Goal: Navigation & Orientation: Find specific page/section

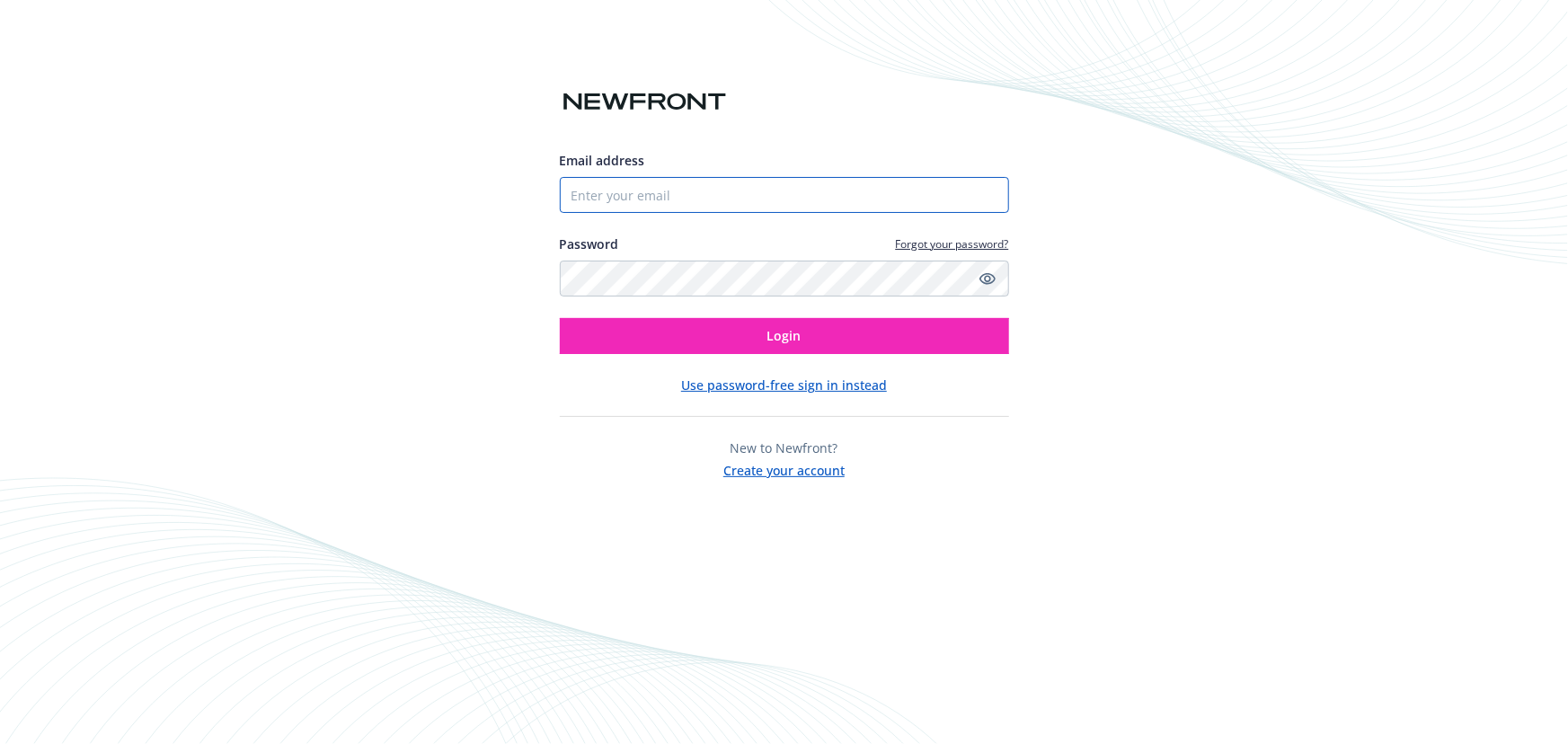
click at [703, 210] on input "Email address" at bounding box center [784, 195] width 449 height 36
type input "[EMAIL_ADDRESS][DOMAIN_NAME]"
click at [560, 318] on button "Login" at bounding box center [784, 336] width 449 height 36
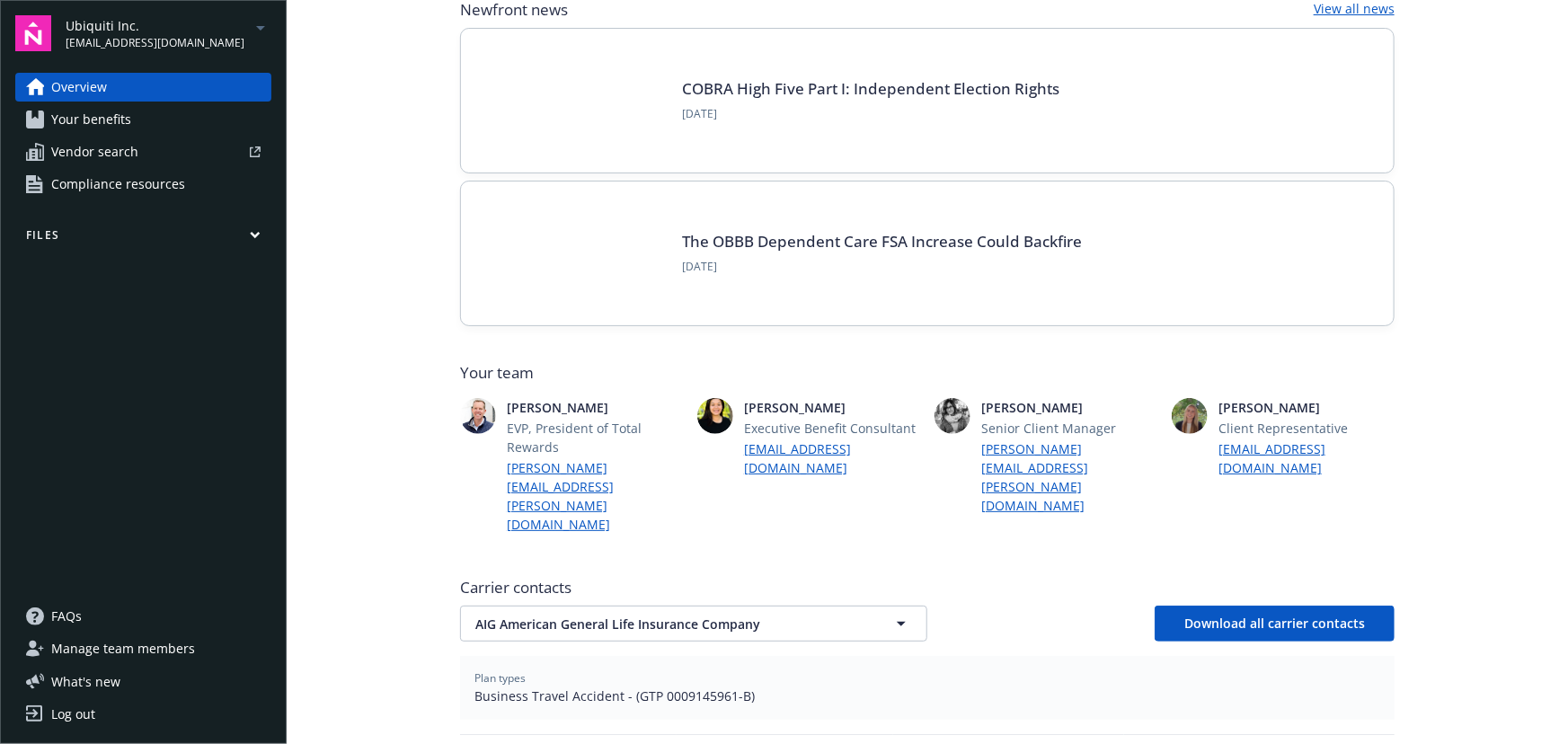
scroll to position [163, 0]
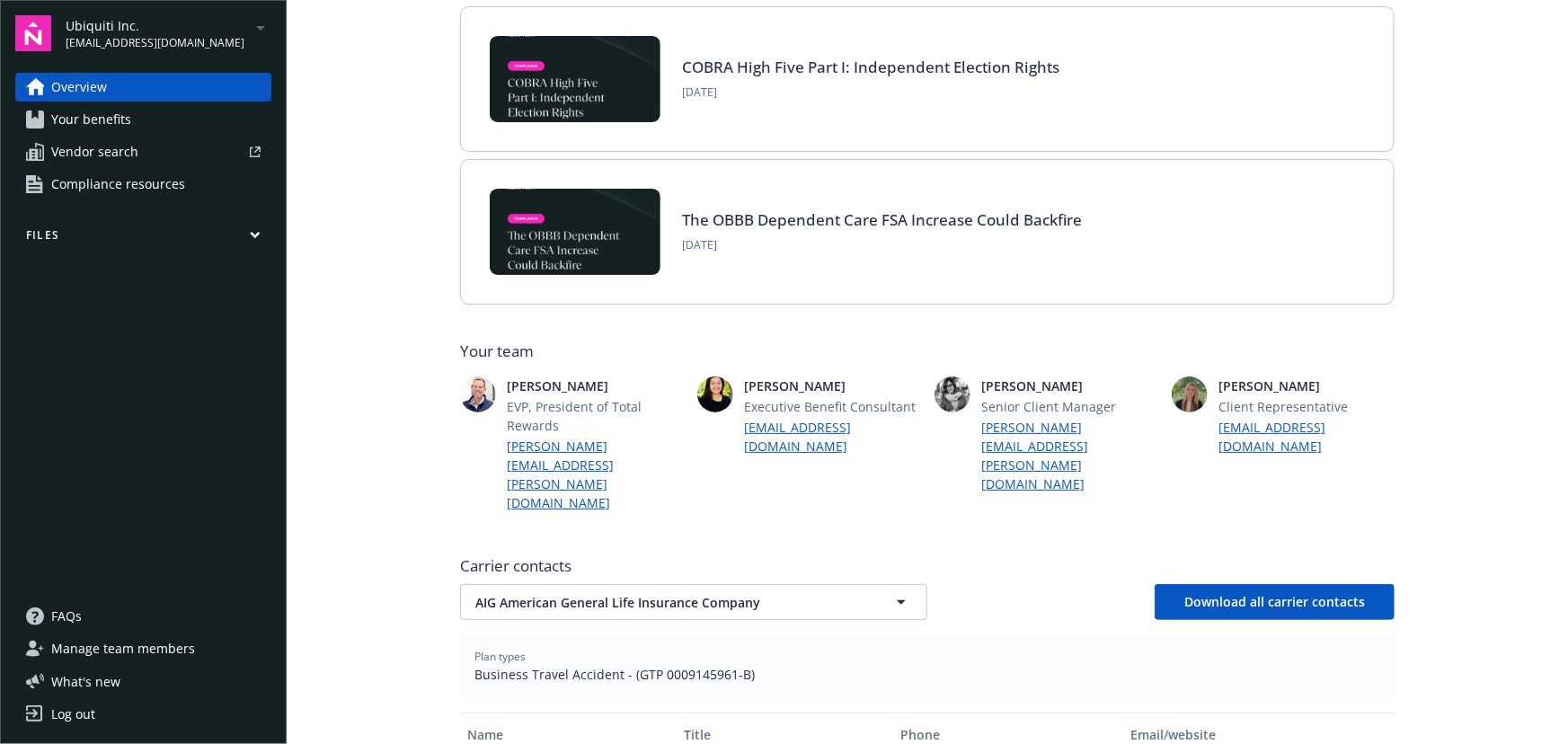
click at [222, 36] on div "Ubiquiti Inc. [EMAIL_ADDRESS][DOMAIN_NAME]" at bounding box center [169, 33] width 206 height 35
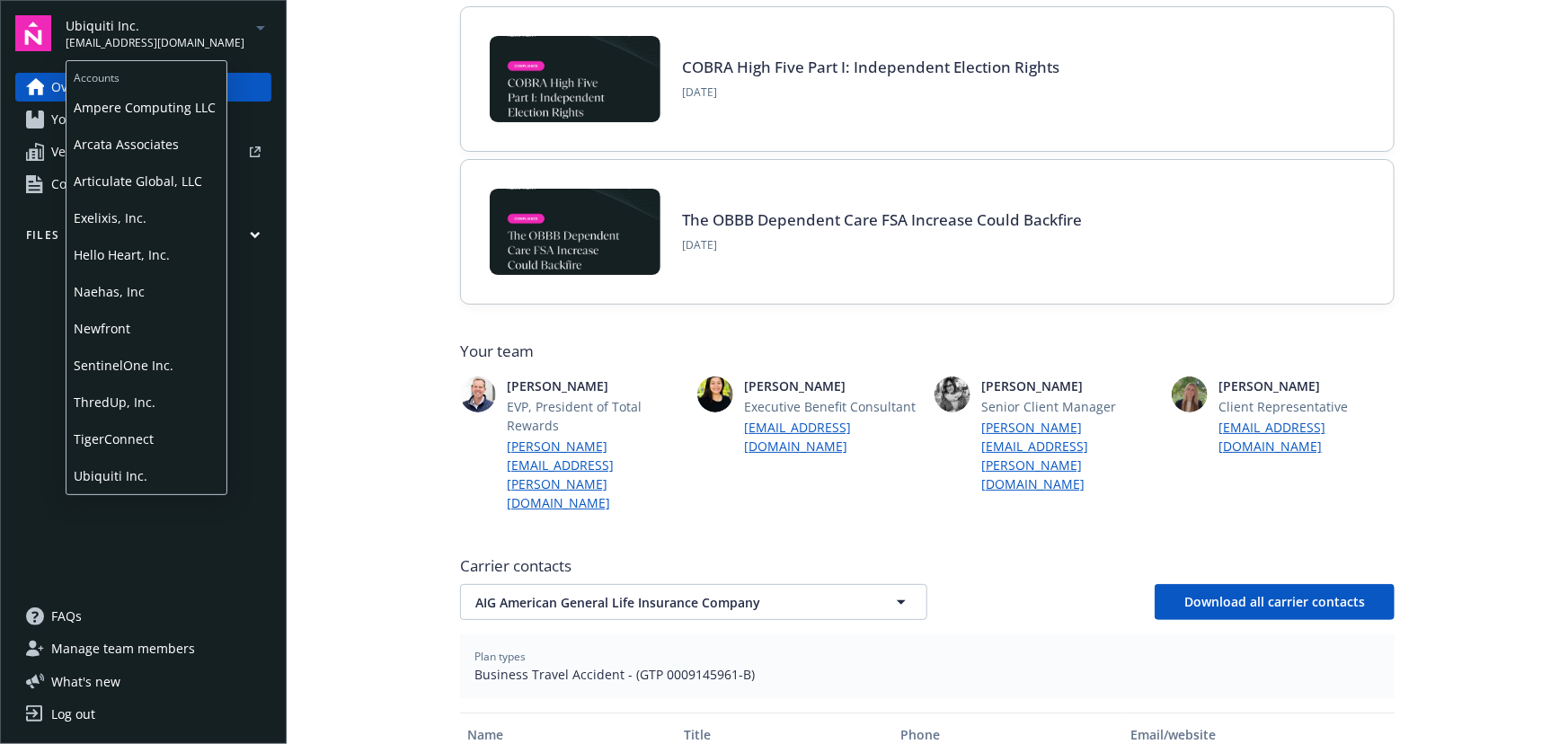
click at [150, 232] on span "Exelixis, Inc." at bounding box center [146, 217] width 146 height 37
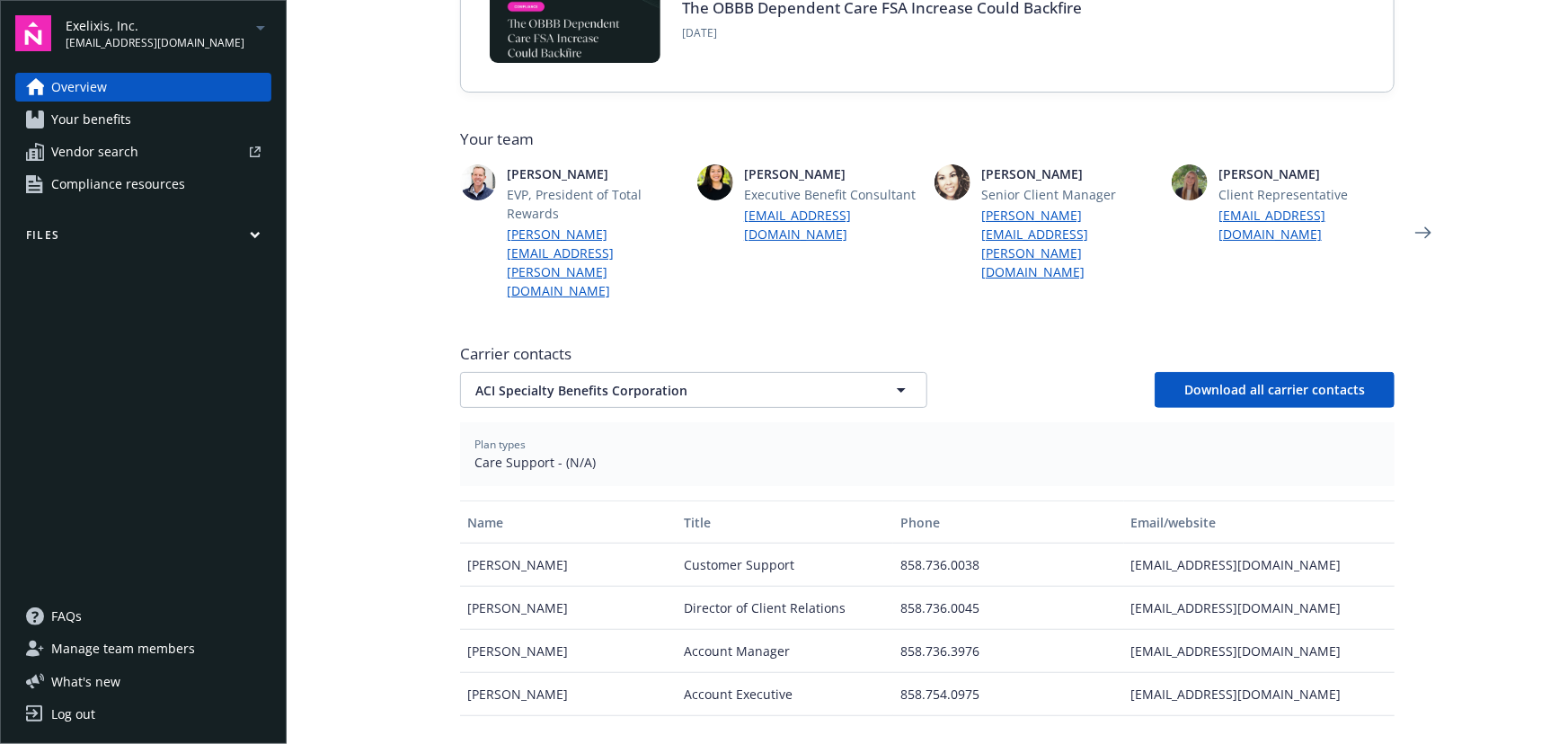
scroll to position [408, 0]
click at [551, 371] on button "ACI Specialty Benefits Corporation" at bounding box center [694, 389] width 467 height 36
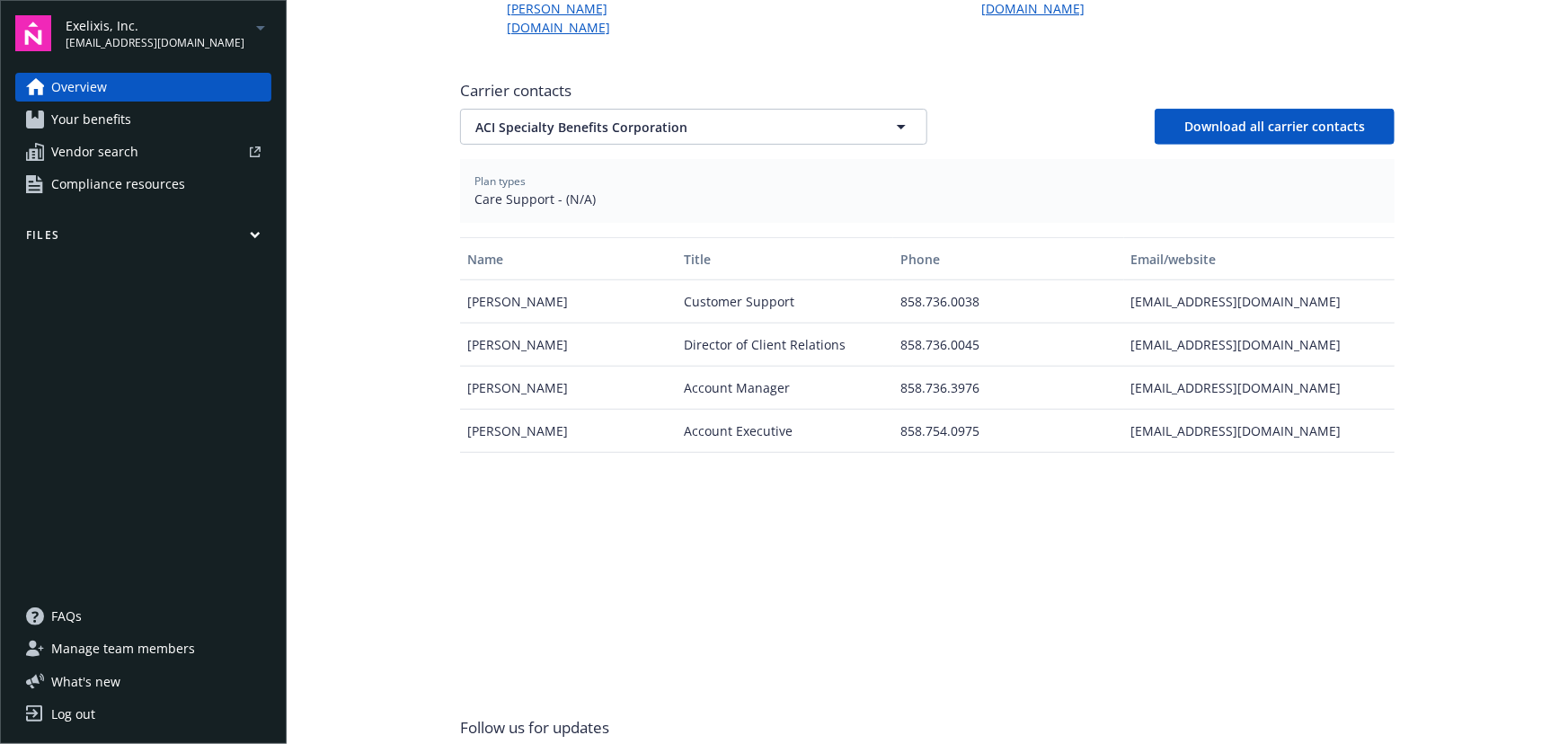
scroll to position [591, 0]
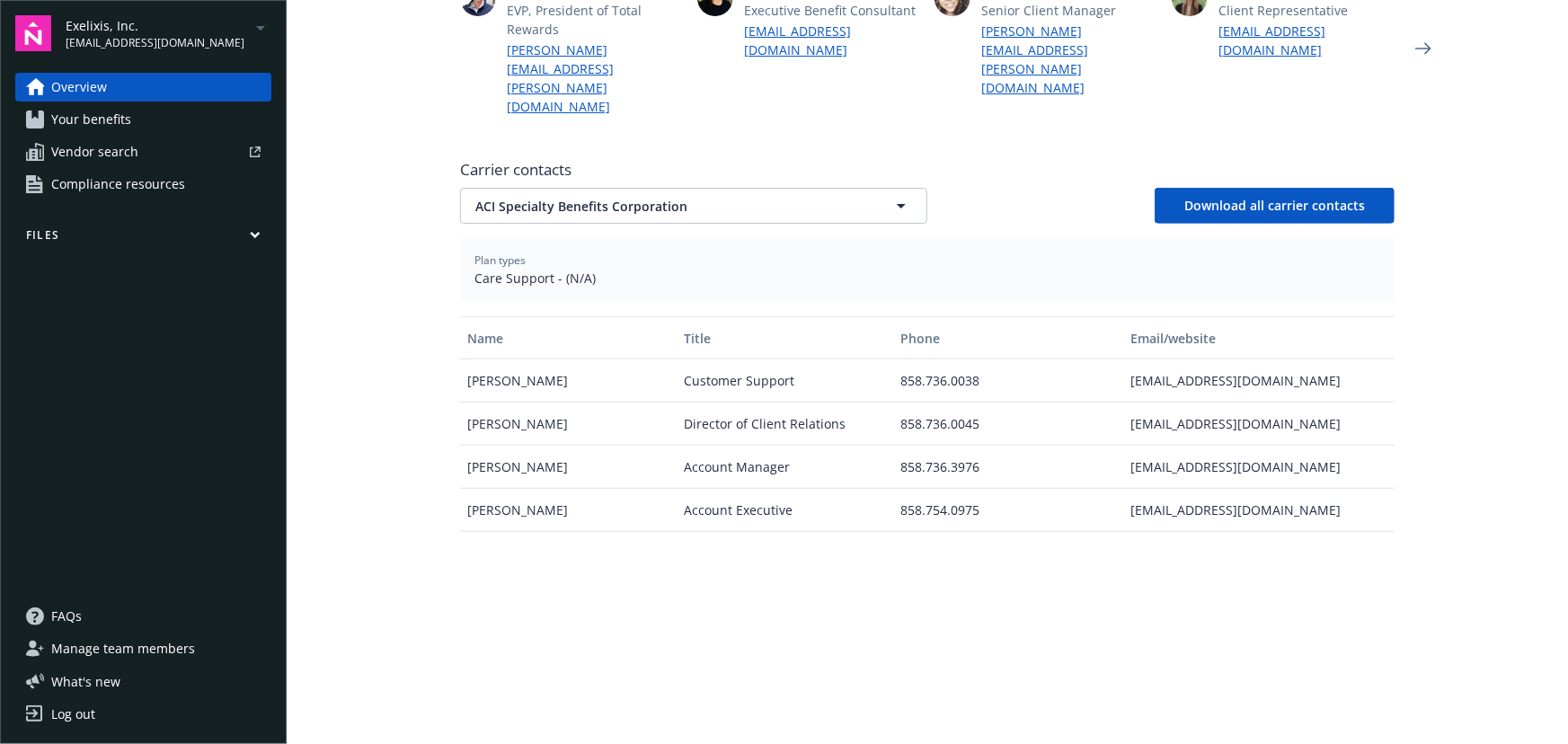
click at [690, 159] on span "Carrier contacts" at bounding box center [927, 170] width 935 height 22
click at [718, 197] on span "ACI Specialty Benefits Corporation" at bounding box center [662, 207] width 374 height 19
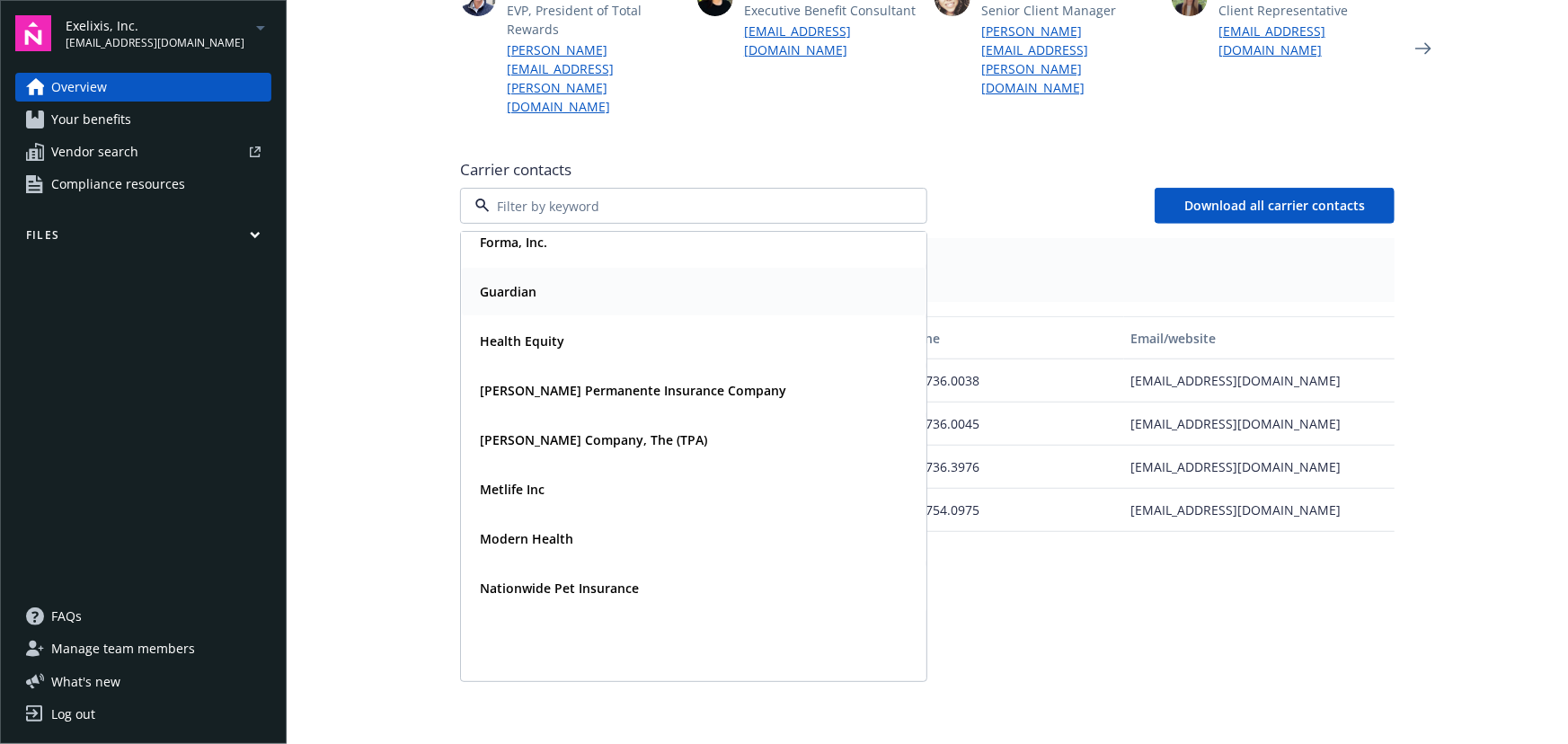
scroll to position [0, 0]
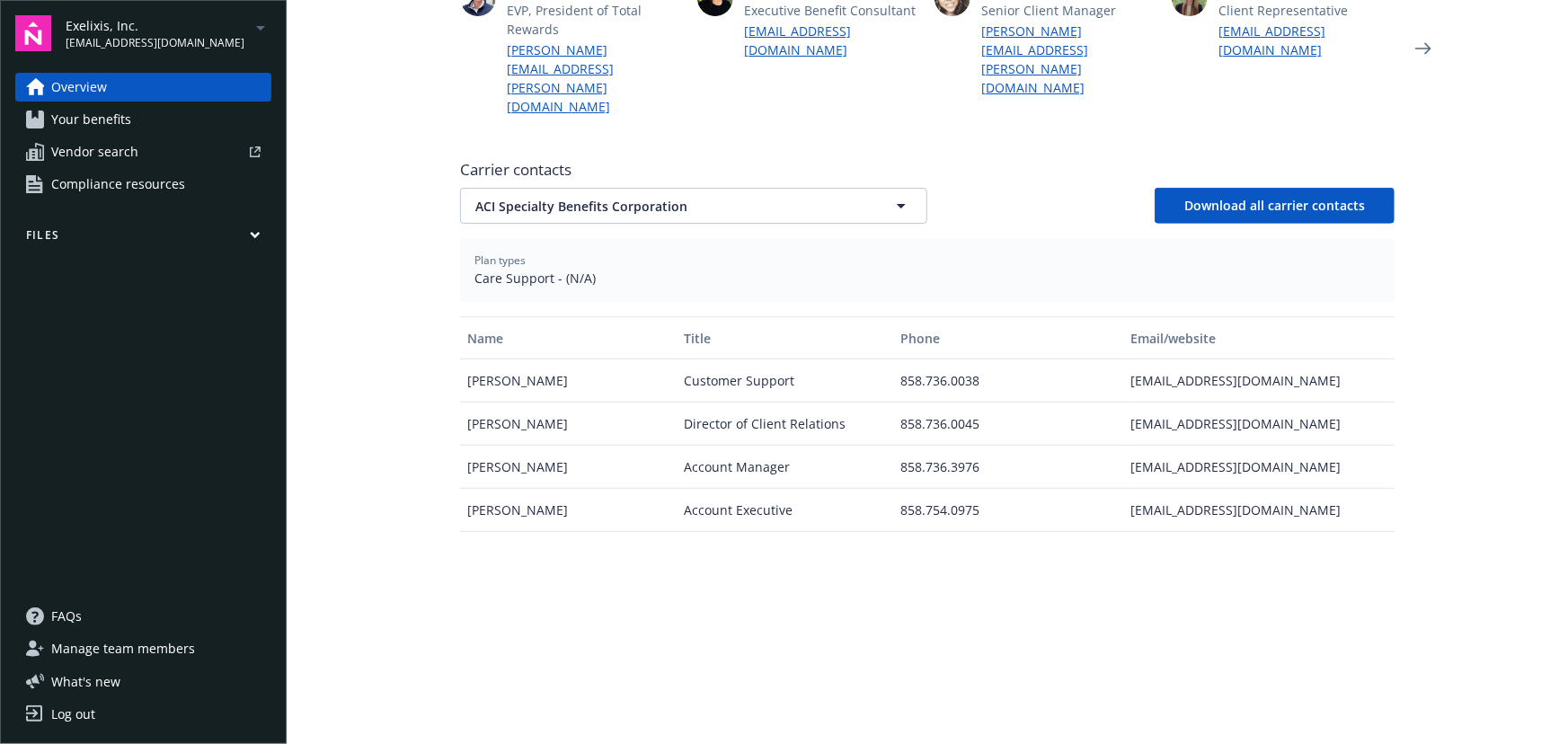
click at [647, 159] on div "Carrier contacts ACI Specialty Benefits Corporation Download all carrier contac…" at bounding box center [927, 191] width 935 height 65
click at [659, 197] on span "ACI Specialty Benefits Corporation" at bounding box center [662, 207] width 374 height 19
drag, startPoint x: 698, startPoint y: 147, endPoint x: 676, endPoint y: 131, distance: 27.2
click at [697, 197] on span "ACI Specialty Benefits Corporation" at bounding box center [662, 207] width 374 height 19
drag, startPoint x: 813, startPoint y: 156, endPoint x: 804, endPoint y: 161, distance: 10.3
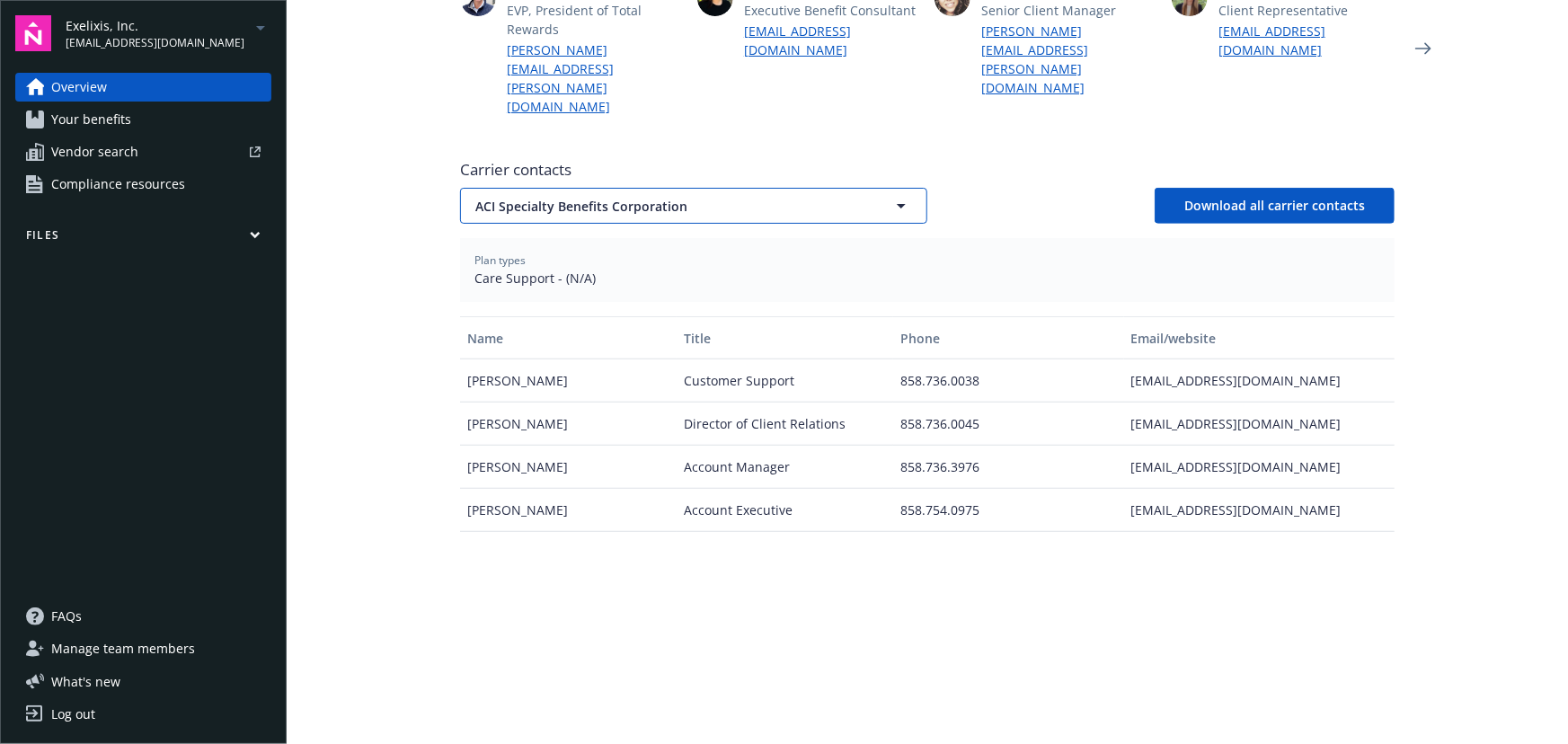
click at [807, 188] on button "ACI Specialty Benefits Corporation" at bounding box center [694, 206] width 467 height 36
drag, startPoint x: 717, startPoint y: 150, endPoint x: 700, endPoint y: 143, distance: 18.4
click at [717, 197] on span "ACI Specialty Benefits Corporation" at bounding box center [662, 207] width 374 height 19
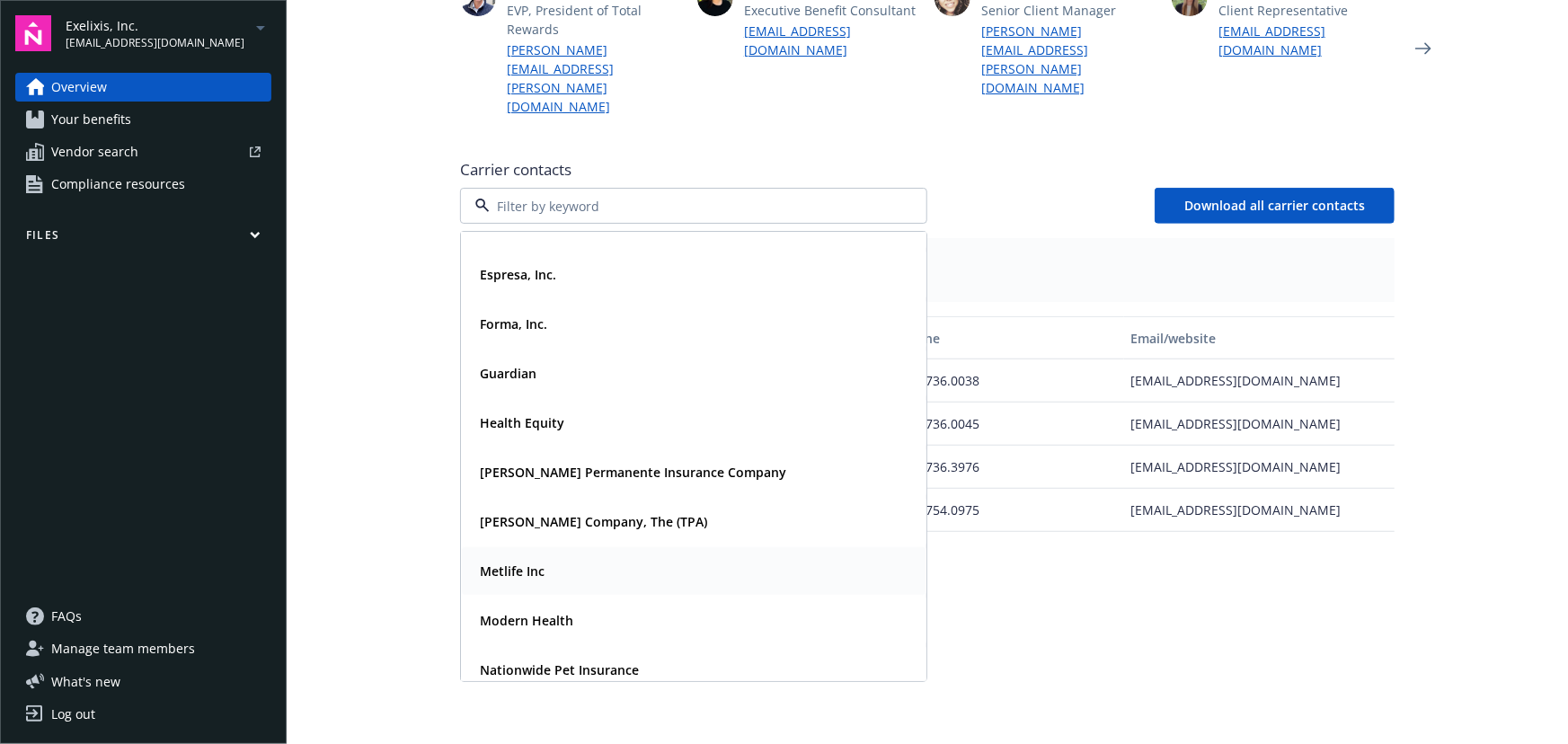
scroll to position [163, 0]
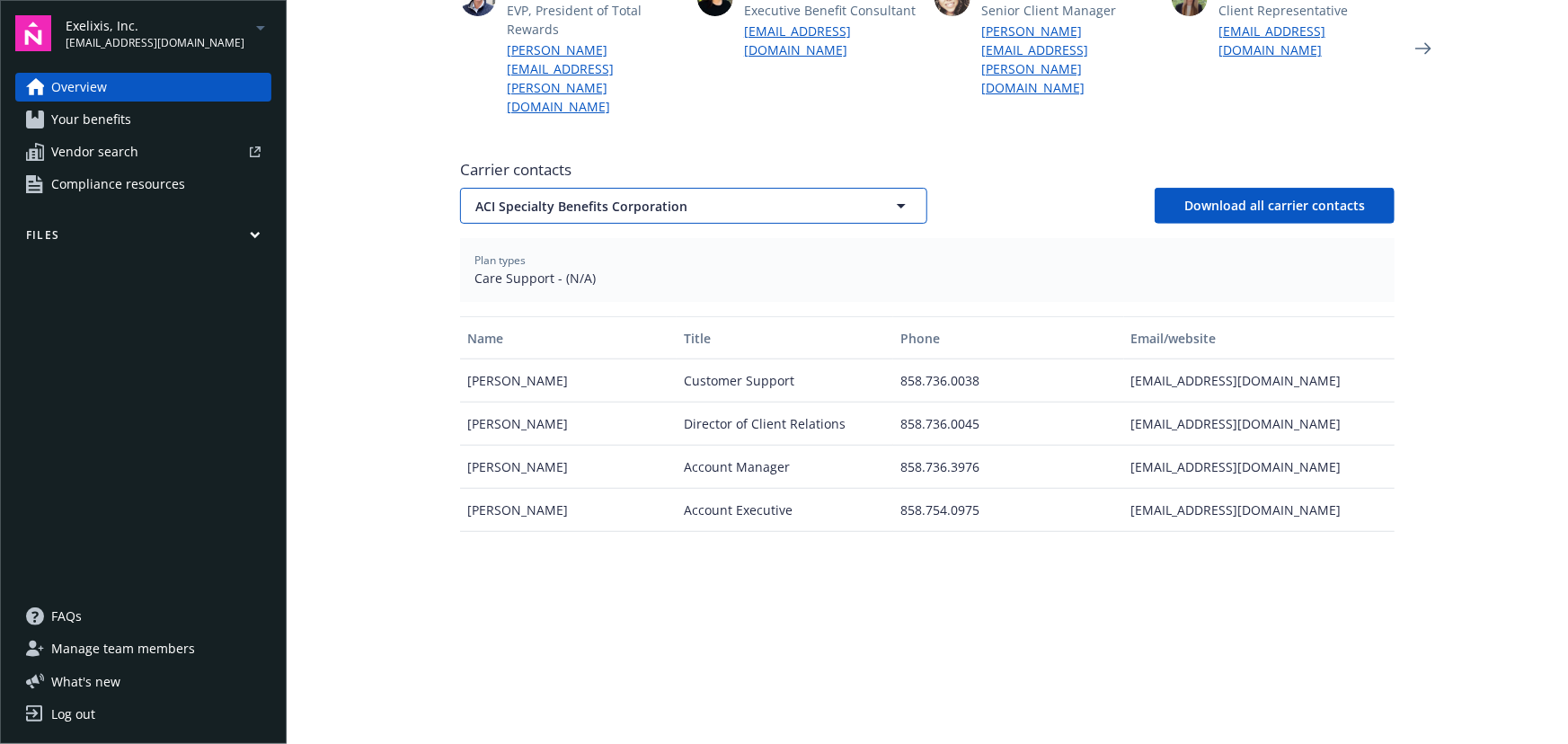
click at [621, 197] on span "ACI Specialty Benefits Corporation" at bounding box center [662, 207] width 374 height 19
click at [828, 197] on span "ACI Specialty Benefits Corporation" at bounding box center [662, 207] width 374 height 19
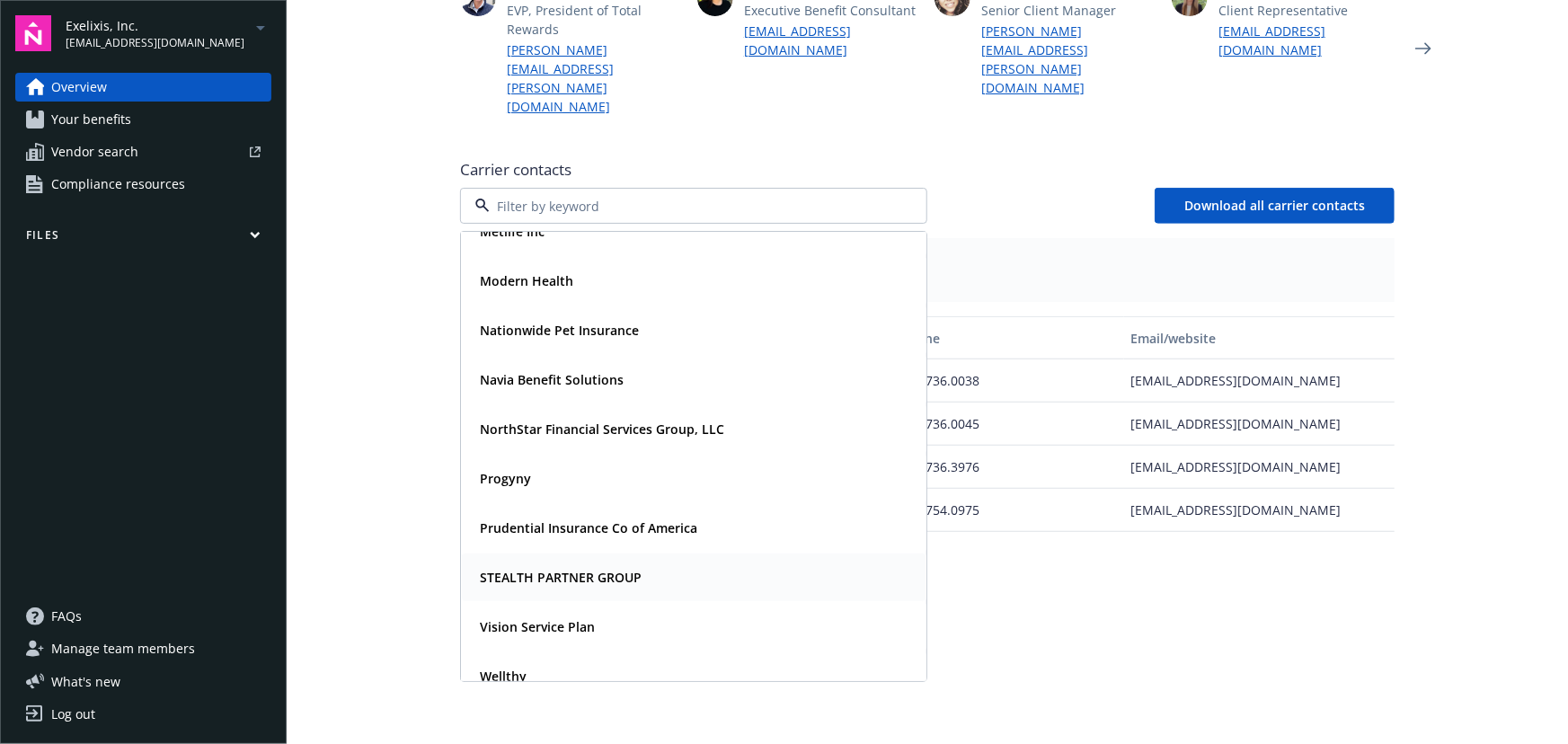
scroll to position [440, 0]
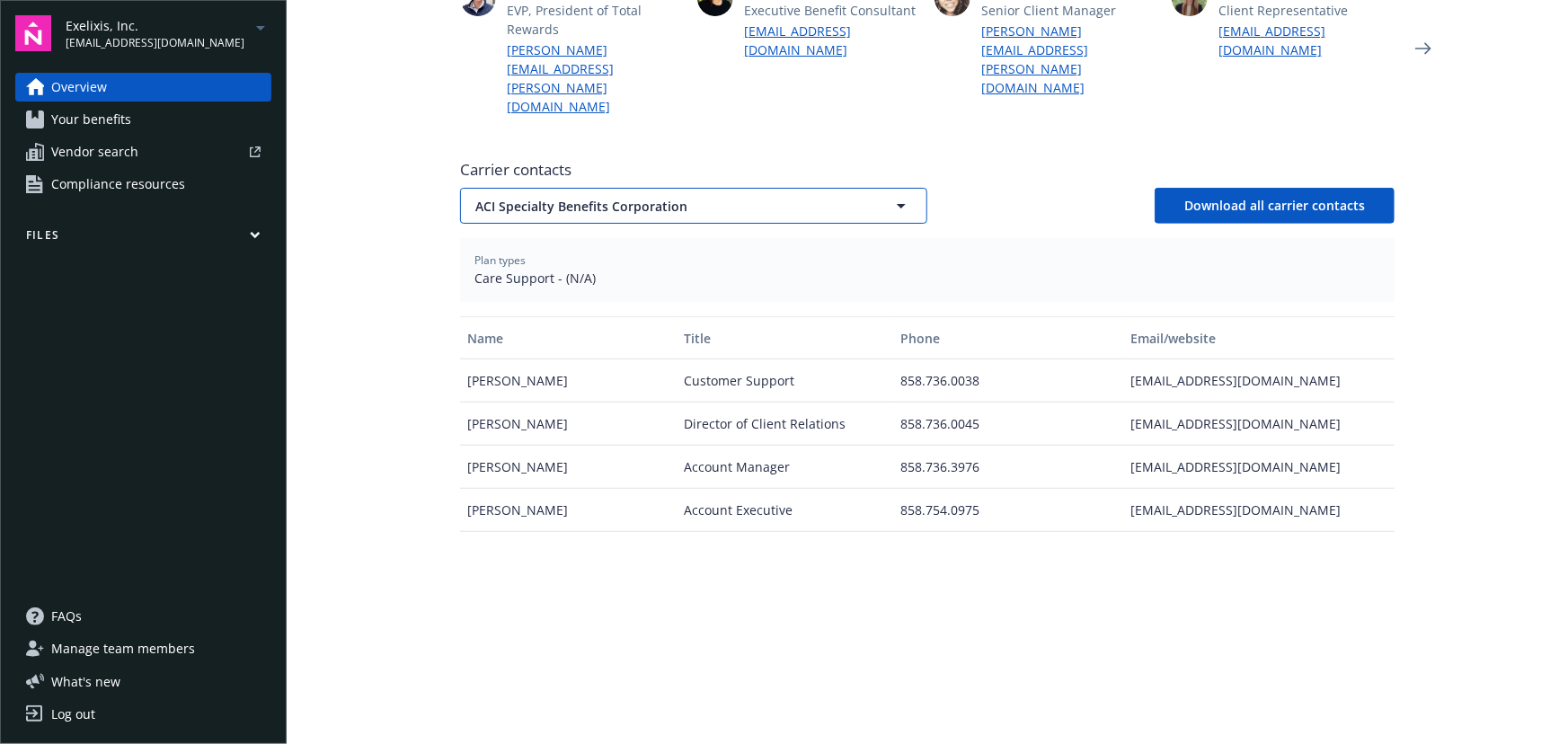
drag, startPoint x: 841, startPoint y: 165, endPoint x: 809, endPoint y: 158, distance: 32.8
click at [844, 188] on button "ACI Specialty Benefits Corporation" at bounding box center [694, 206] width 467 height 36
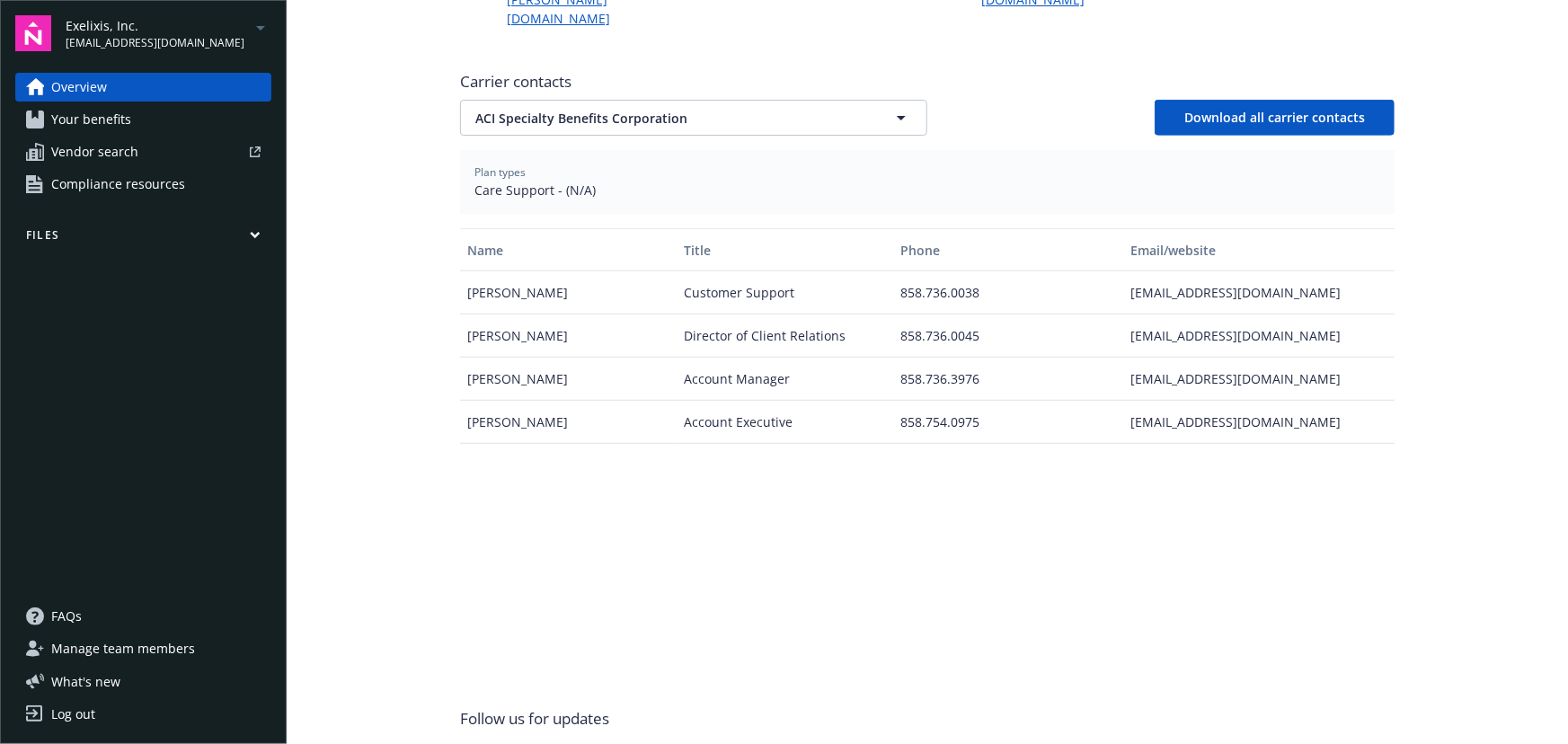
scroll to position [591, 0]
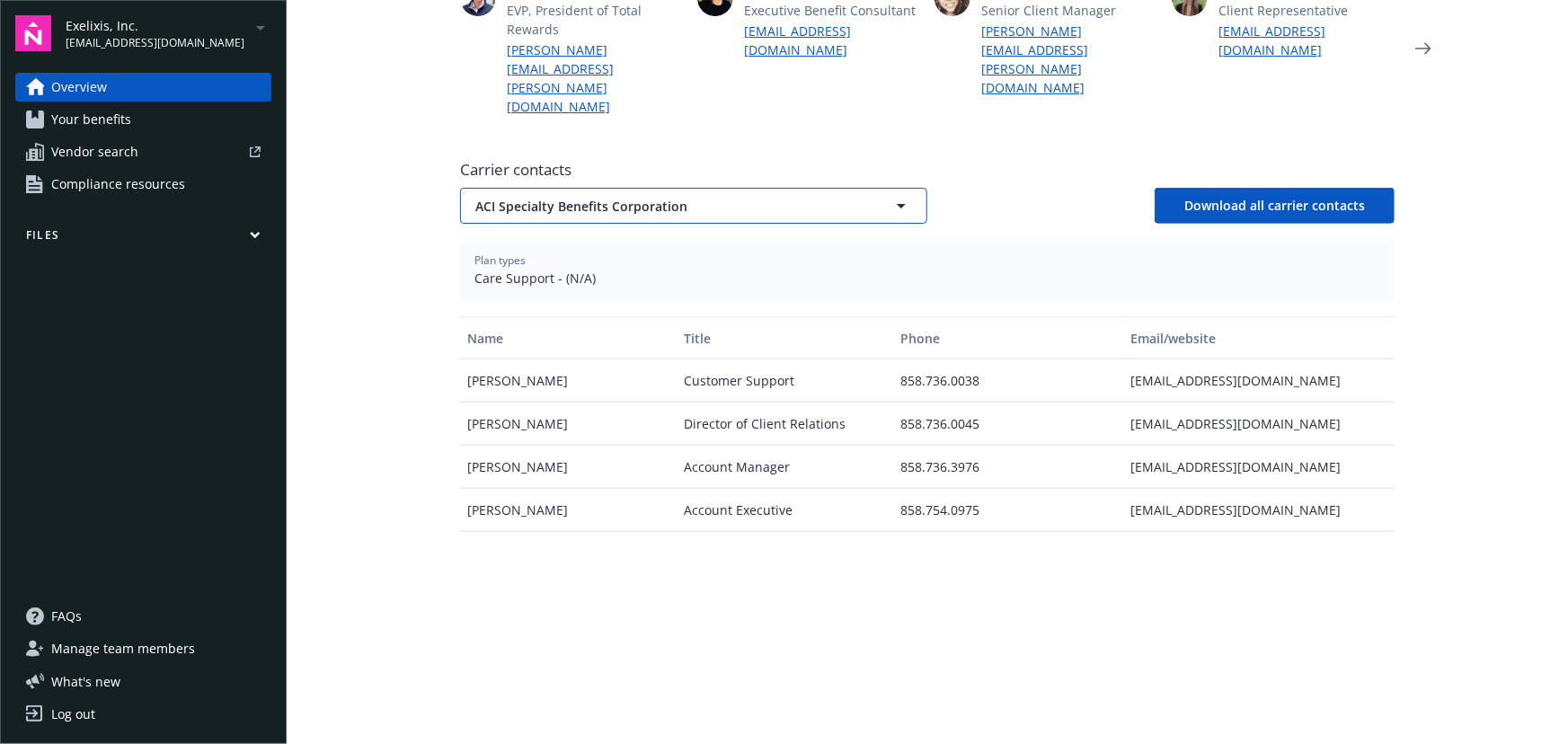
click at [692, 197] on span "ACI Specialty Benefits Corporation" at bounding box center [662, 207] width 374 height 19
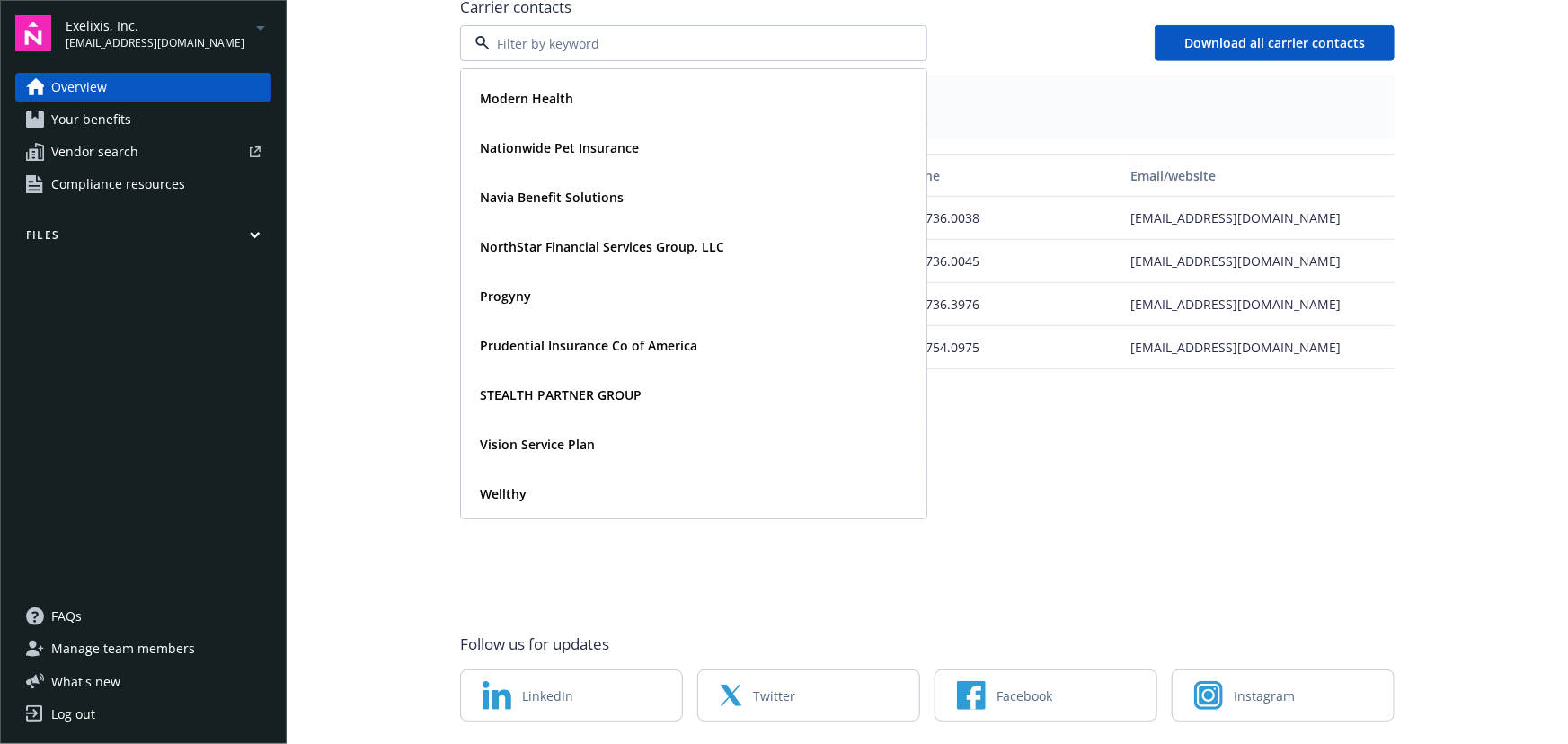
scroll to position [754, 0]
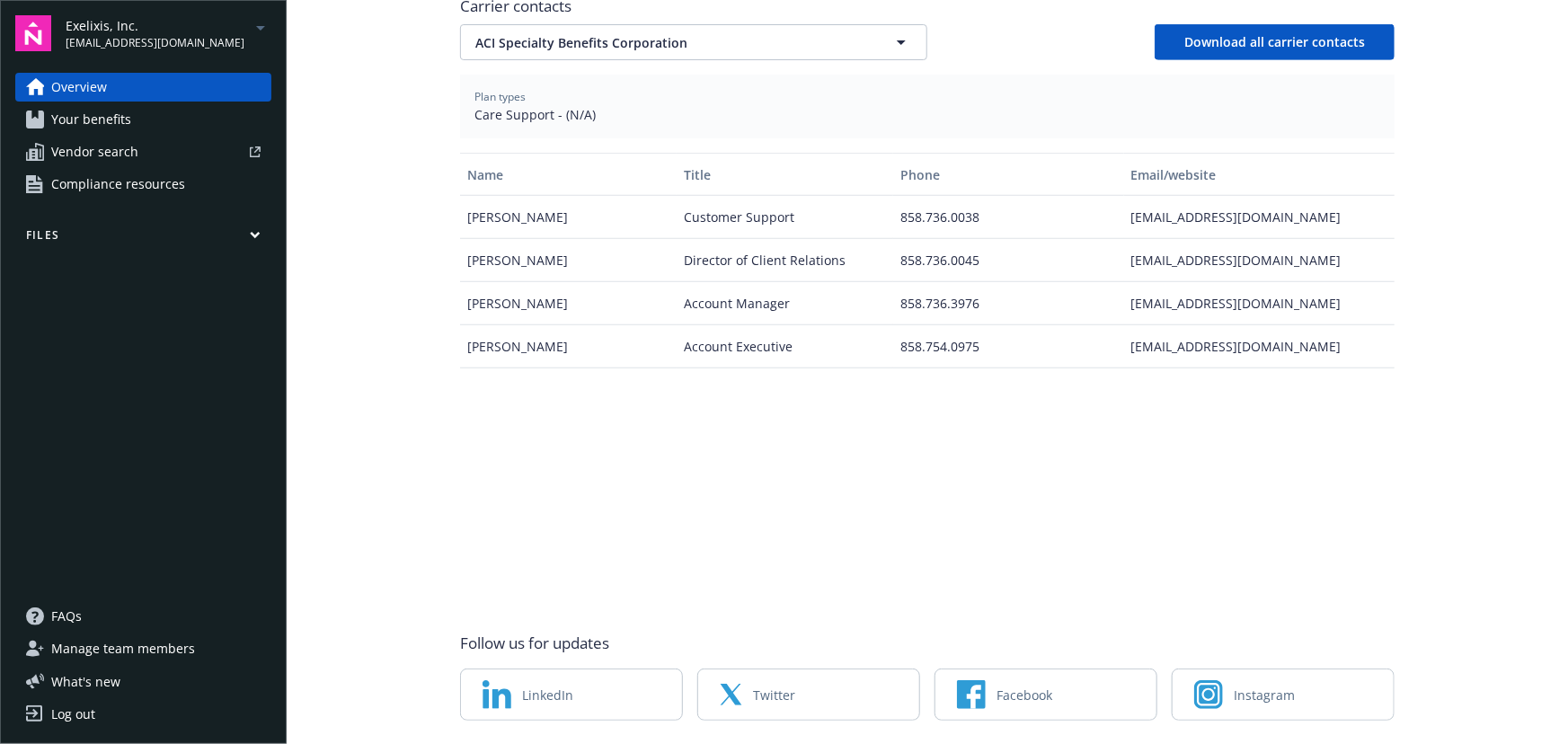
click at [202, 18] on span "Exelixis, Inc." at bounding box center [155, 26] width 179 height 19
click at [199, 100] on span "Ampere Computing LLC" at bounding box center [146, 107] width 146 height 37
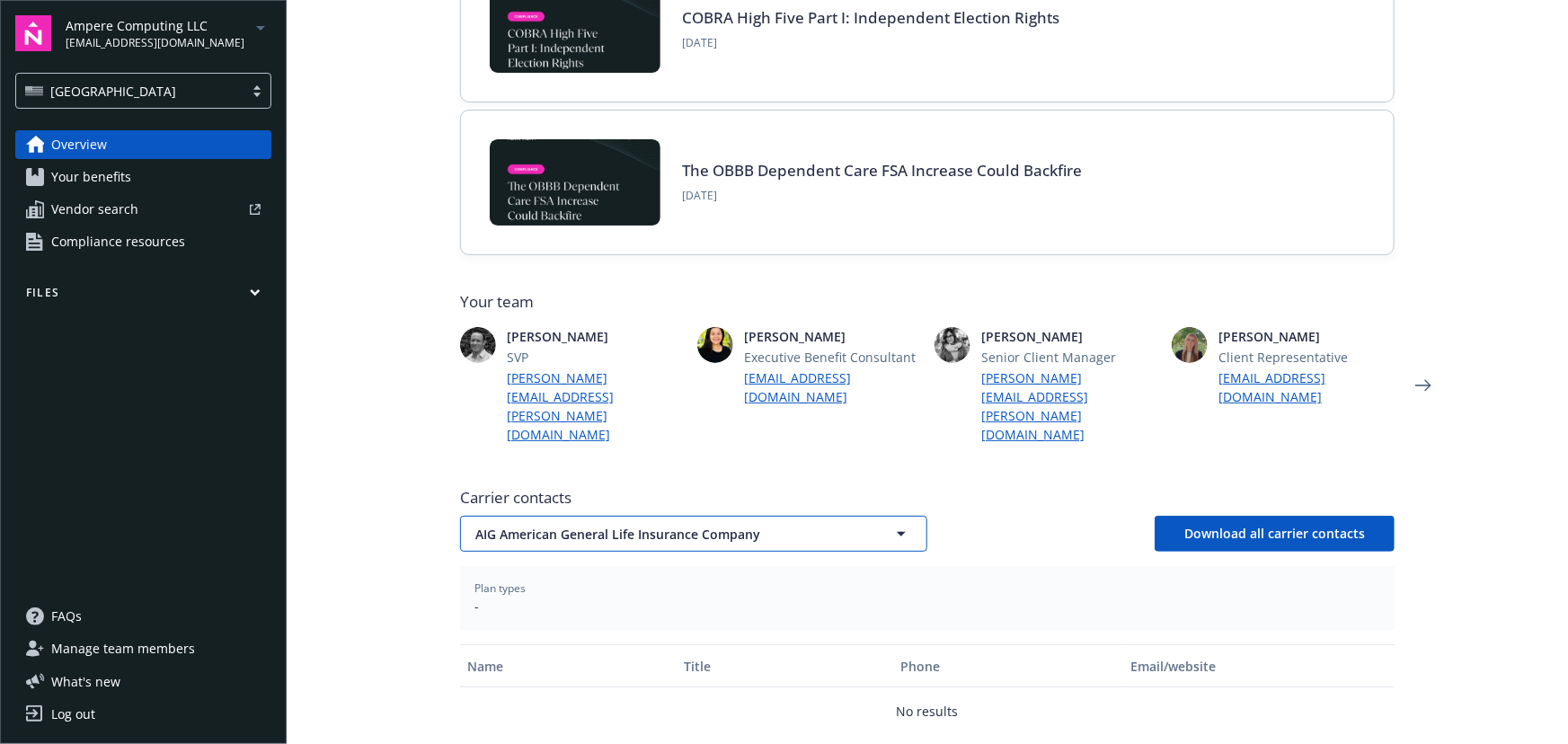
click at [752, 525] on span "AIG American General Life Insurance Company" at bounding box center [662, 534] width 374 height 19
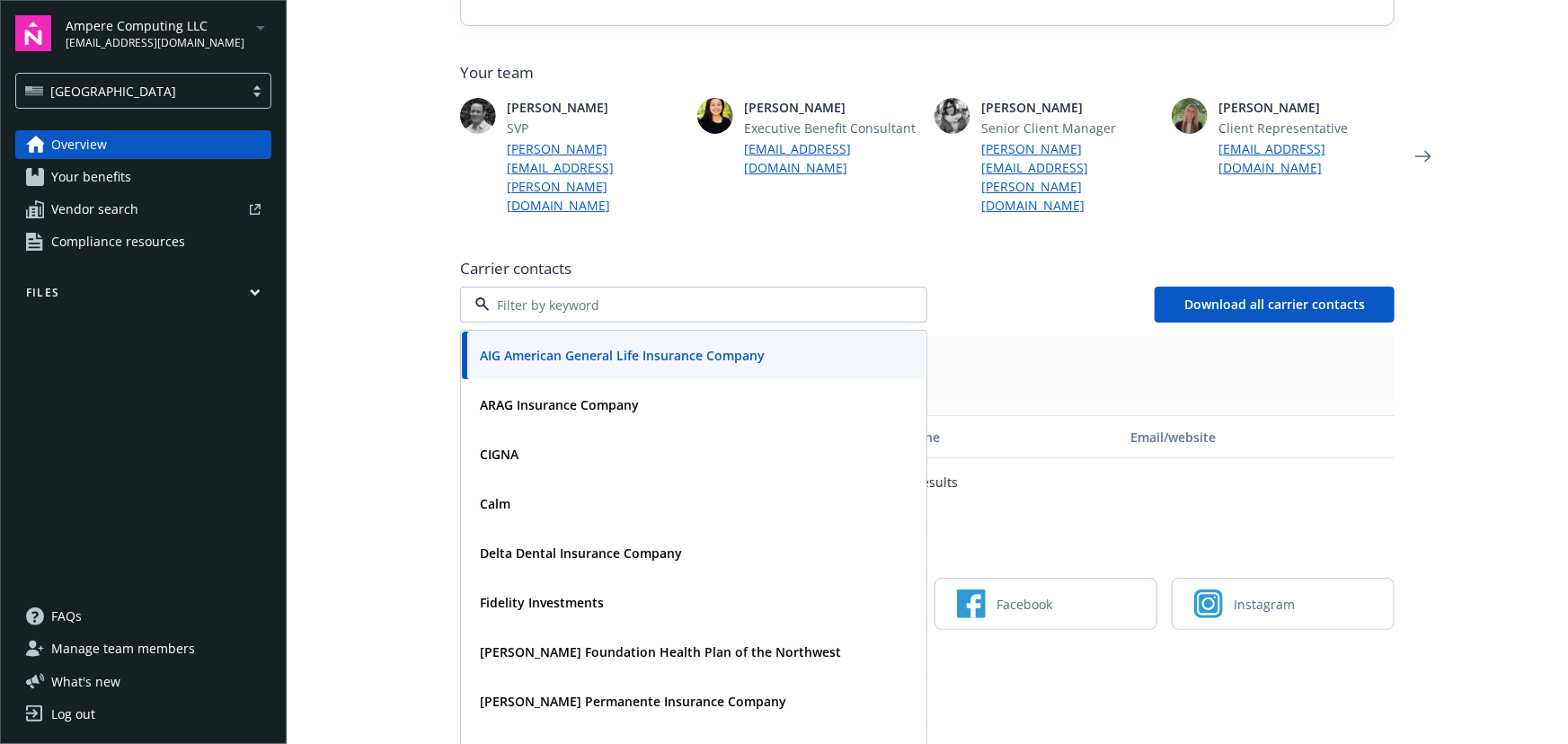
click at [206, 55] on div "Ampere Computing LLC [EMAIL_ADDRESS][DOMAIN_NAME] [GEOGRAPHIC_DATA]" at bounding box center [143, 62] width 256 height 93
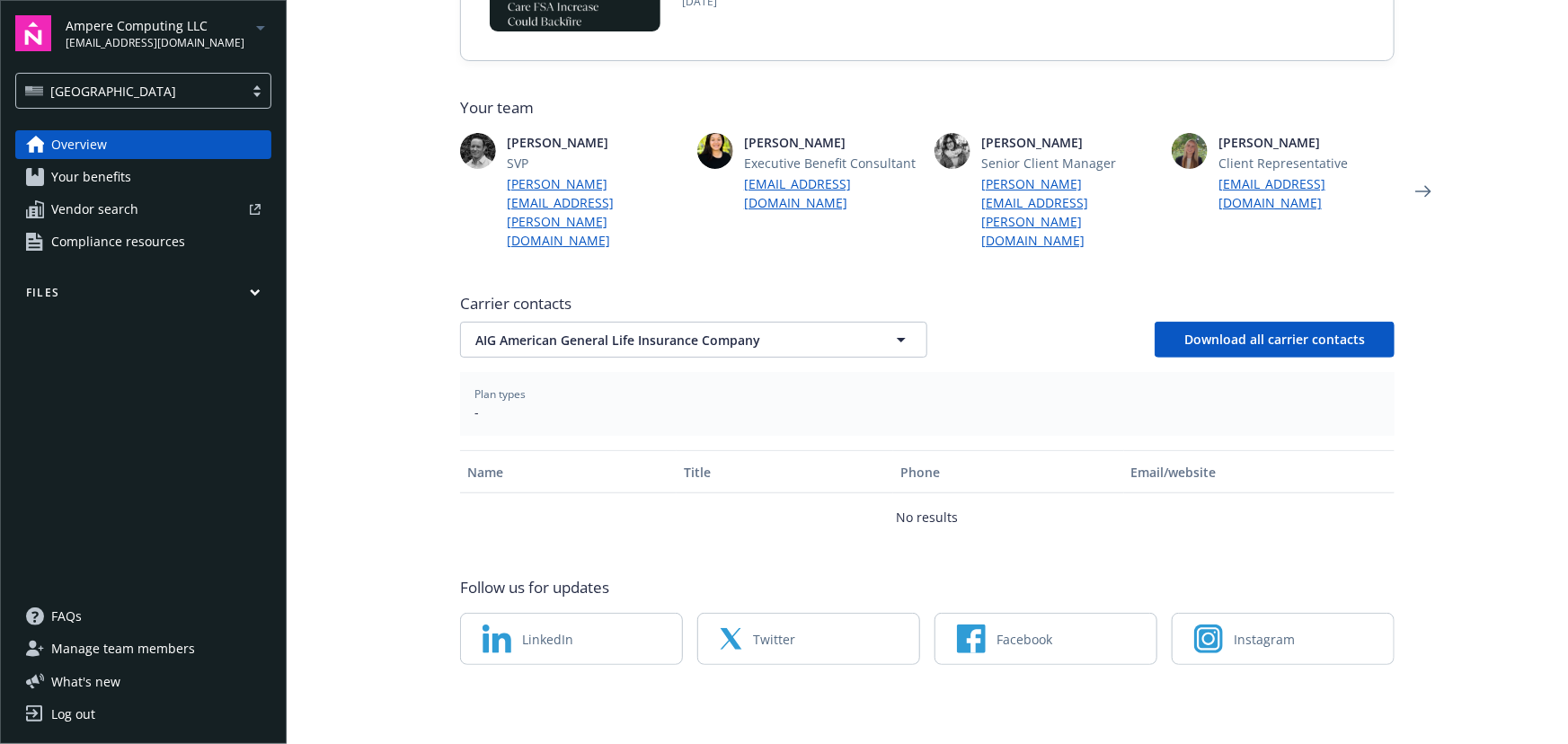
click at [197, 32] on span "Ampere Computing LLC" at bounding box center [155, 26] width 179 height 19
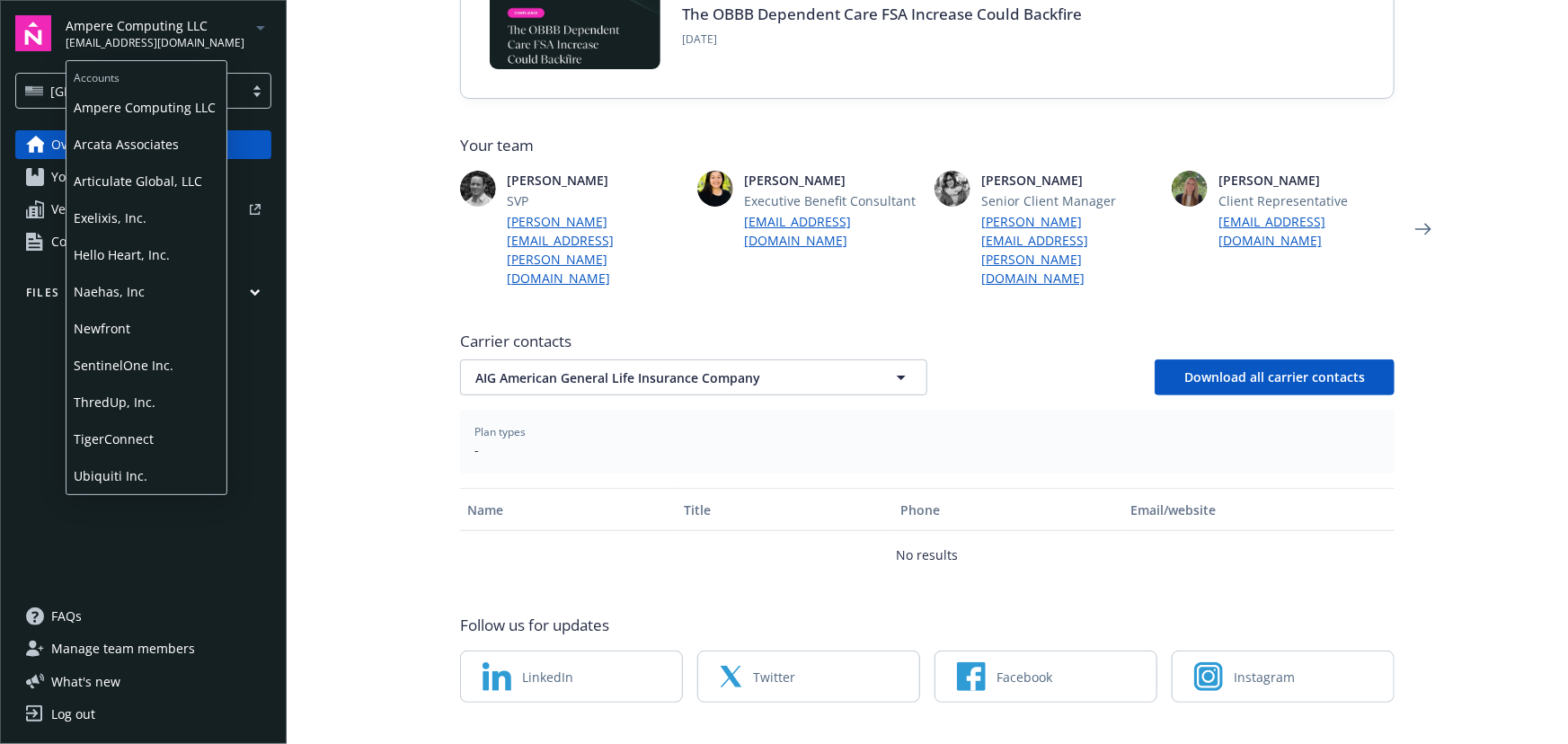
click at [165, 146] on span "Arcata Associates" at bounding box center [146, 144] width 146 height 37
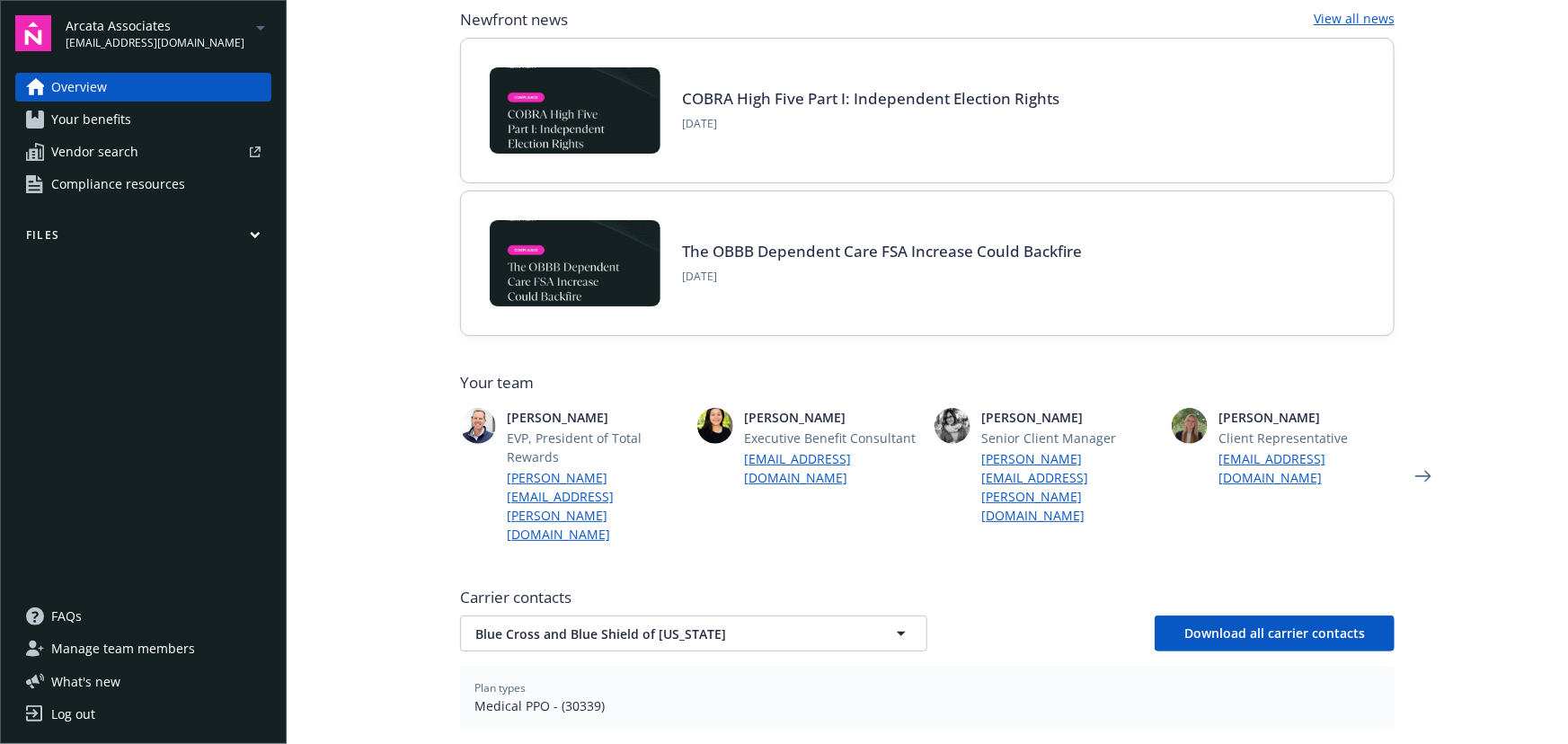
scroll to position [408, 0]
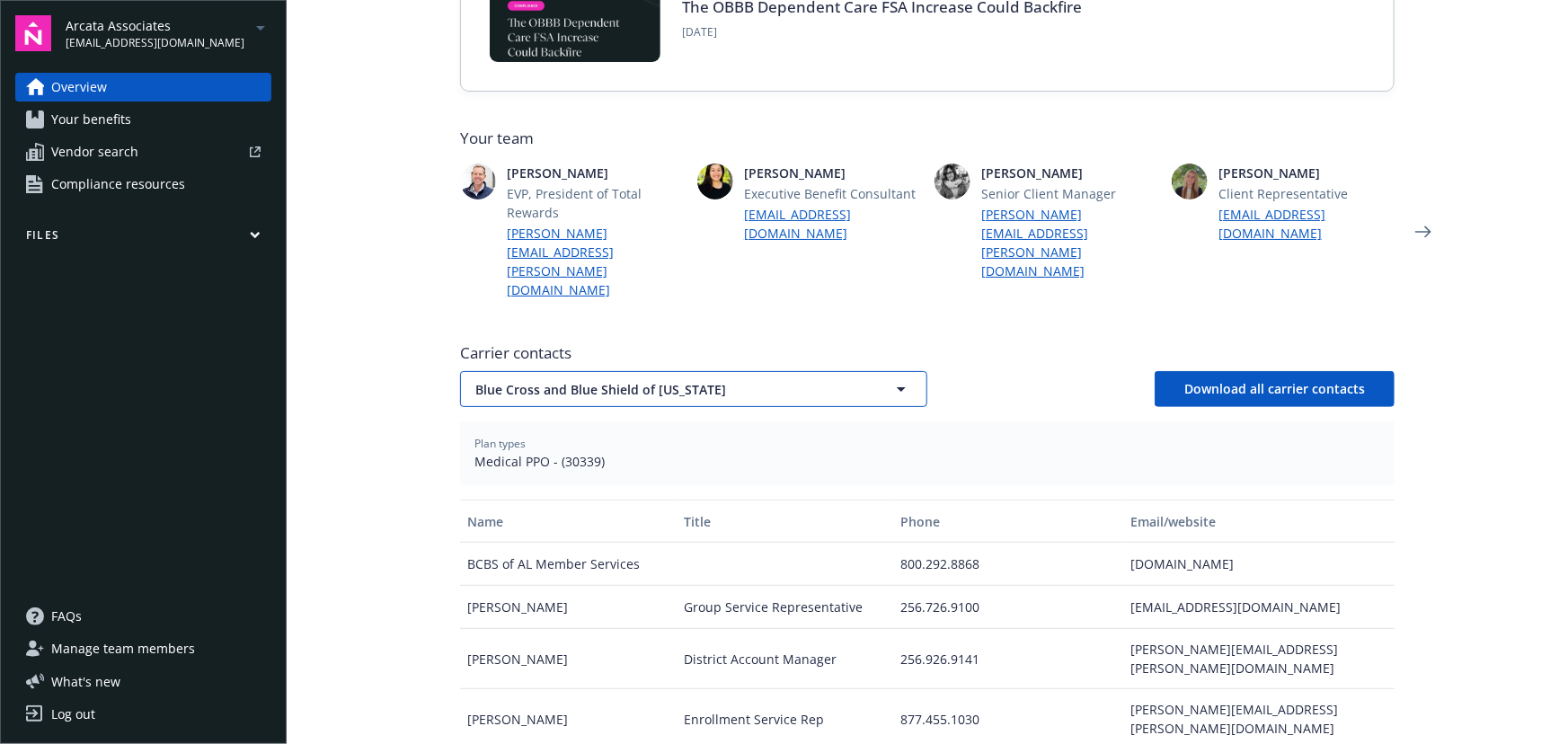
click at [647, 380] on span "Blue Cross and Blue Shield of [US_STATE]" at bounding box center [662, 390] width 374 height 19
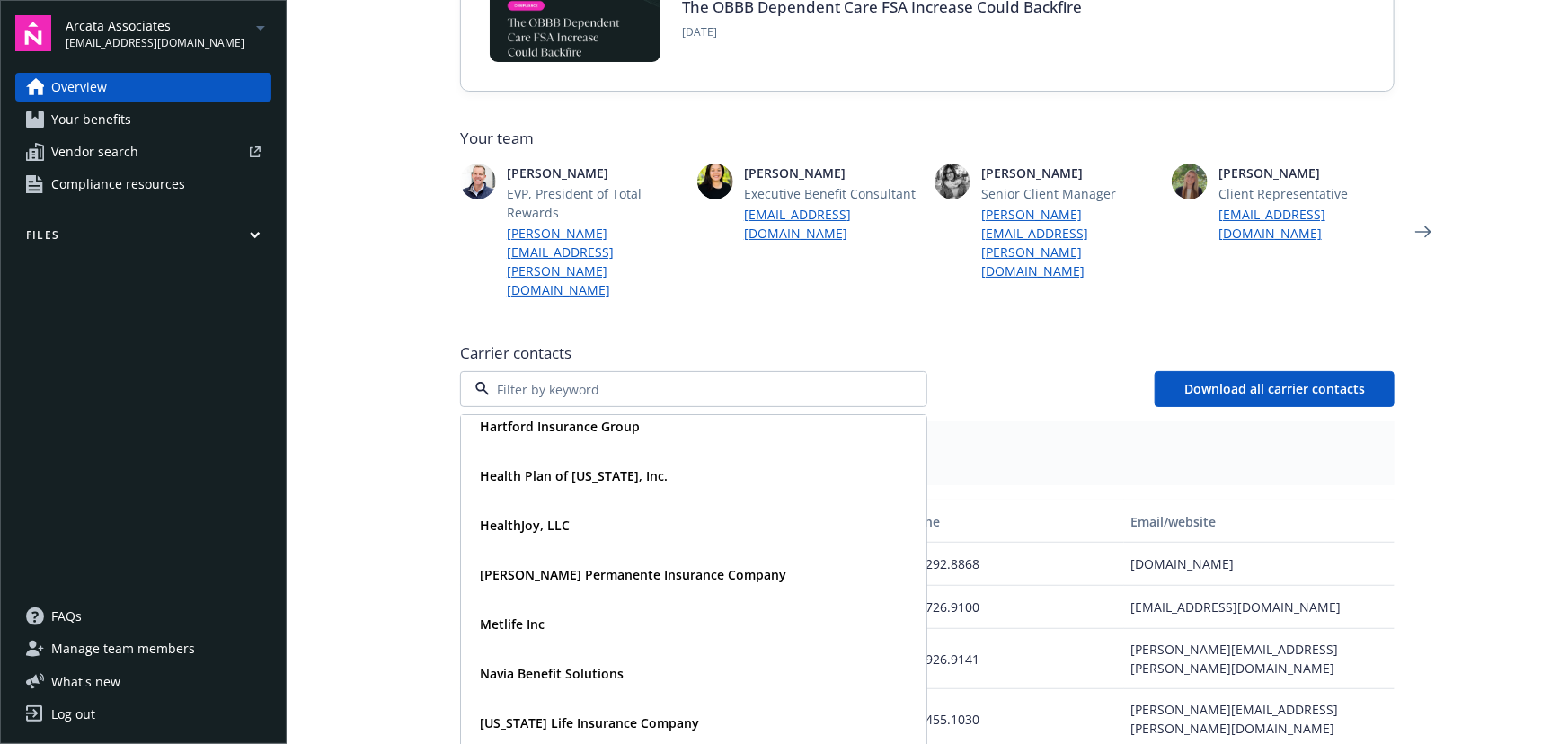
scroll to position [341, 0]
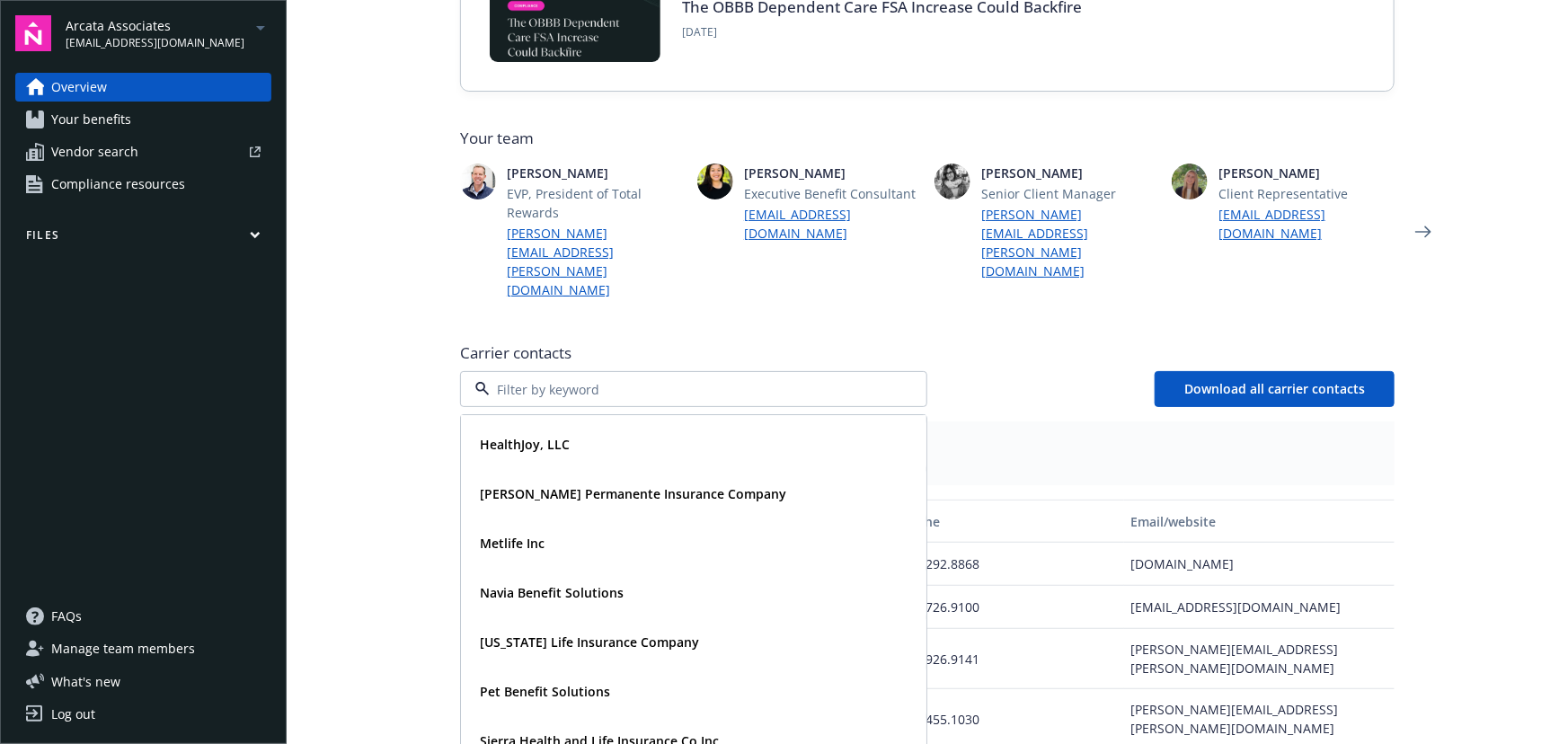
click at [227, 30] on div "Arcata Associates [EMAIL_ADDRESS][DOMAIN_NAME]" at bounding box center [169, 33] width 206 height 35
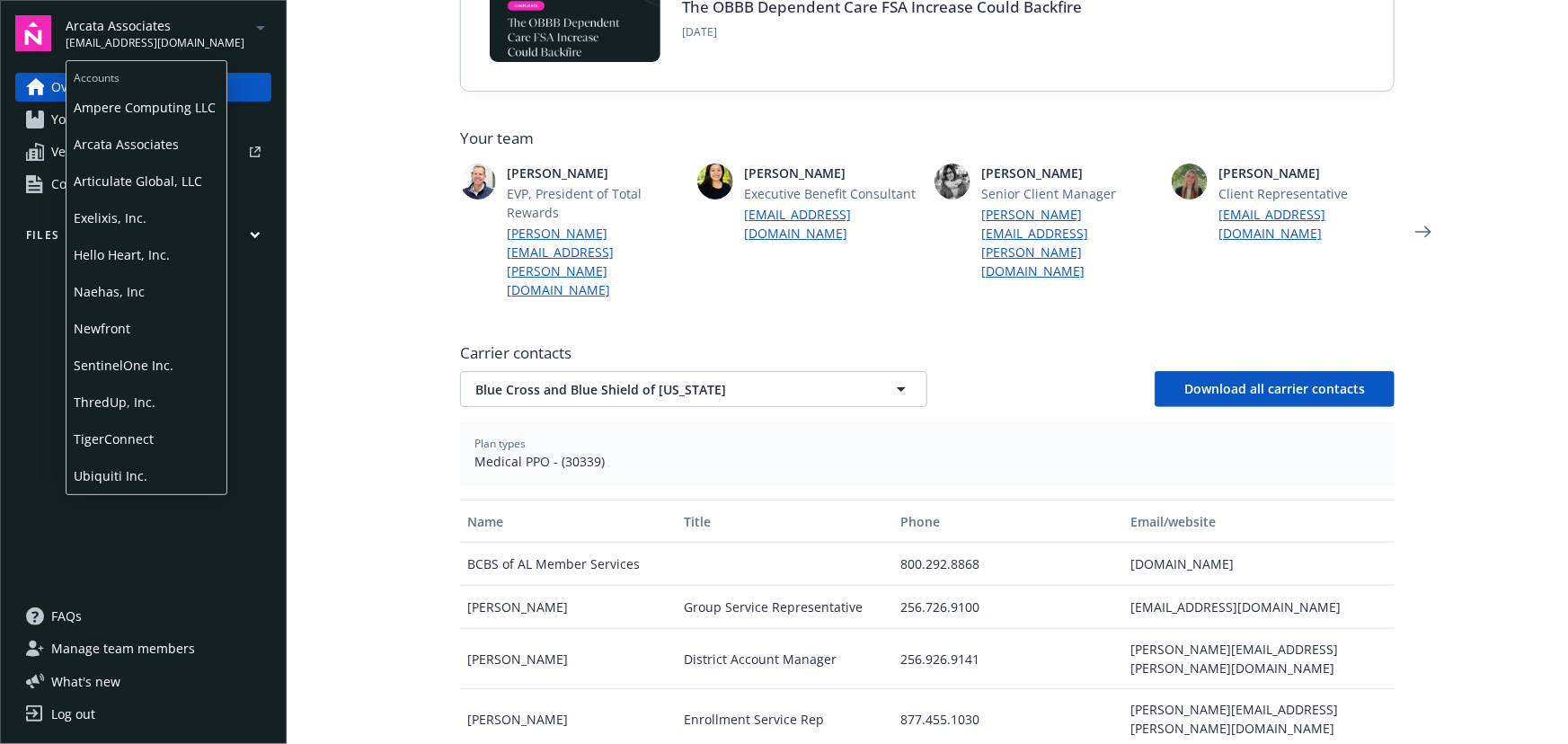
click at [173, 171] on span "Articulate Global, LLC" at bounding box center [146, 181] width 146 height 37
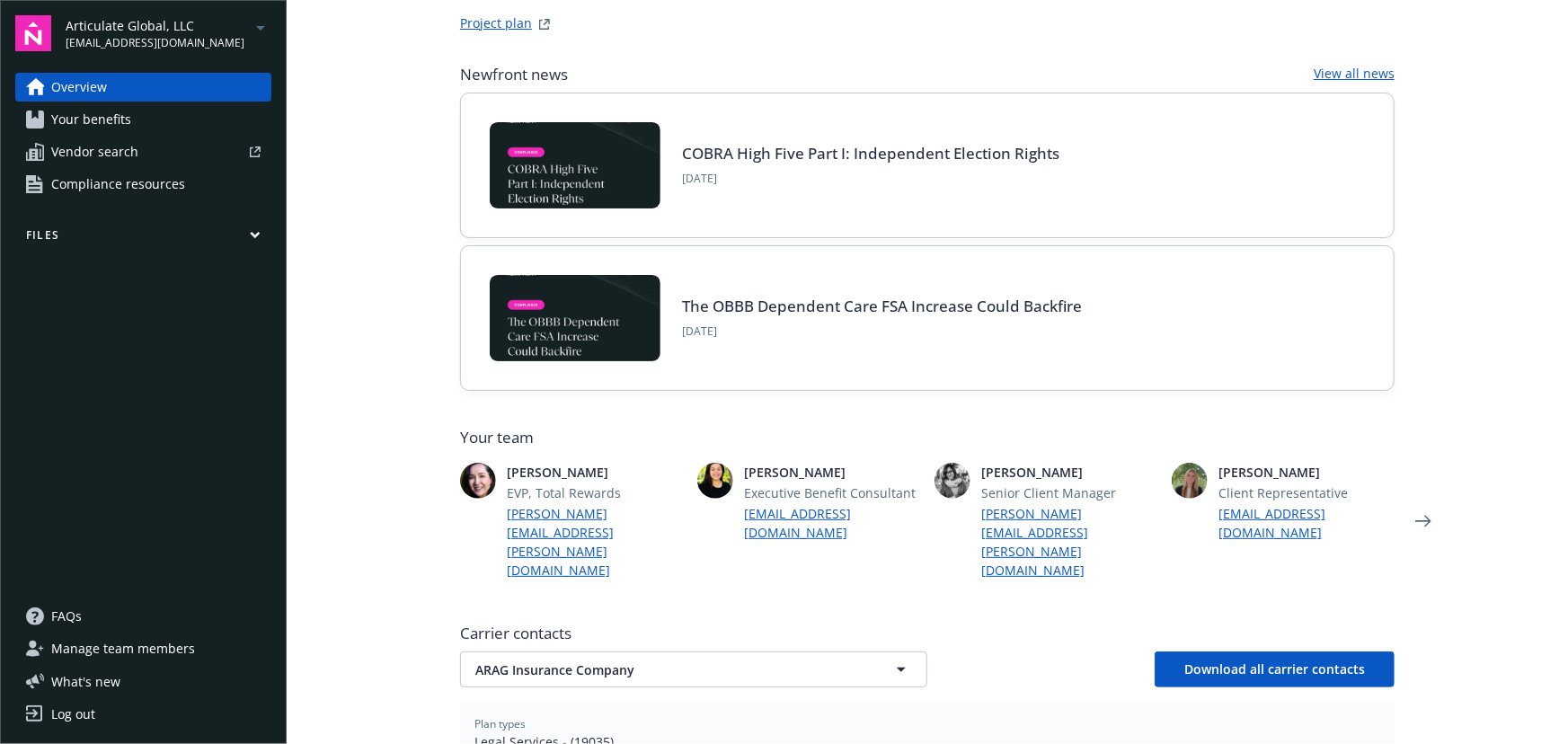
scroll to position [326, 0]
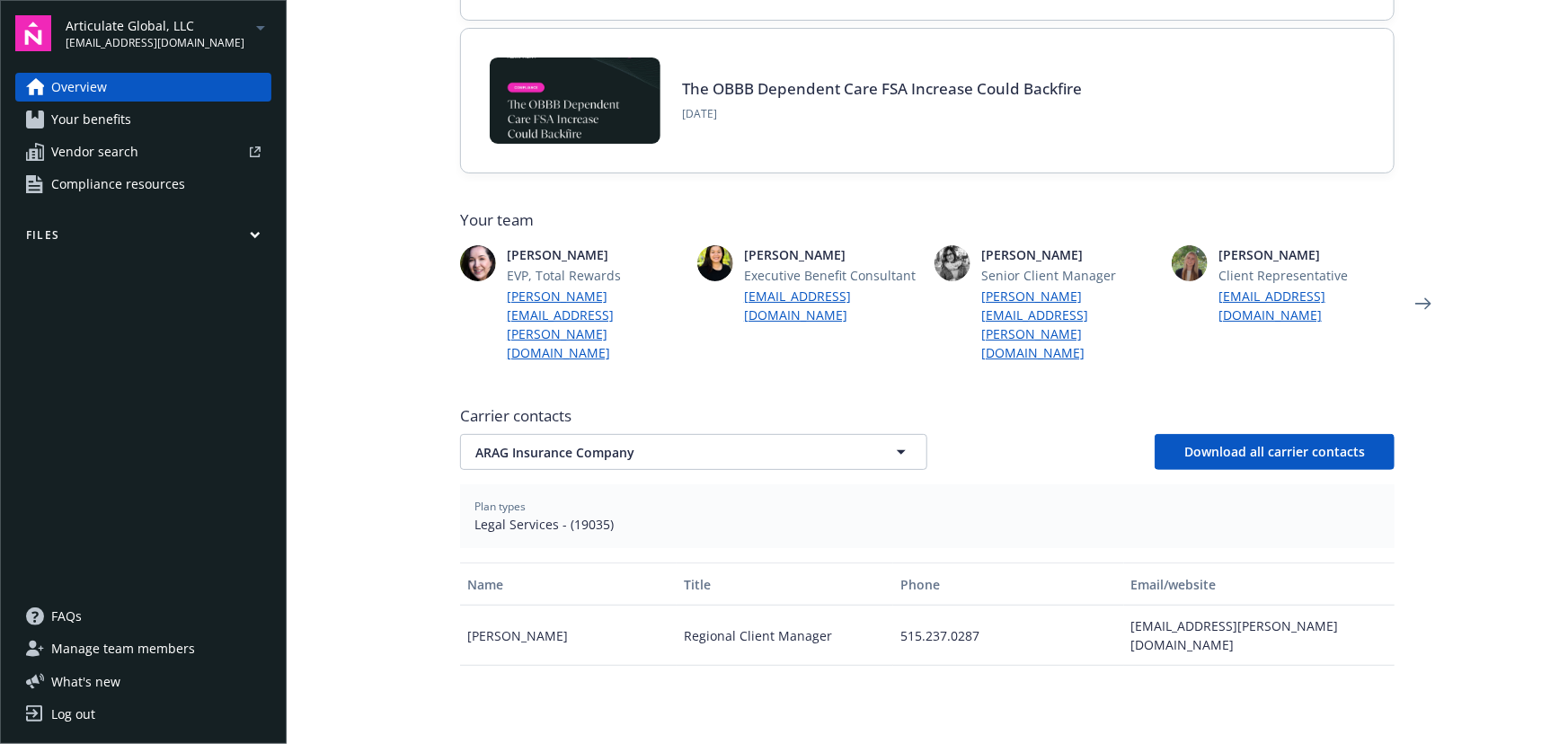
click at [657, 405] on div "Carrier contacts ARAG Insurance Company ARAG Insurance Company Download all car…" at bounding box center [927, 437] width 935 height 65
click at [674, 443] on span "ARAG Insurance Company" at bounding box center [662, 452] width 374 height 19
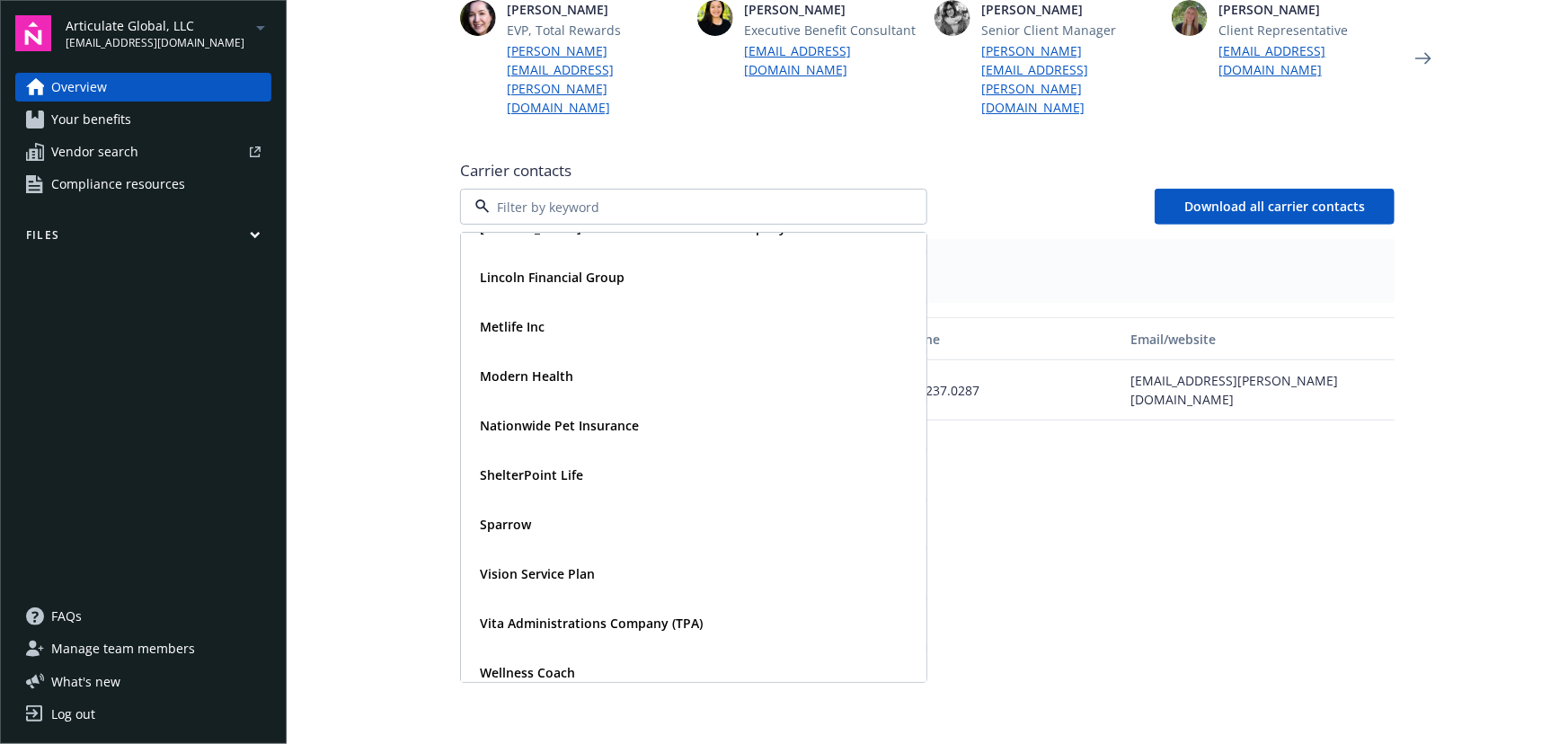
click at [173, 36] on span "[EMAIL_ADDRESS][DOMAIN_NAME]" at bounding box center [155, 43] width 179 height 16
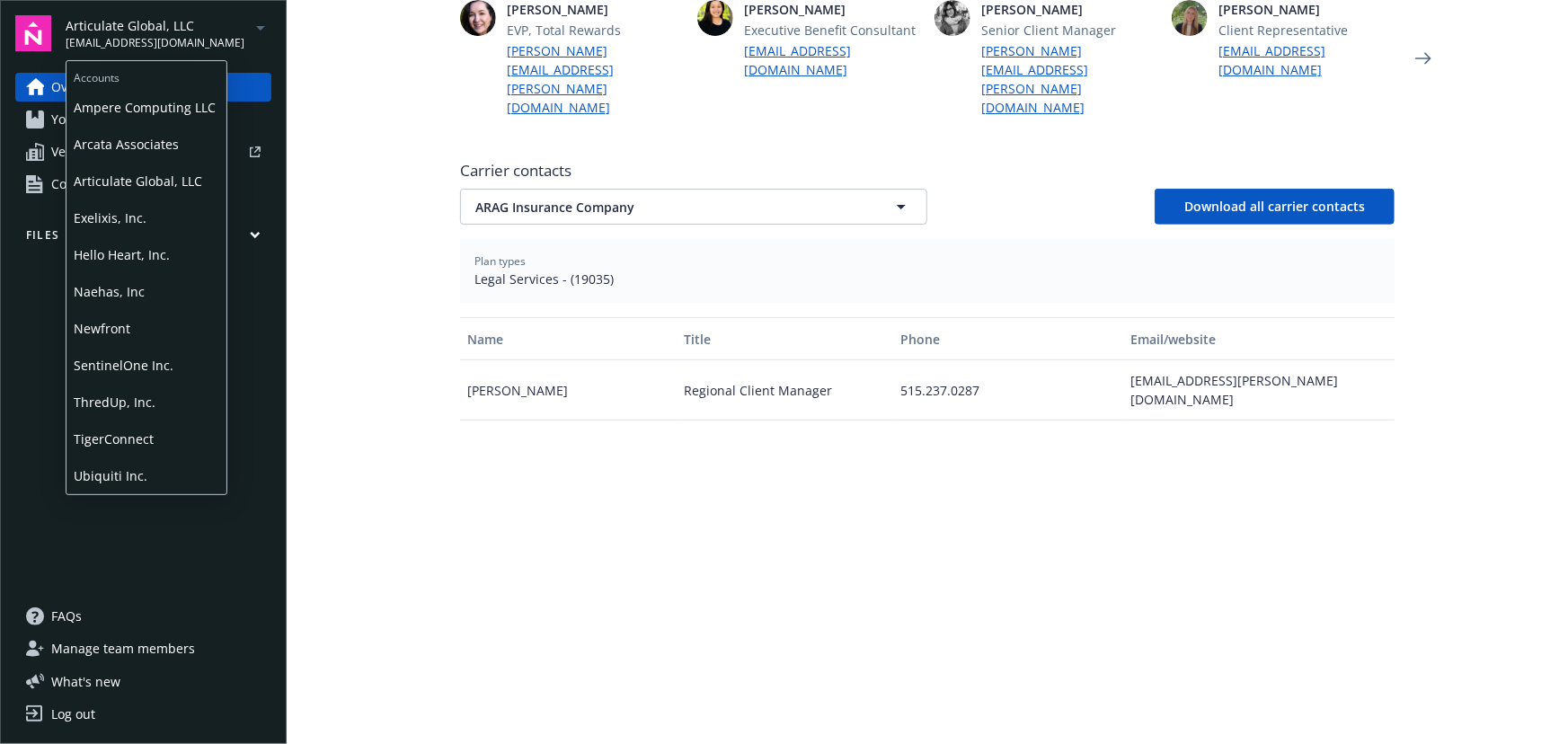
click at [168, 214] on span "Exelixis, Inc." at bounding box center [146, 217] width 146 height 37
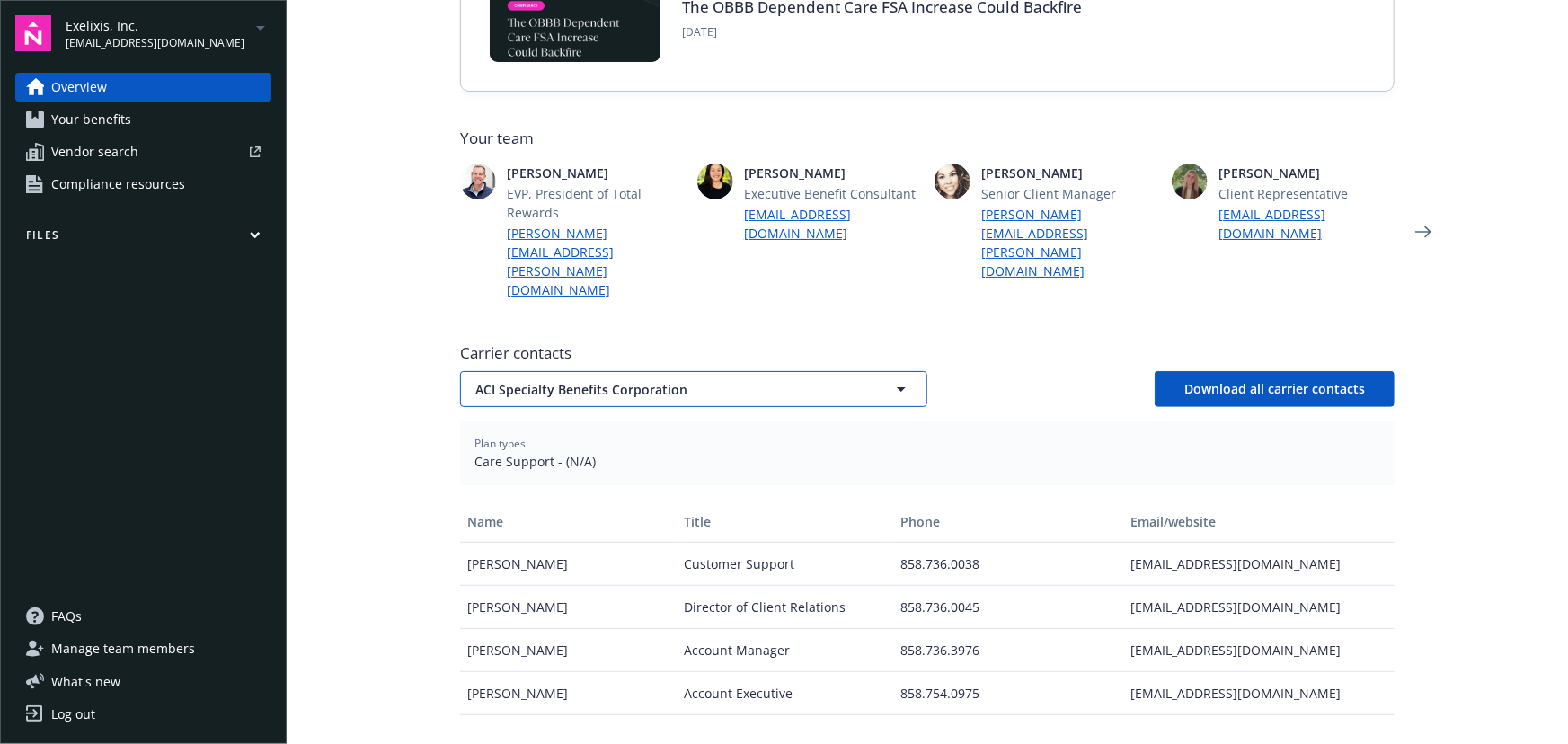
click at [592, 380] on span "ACI Specialty Benefits Corporation" at bounding box center [662, 390] width 374 height 19
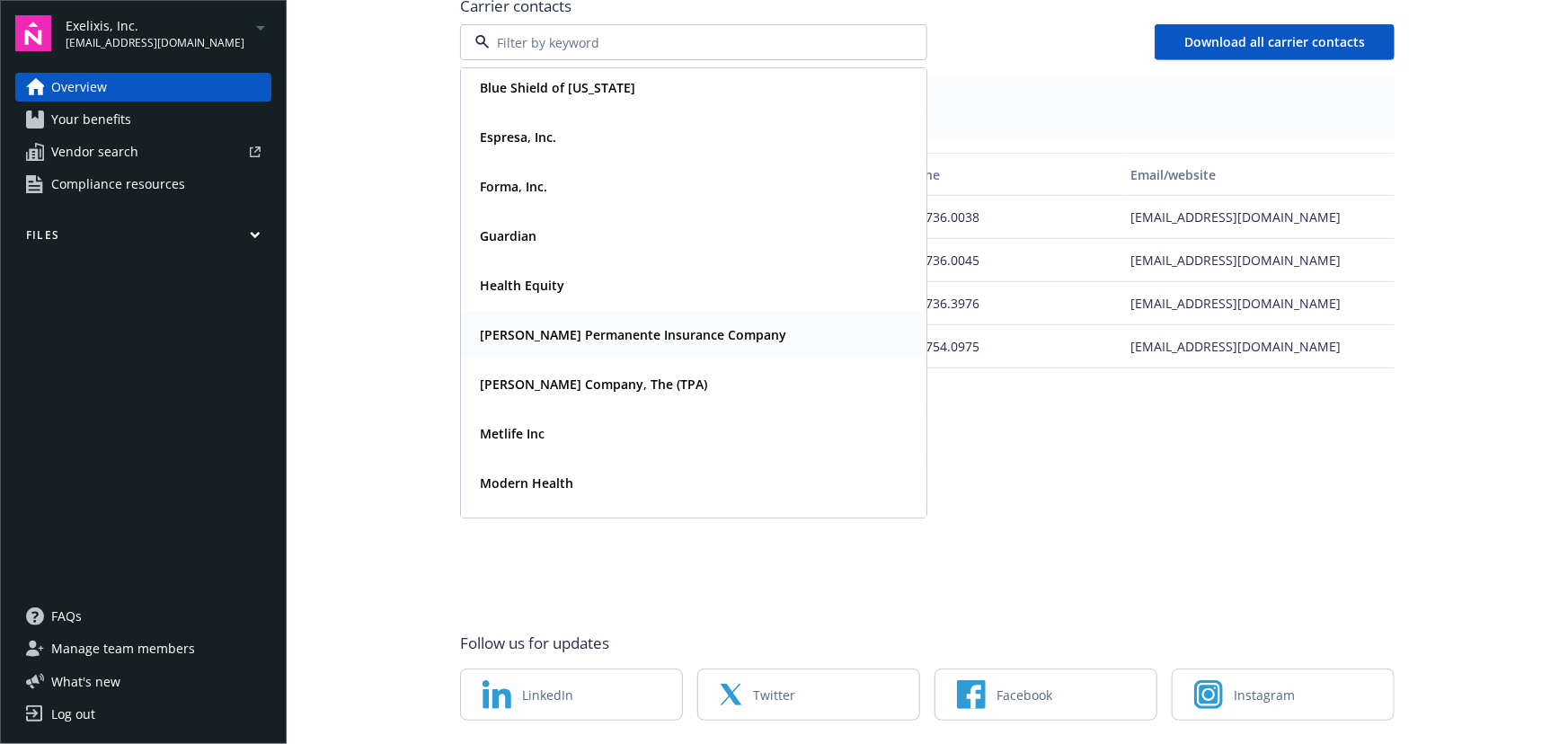
scroll to position [163, 0]
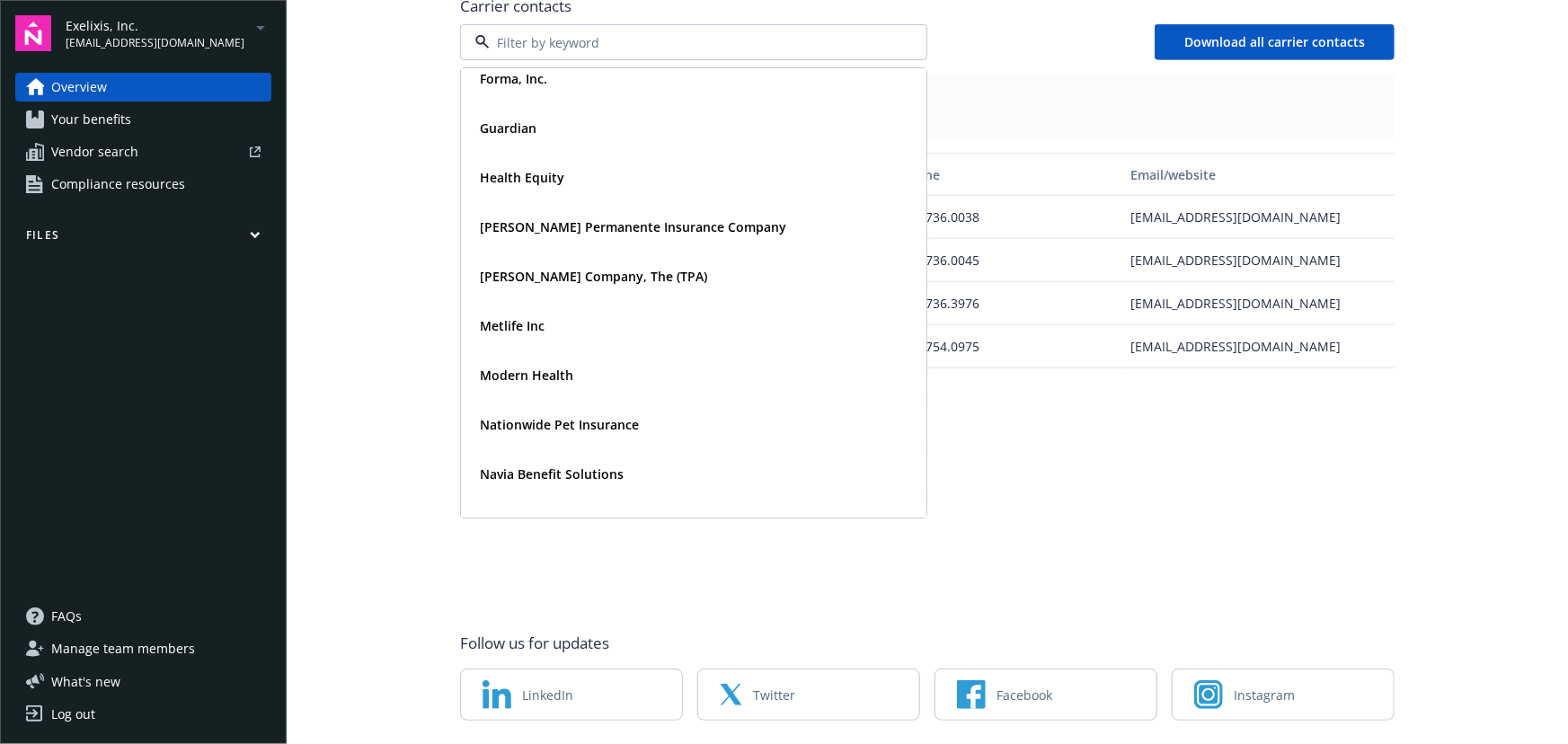
click at [137, 45] on span "[EMAIL_ADDRESS][DOMAIN_NAME]" at bounding box center [155, 43] width 179 height 16
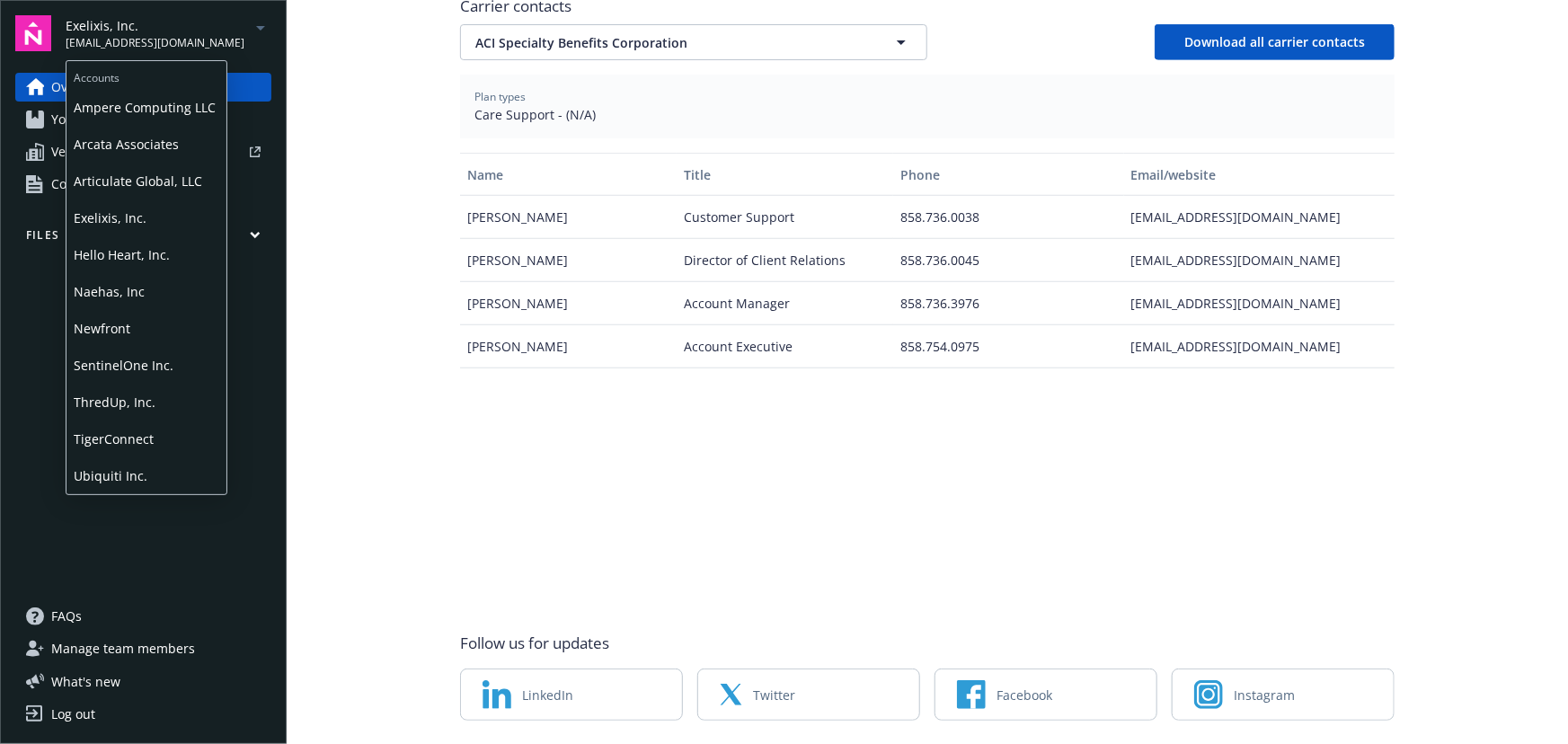
click at [151, 261] on span "Hello Heart, Inc." at bounding box center [146, 254] width 146 height 37
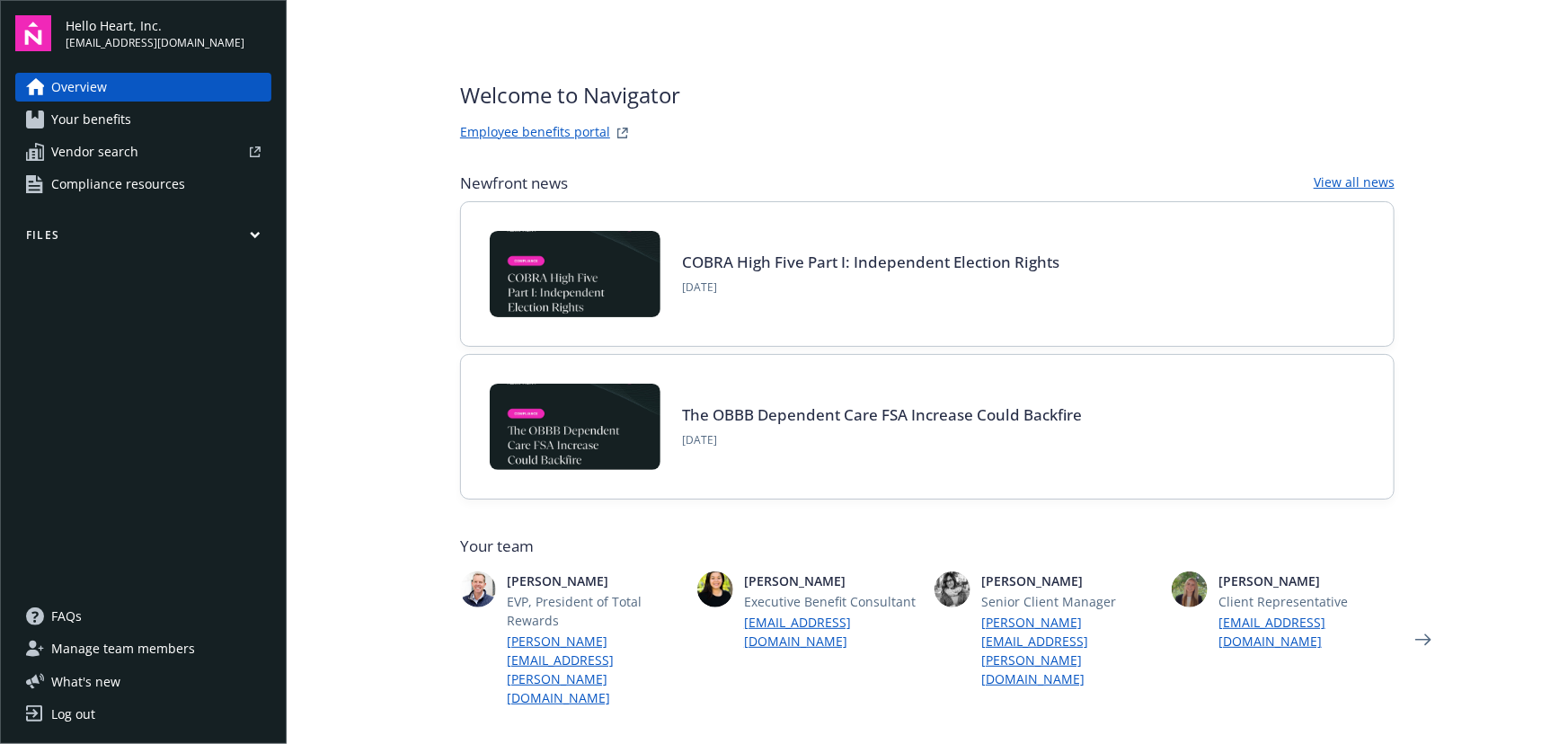
type input "Anthem Blue Cross"
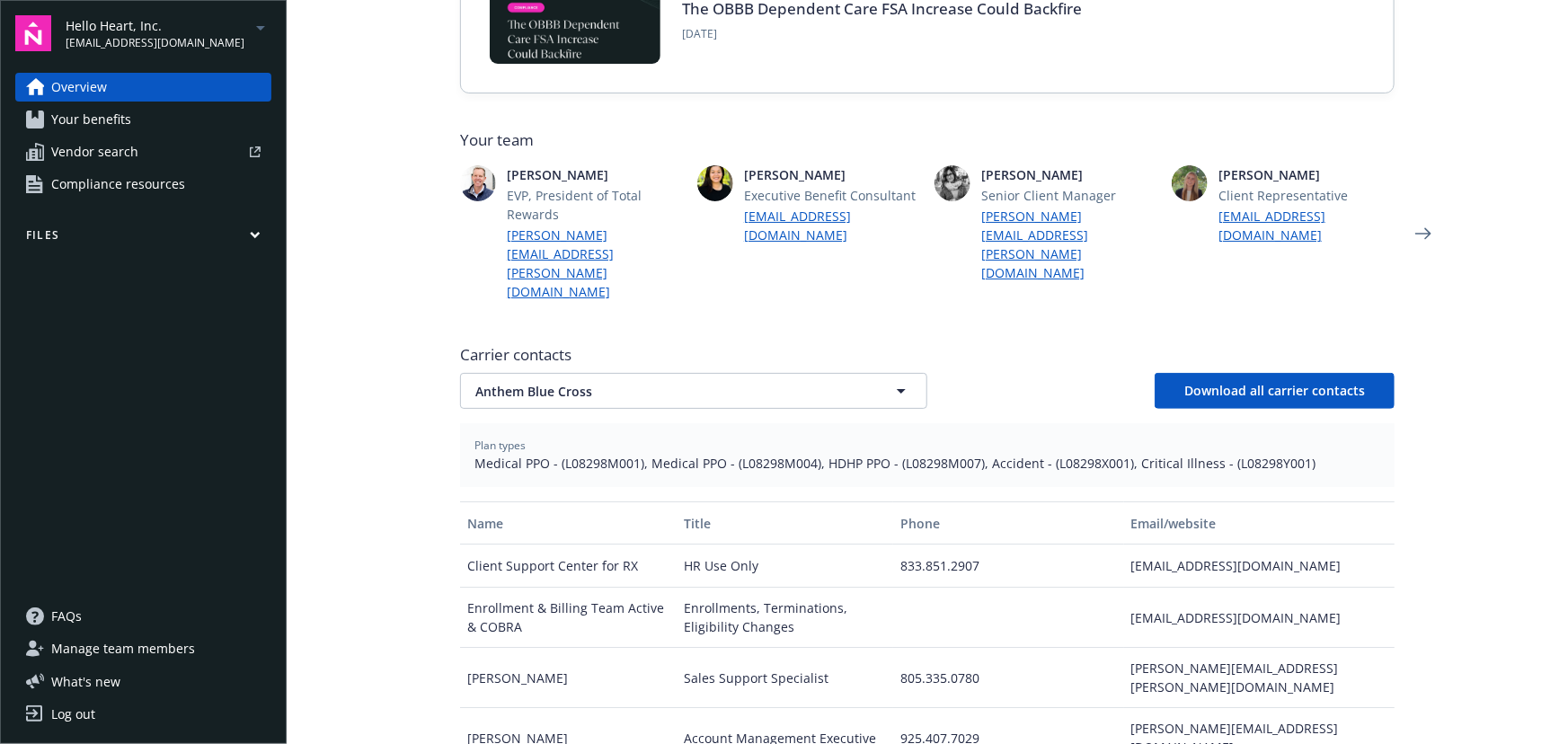
scroll to position [408, 0]
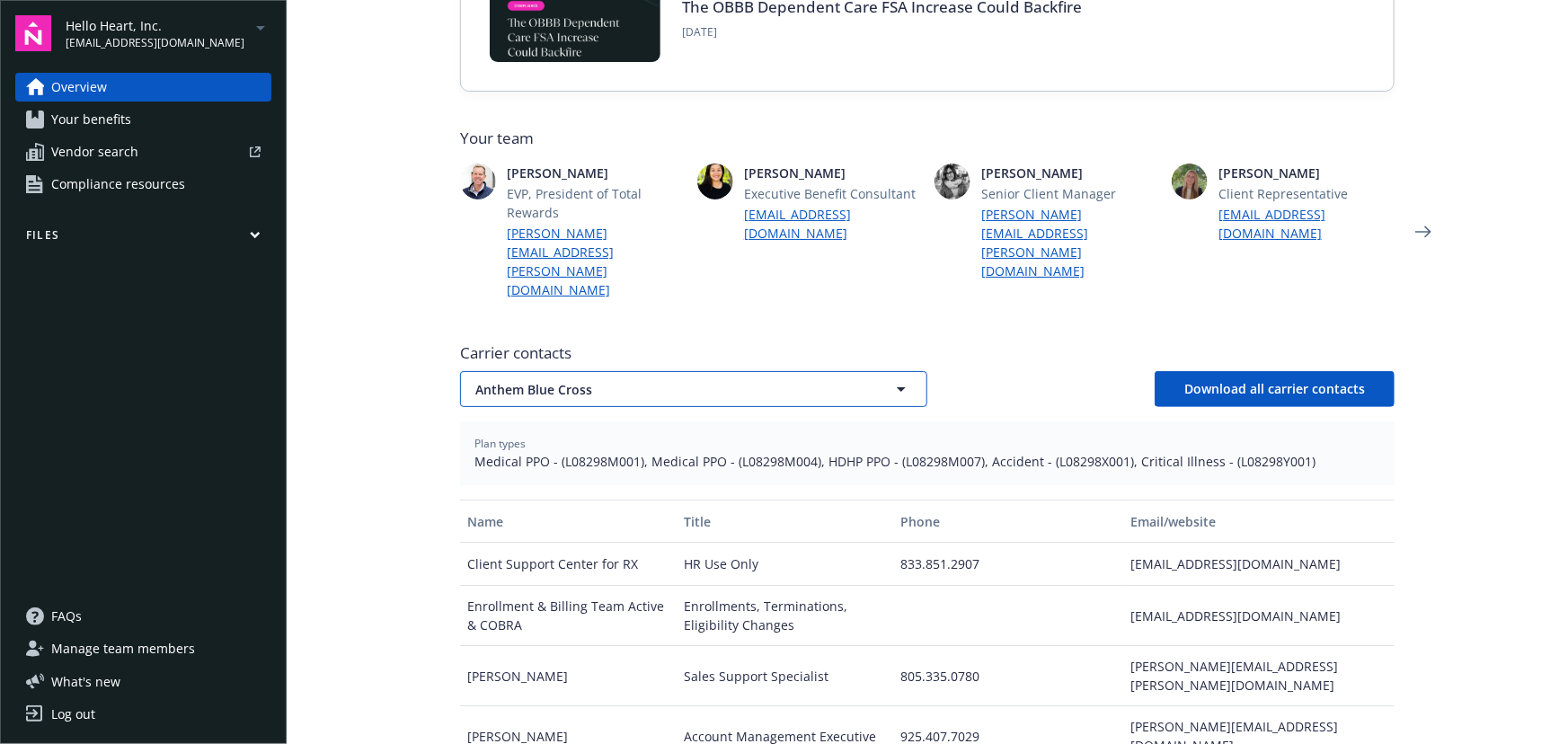
click at [558, 371] on button "Anthem Blue Cross" at bounding box center [694, 389] width 467 height 36
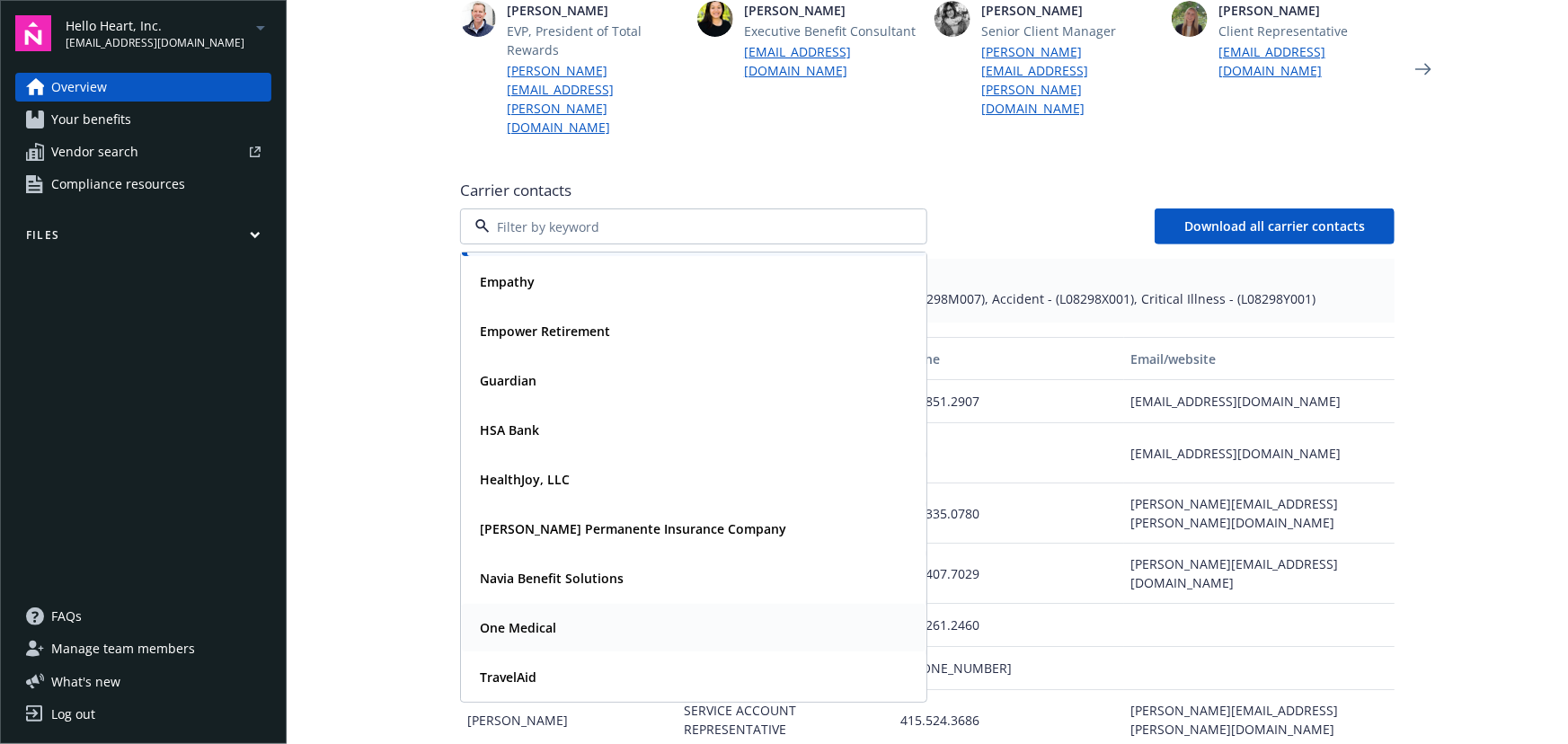
scroll to position [572, 0]
click at [170, 30] on span "Hello Heart, Inc." at bounding box center [155, 26] width 179 height 19
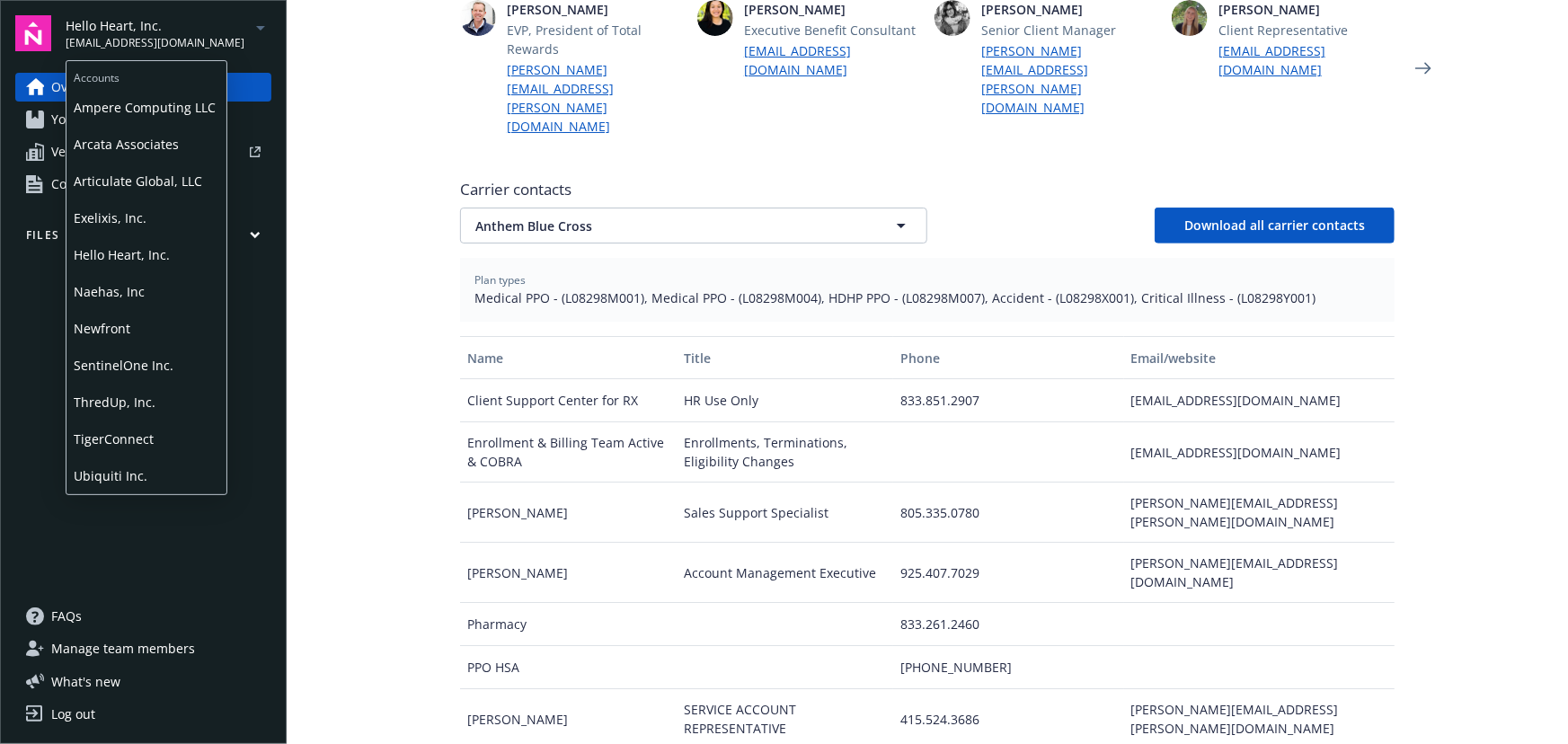
click at [162, 285] on span "Naehas, Inc" at bounding box center [146, 292] width 146 height 37
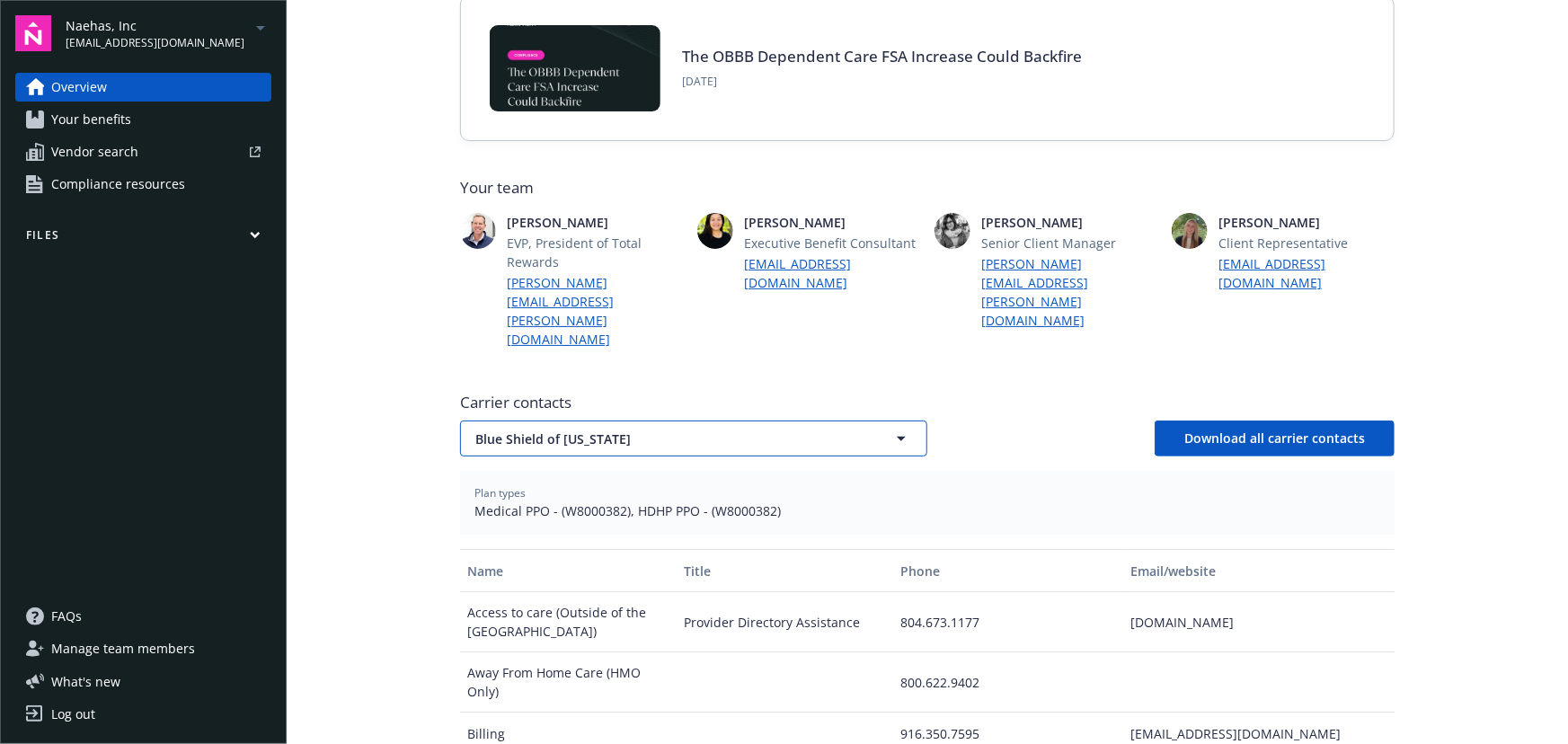
click at [717, 430] on span "Blue Shield of [US_STATE]" at bounding box center [662, 439] width 374 height 19
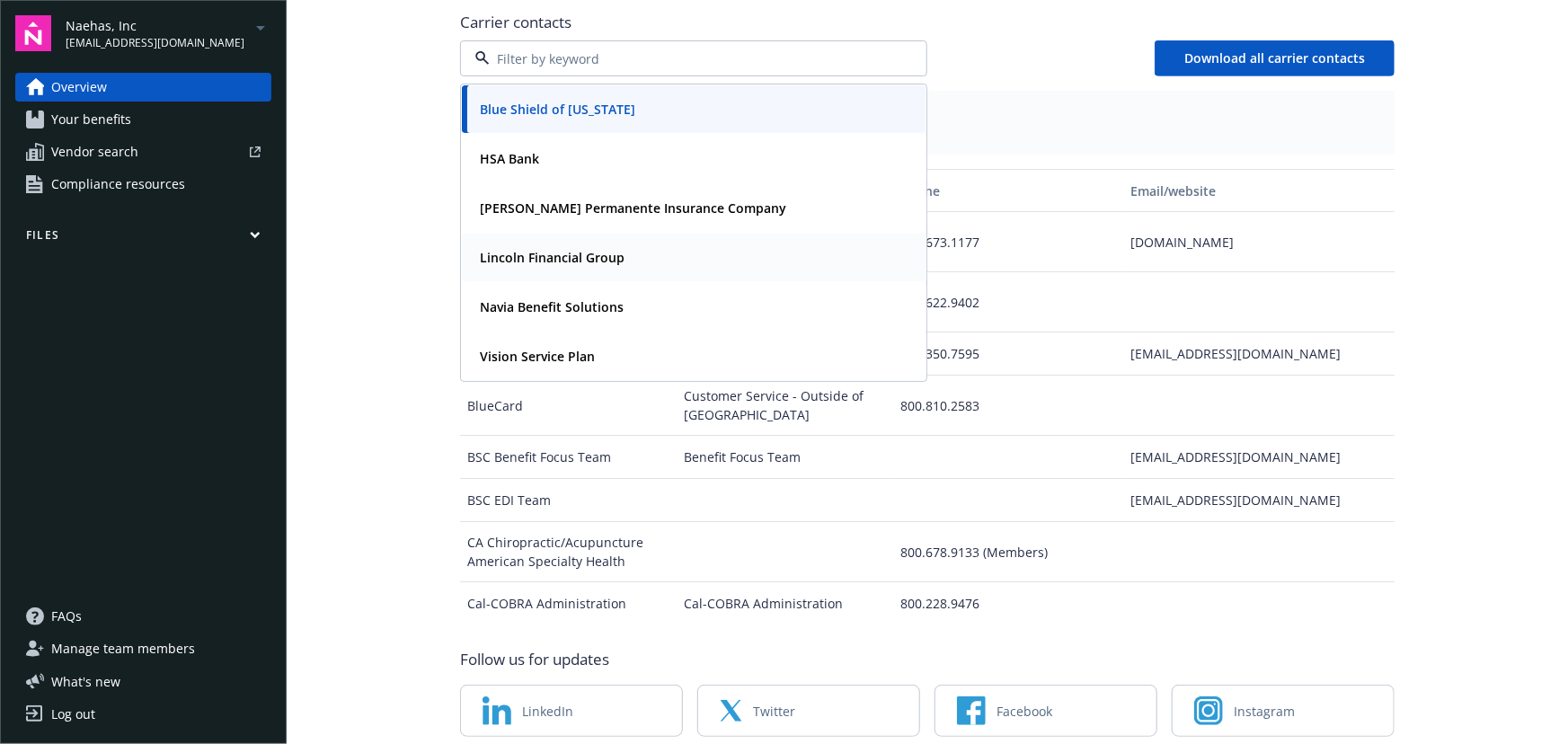
scroll to position [721, 0]
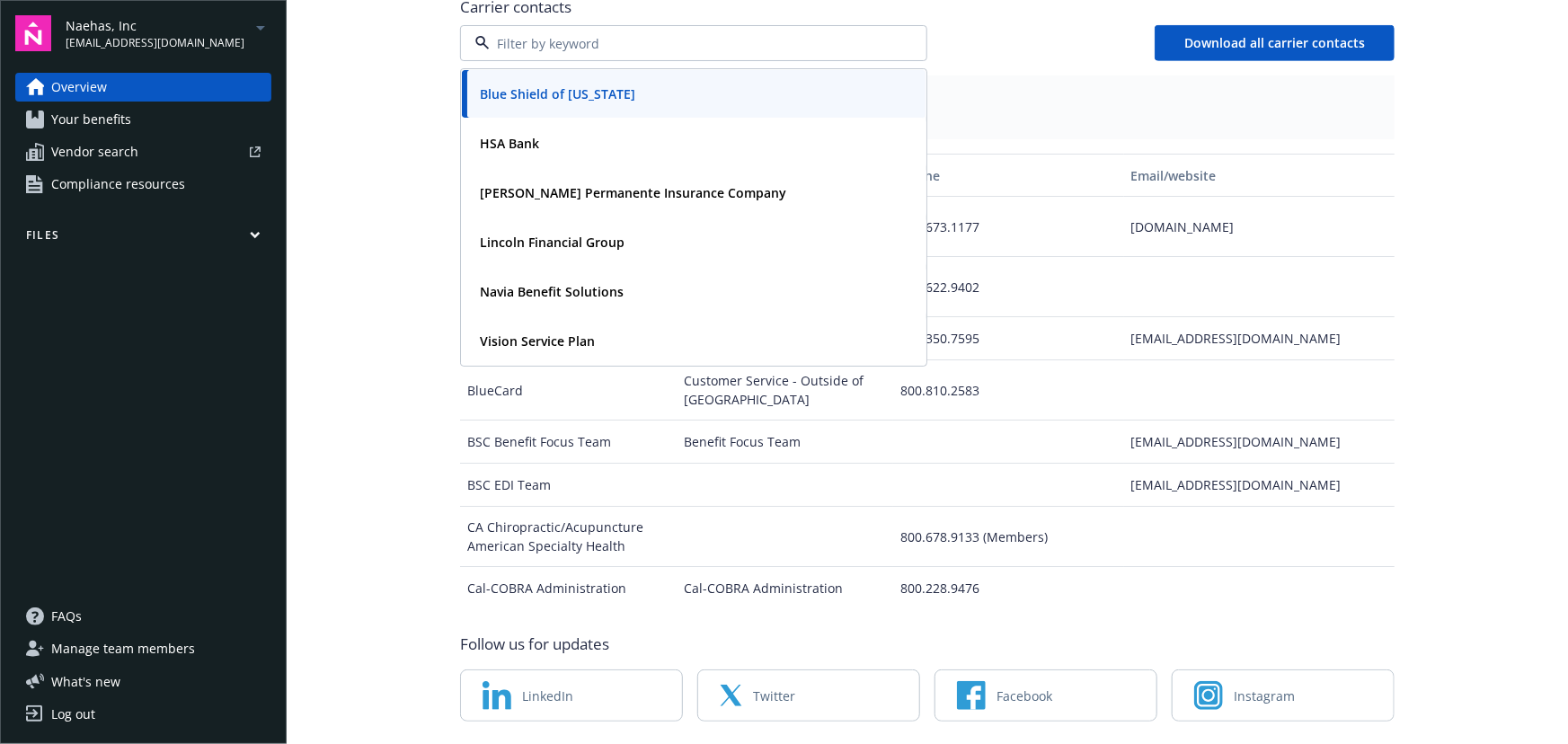
click at [196, 36] on span "[EMAIL_ADDRESS][DOMAIN_NAME]" at bounding box center [155, 43] width 179 height 16
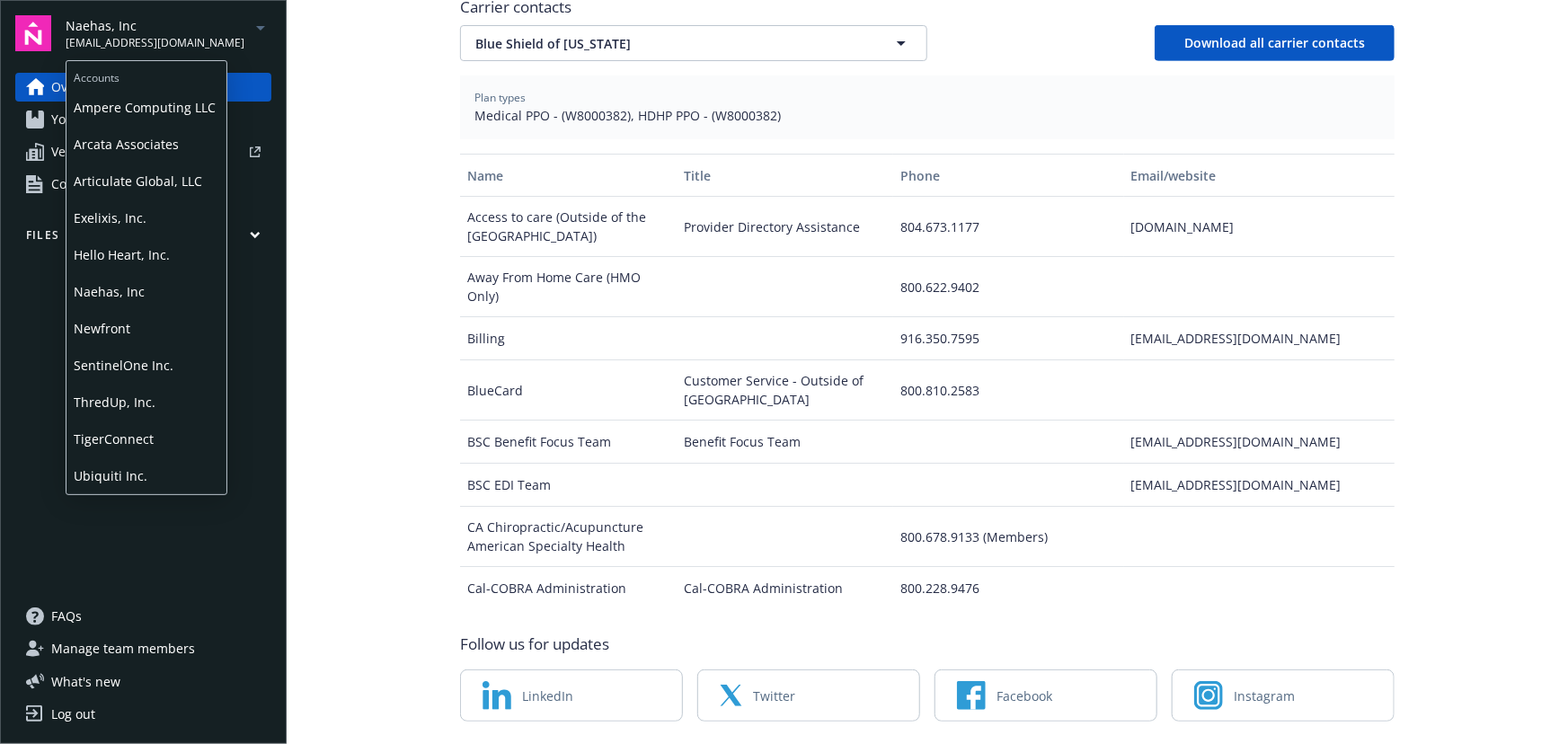
click at [150, 292] on span "Naehas, Inc" at bounding box center [146, 292] width 146 height 37
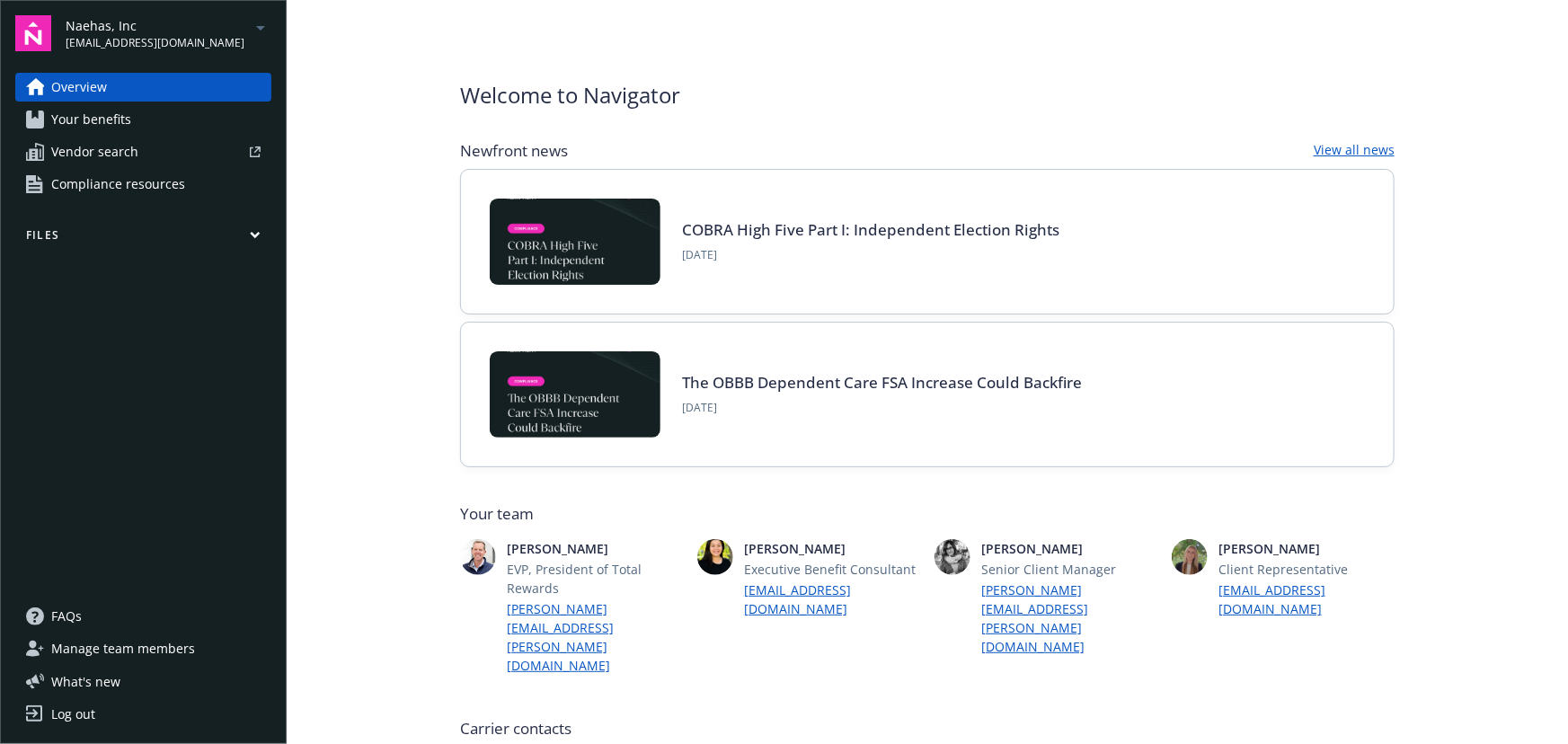
type input "Blue Shield of [US_STATE]"
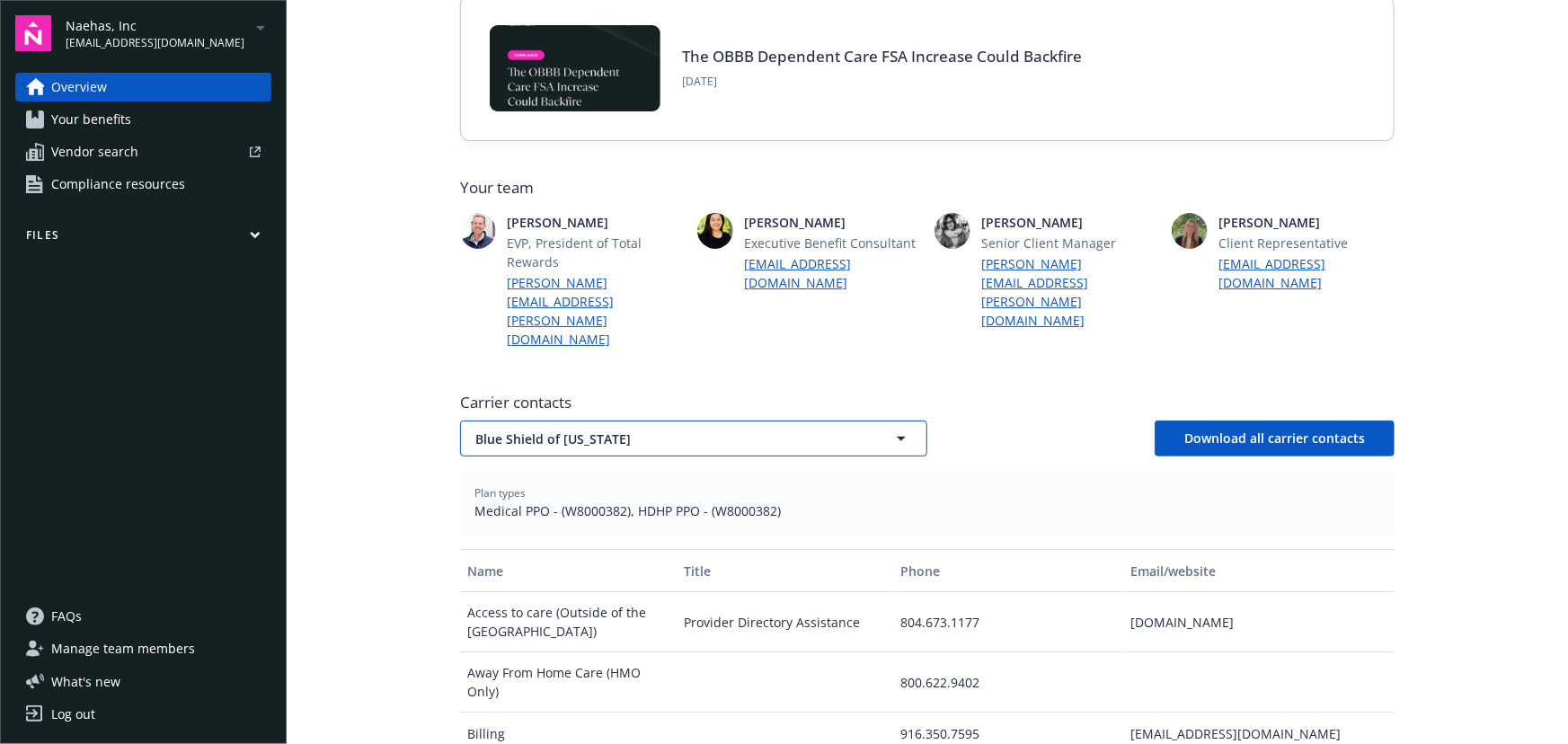
click at [655, 420] on button "Blue Shield of [US_STATE]" at bounding box center [694, 438] width 467 height 36
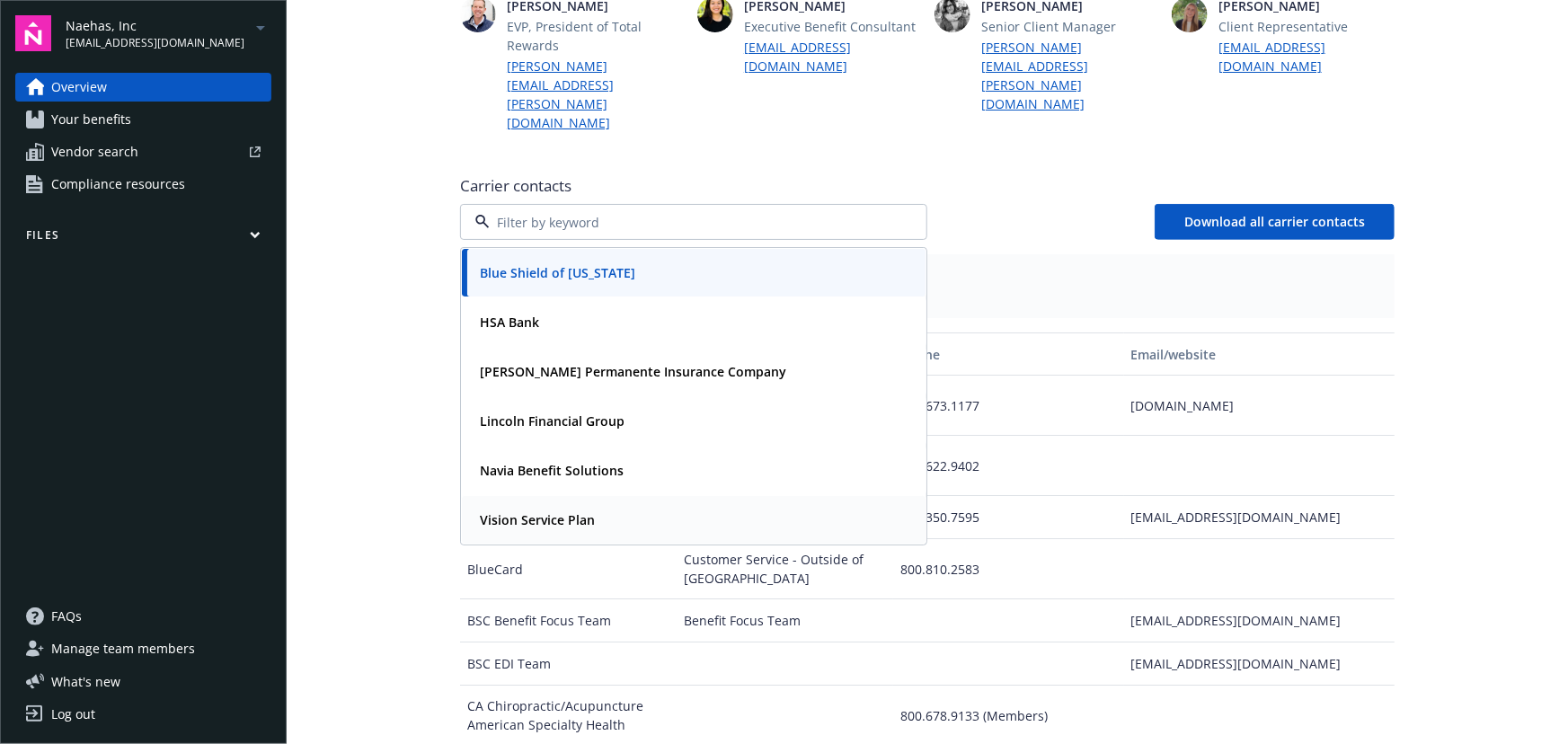
scroll to position [572, 0]
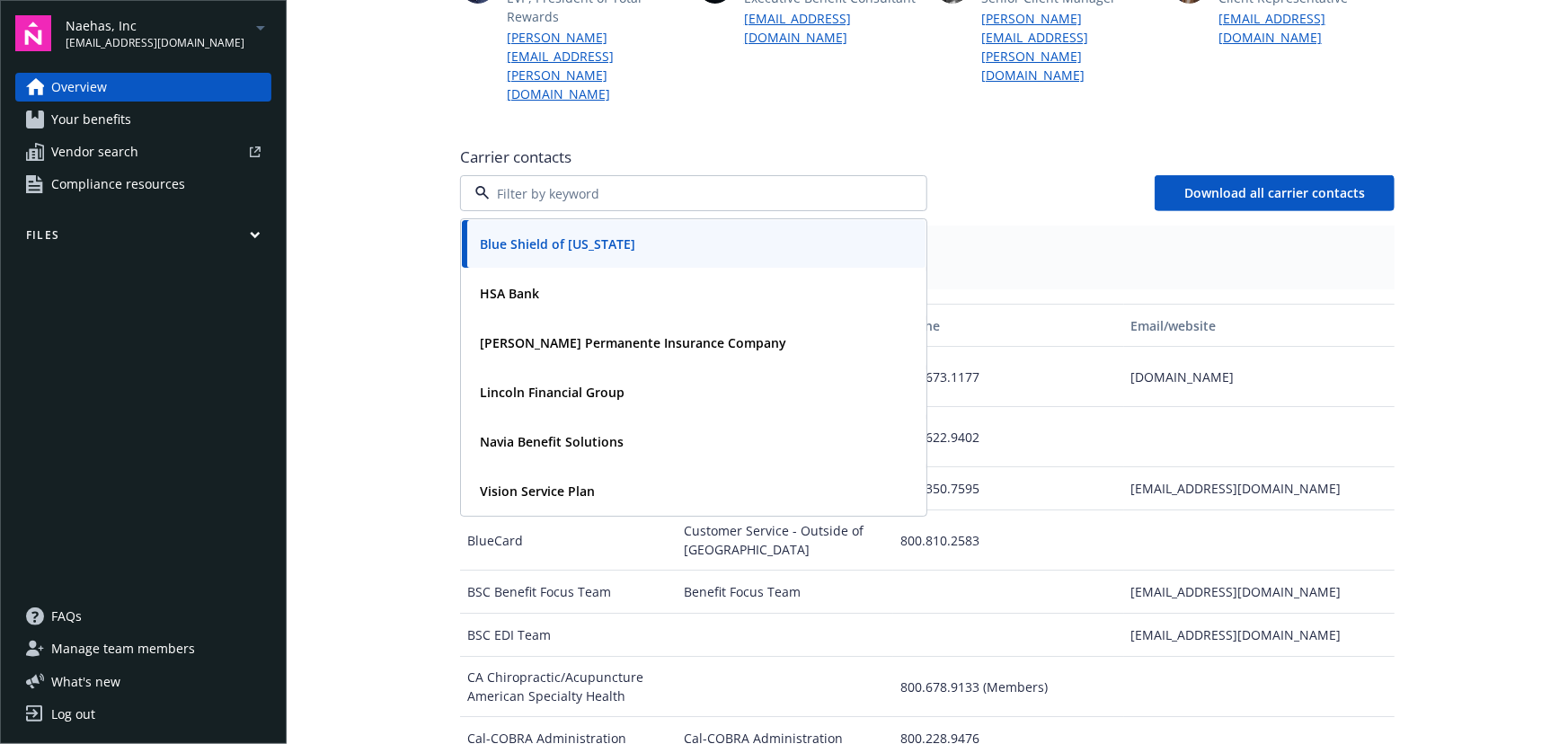
click at [134, 49] on span "[EMAIL_ADDRESS][DOMAIN_NAME]" at bounding box center [155, 43] width 179 height 16
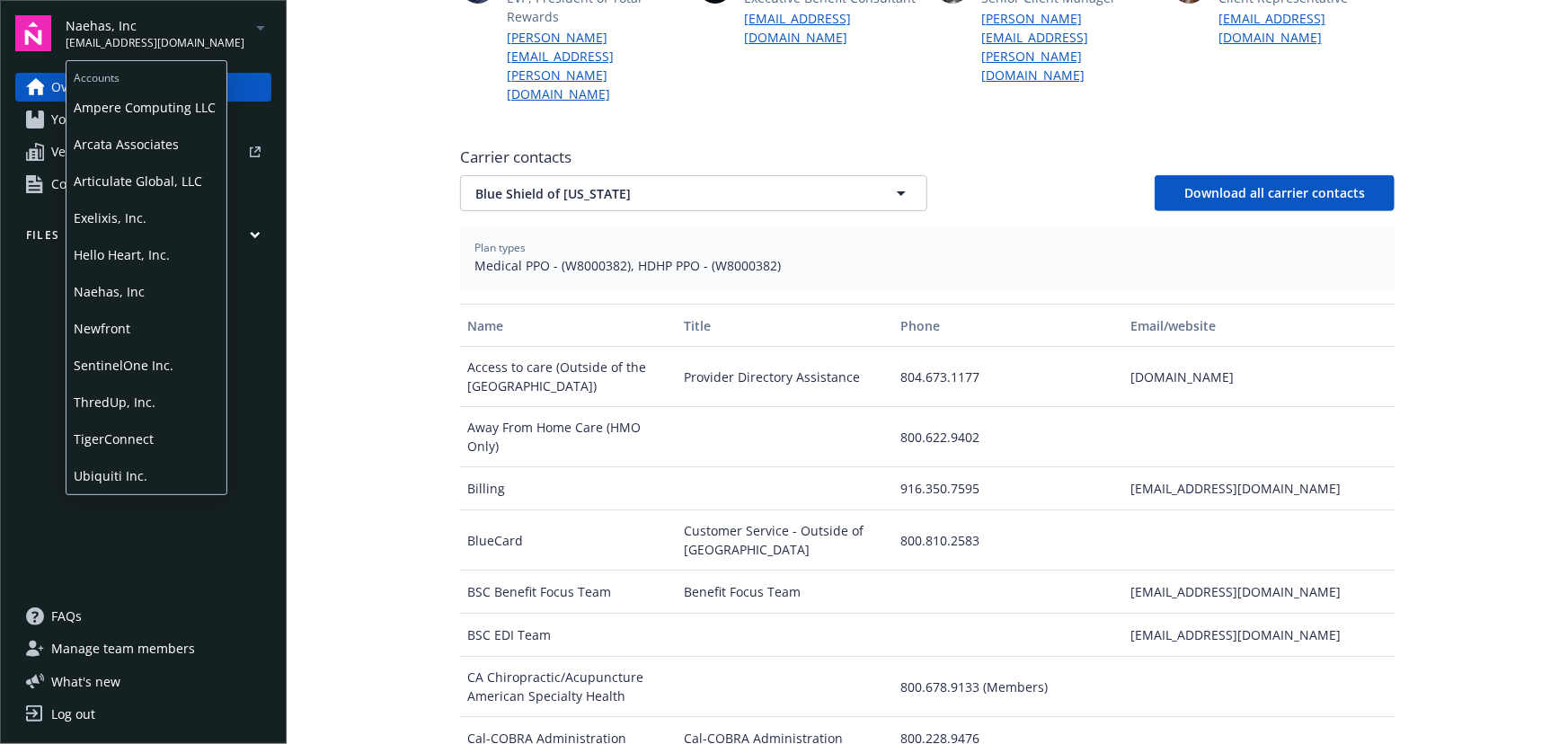
click at [162, 352] on span "SentinelOne Inc." at bounding box center [146, 365] width 146 height 37
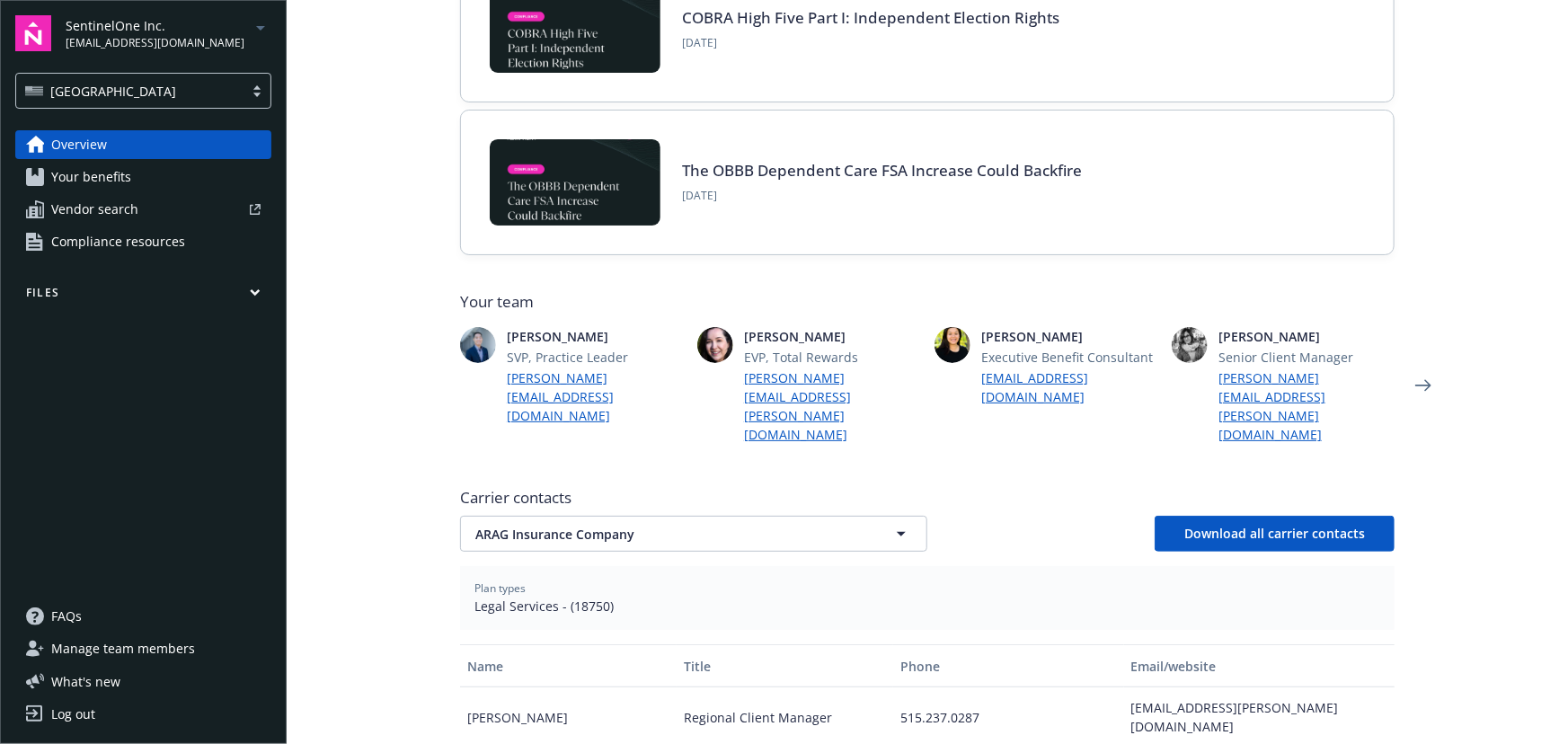
scroll to position [572, 0]
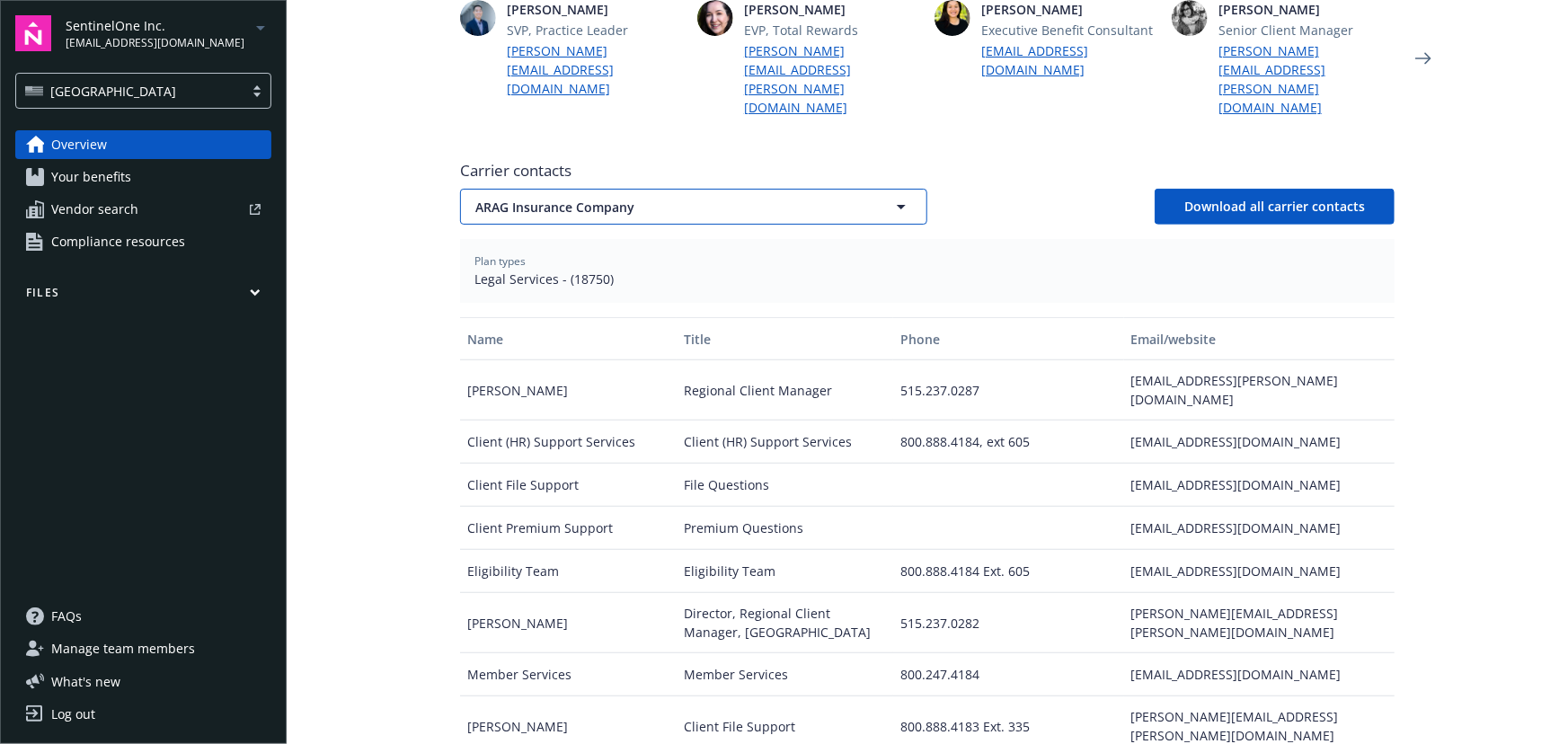
click at [601, 189] on button "ARAG Insurance Company" at bounding box center [694, 207] width 467 height 36
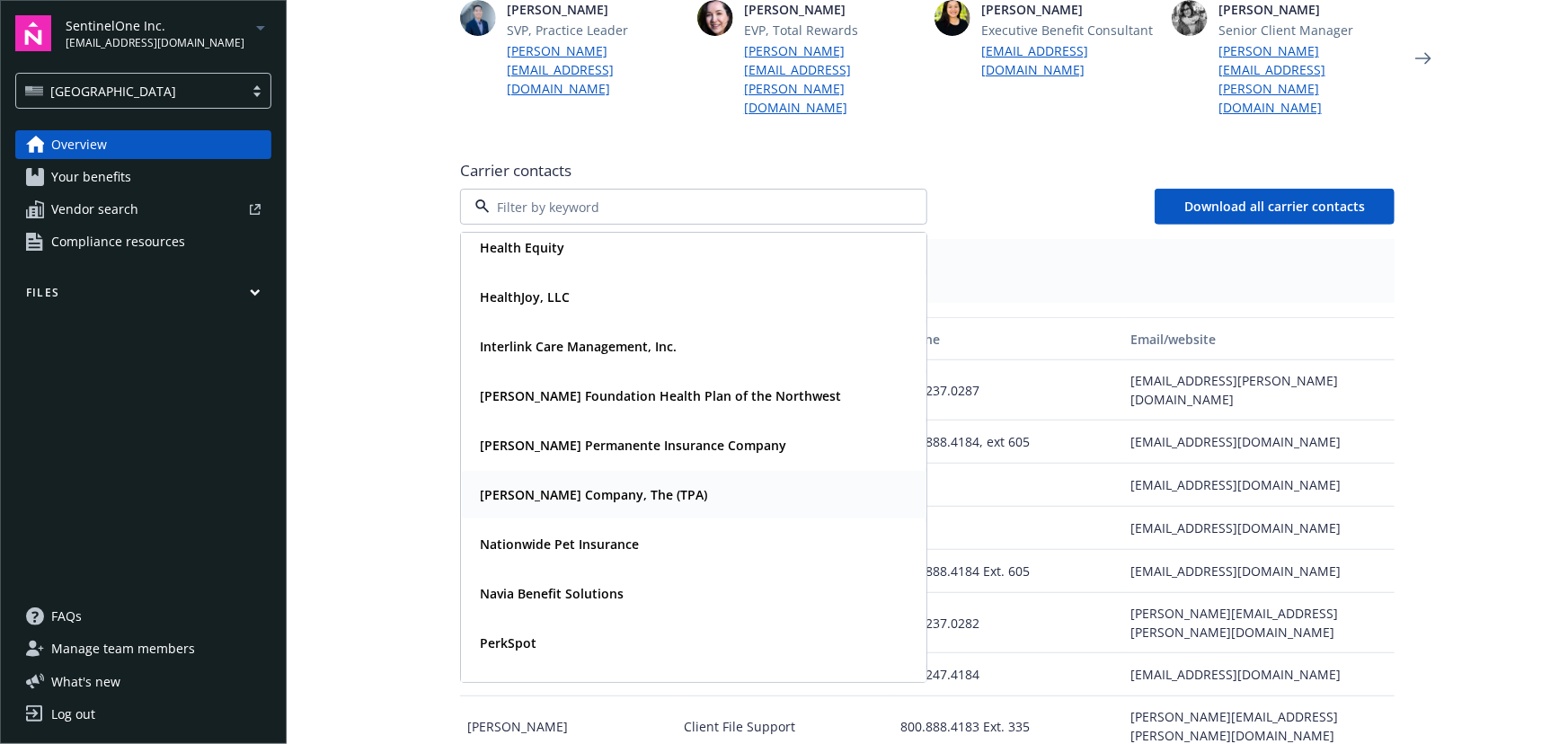
scroll to position [326, 0]
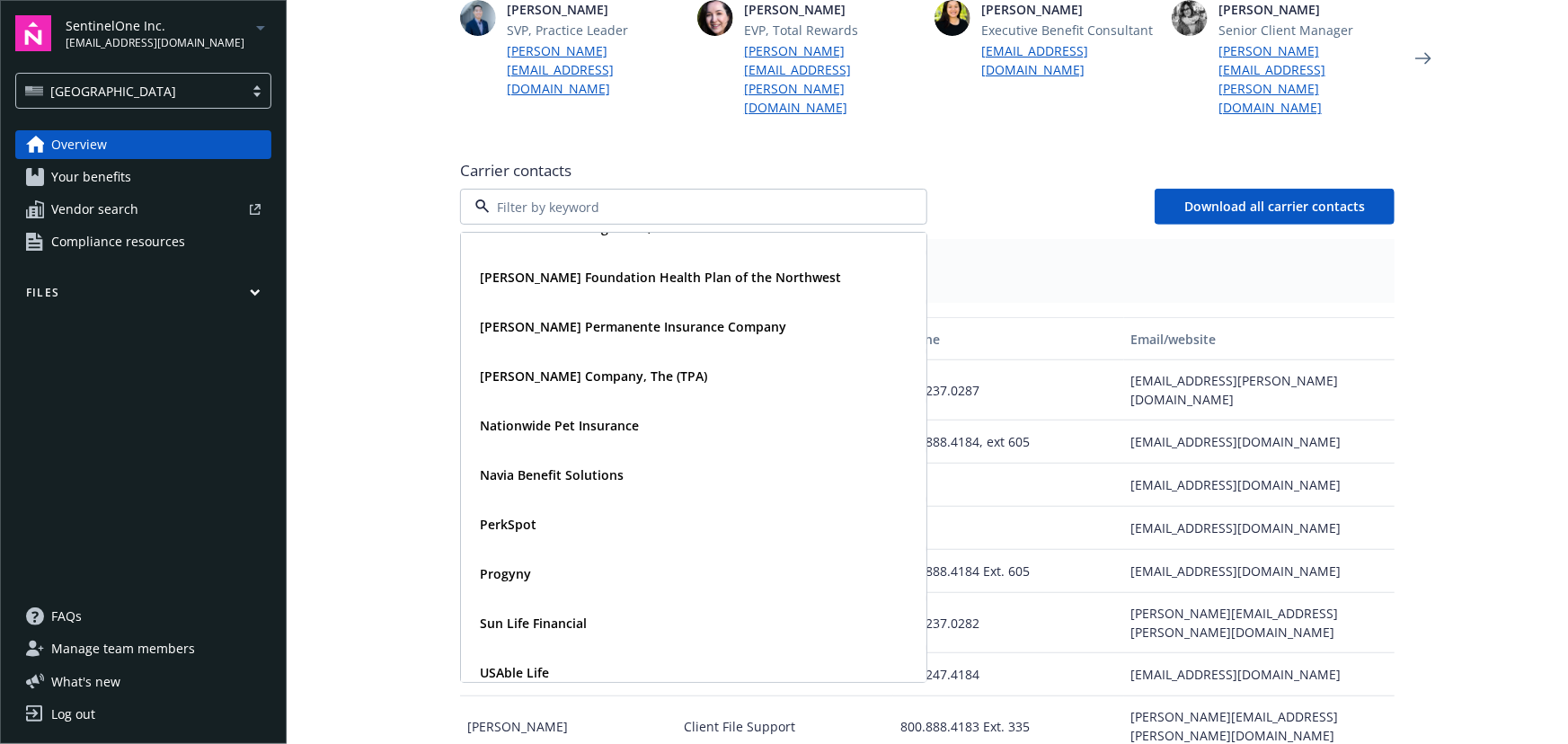
click at [117, 40] on span "[EMAIL_ADDRESS][DOMAIN_NAME]" at bounding box center [155, 43] width 179 height 16
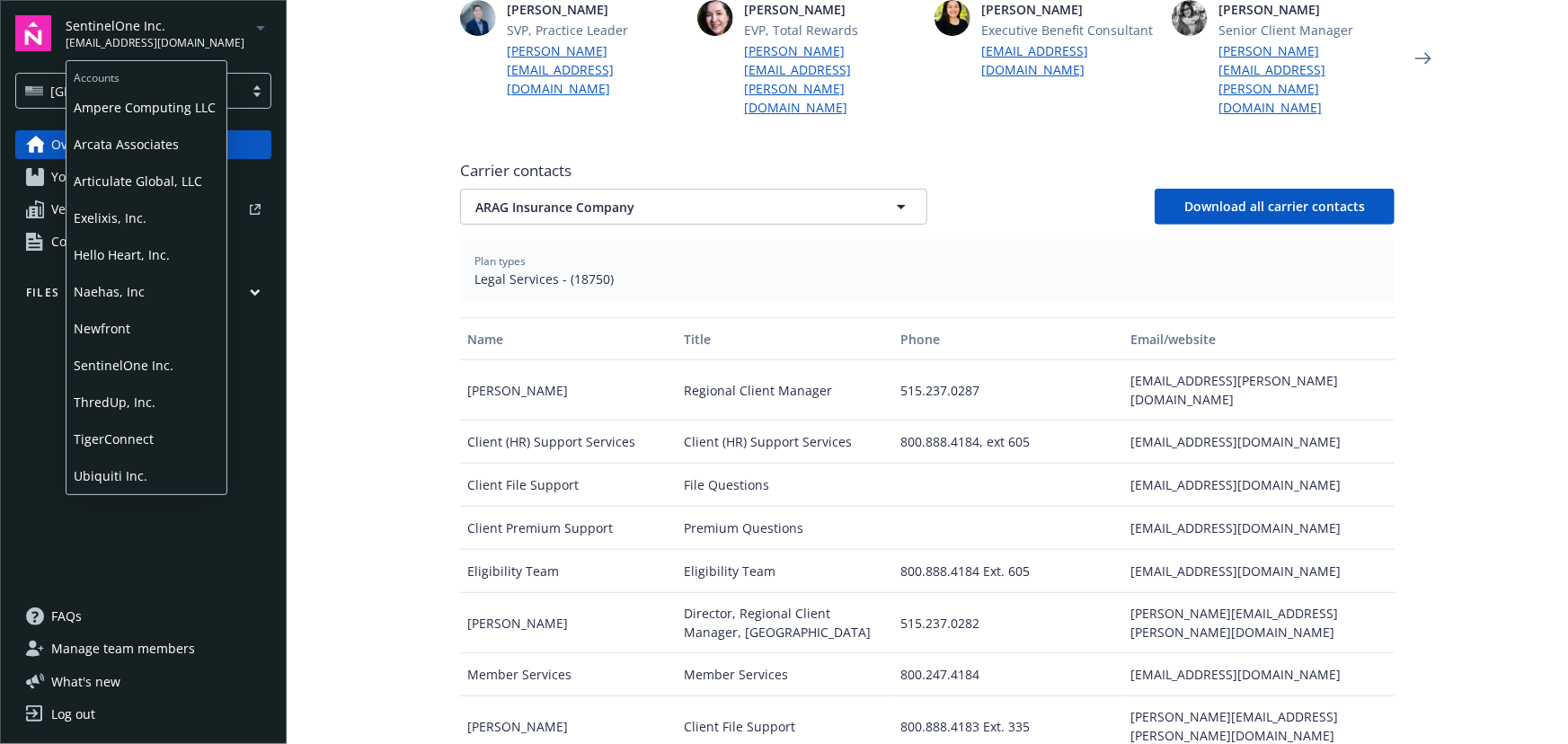
click at [159, 398] on span "ThredUp, Inc." at bounding box center [146, 402] width 146 height 37
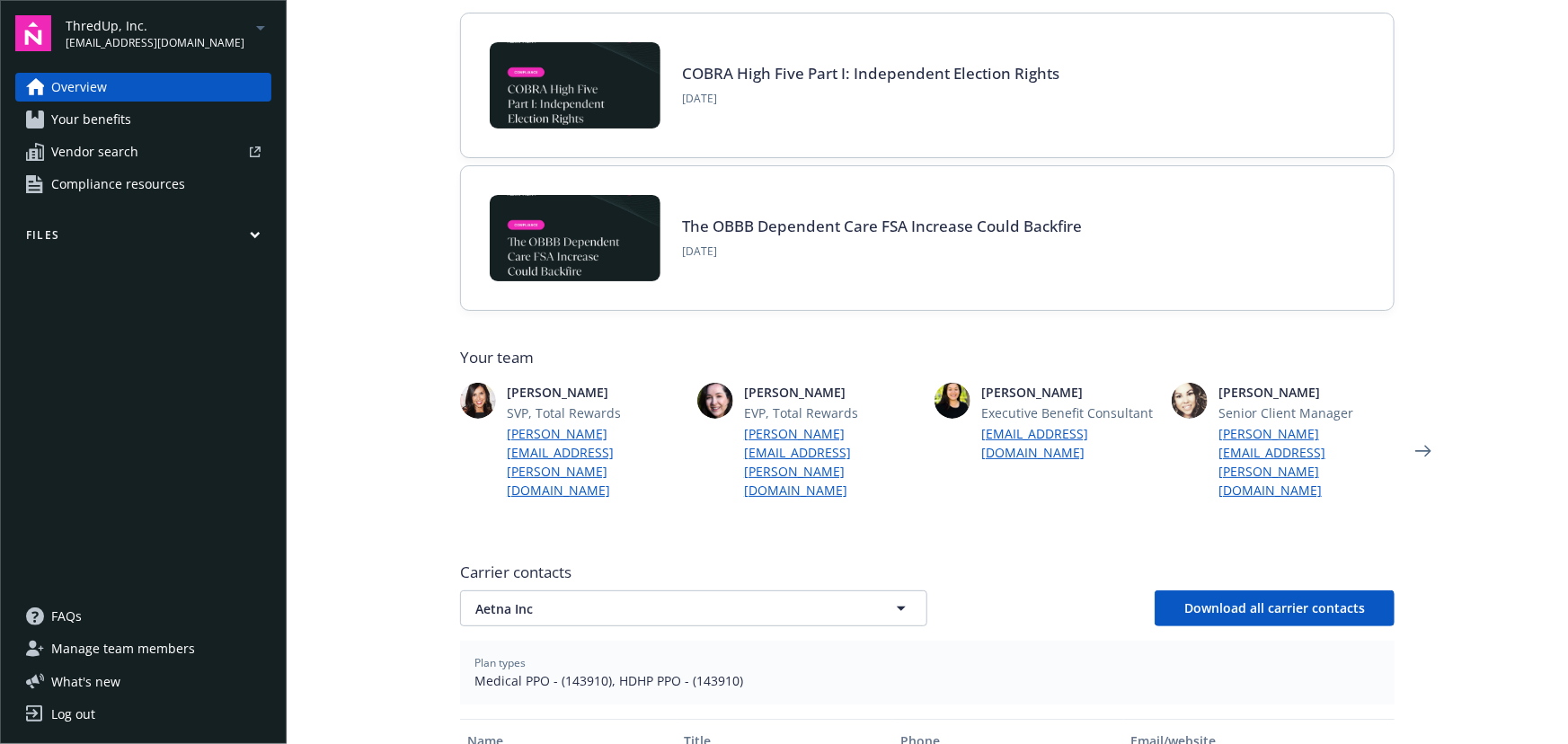
scroll to position [490, 0]
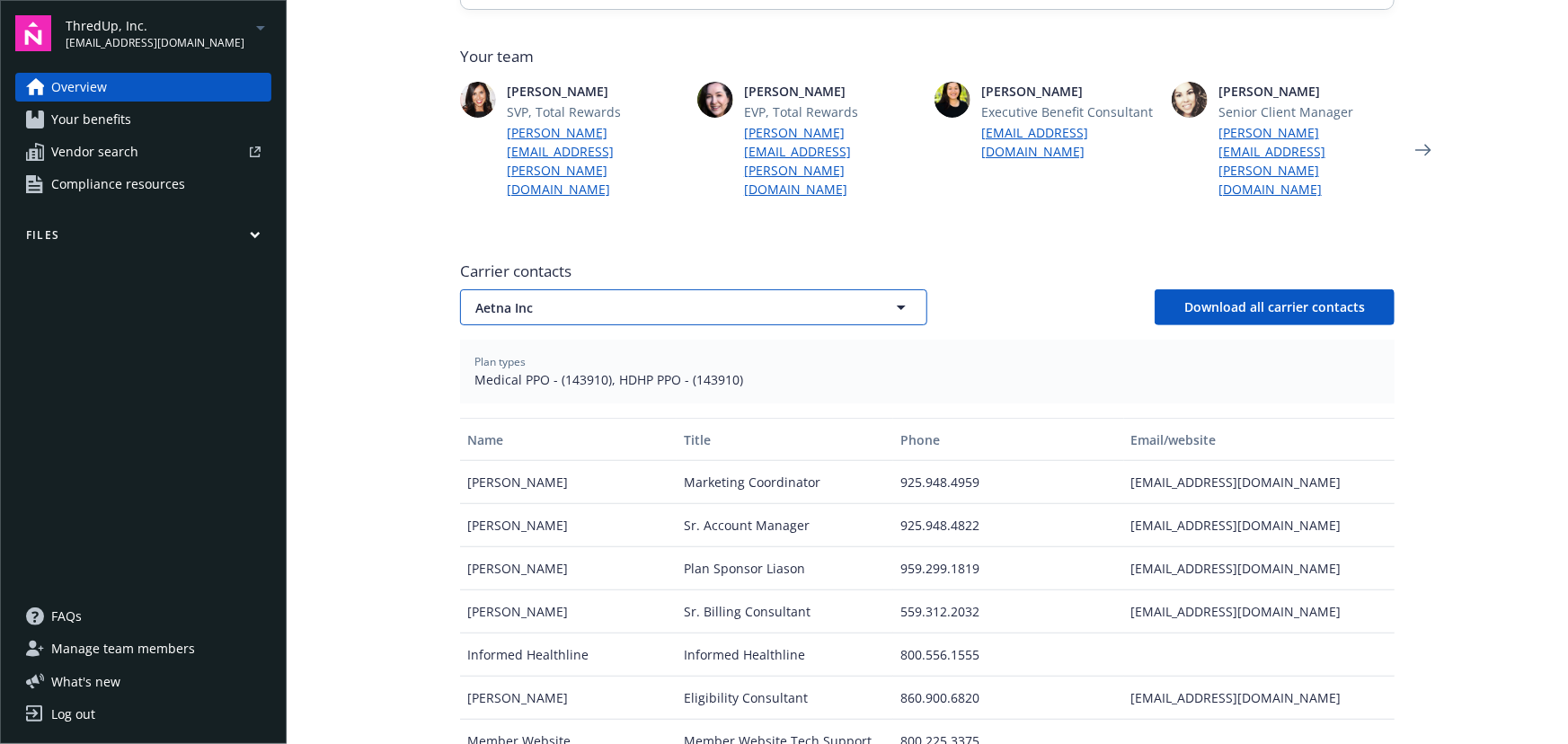
click at [625, 298] on span "Aetna Inc" at bounding box center [662, 308] width 374 height 19
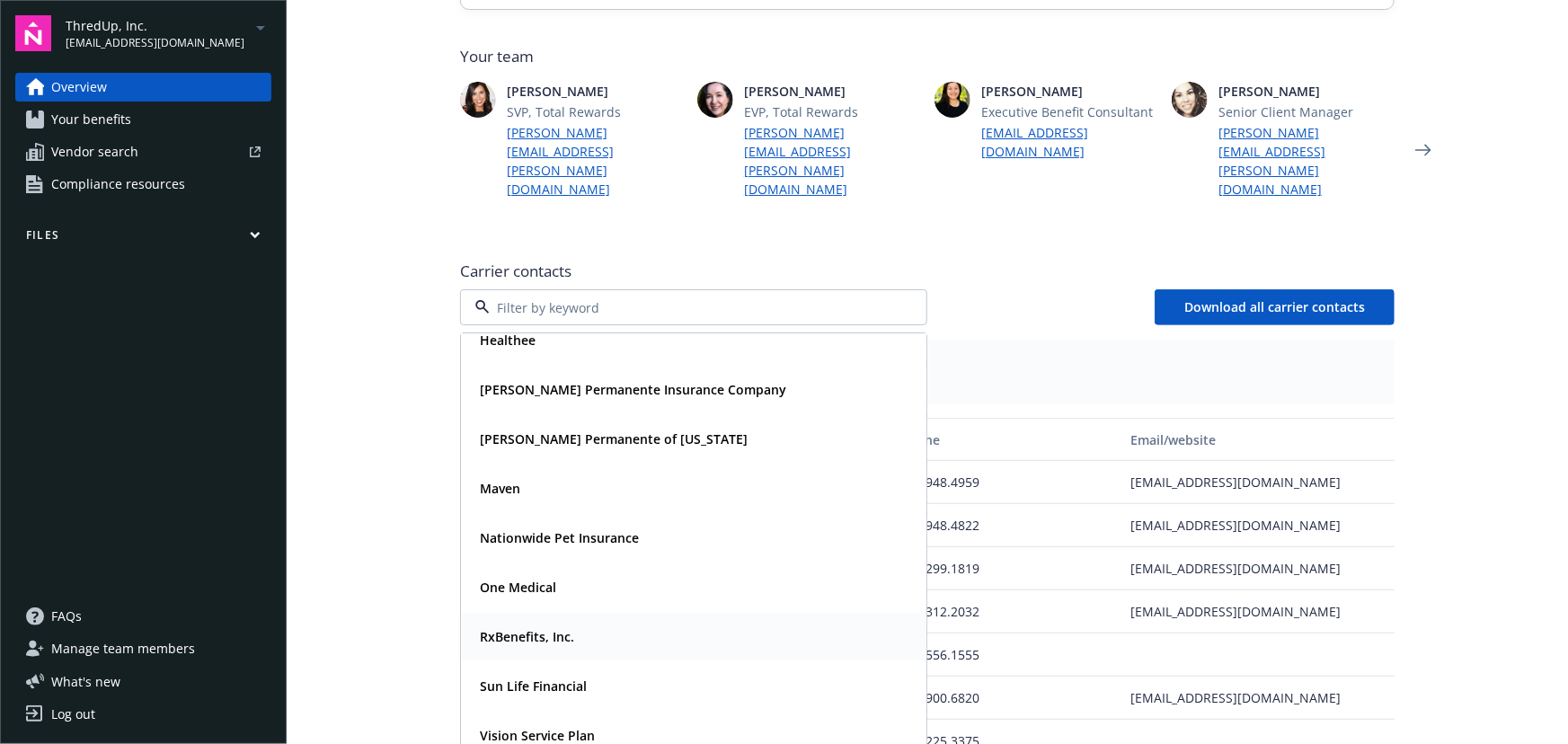
scroll to position [243, 0]
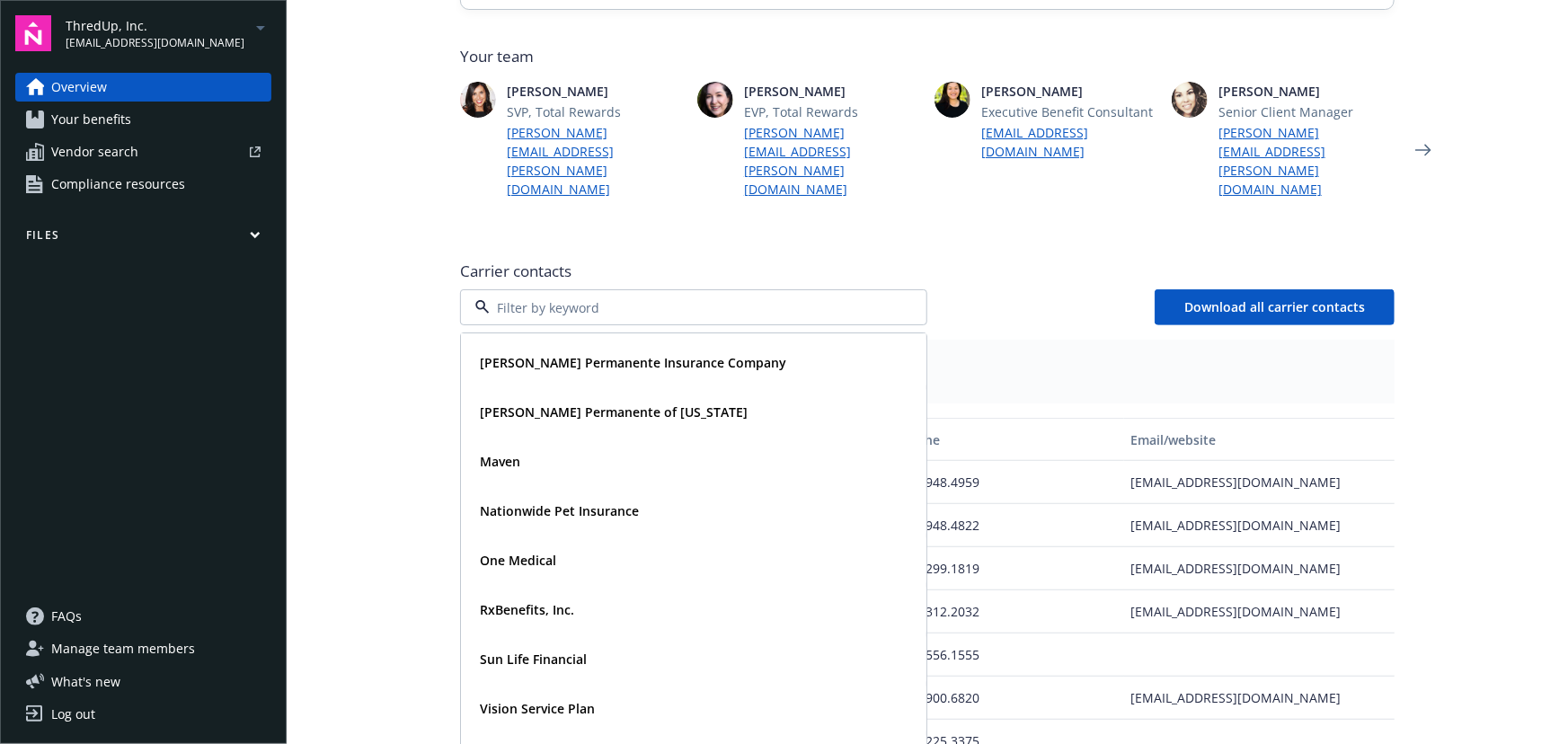
click at [171, 53] on div "ThredUp, Inc. [PERSON_NAME][EMAIL_ADDRESS][PERSON_NAME][DOMAIN_NAME] Overview Y…" at bounding box center [143, 372] width 287 height 744
click at [167, 44] on span "[EMAIL_ADDRESS][DOMAIN_NAME]" at bounding box center [155, 43] width 179 height 16
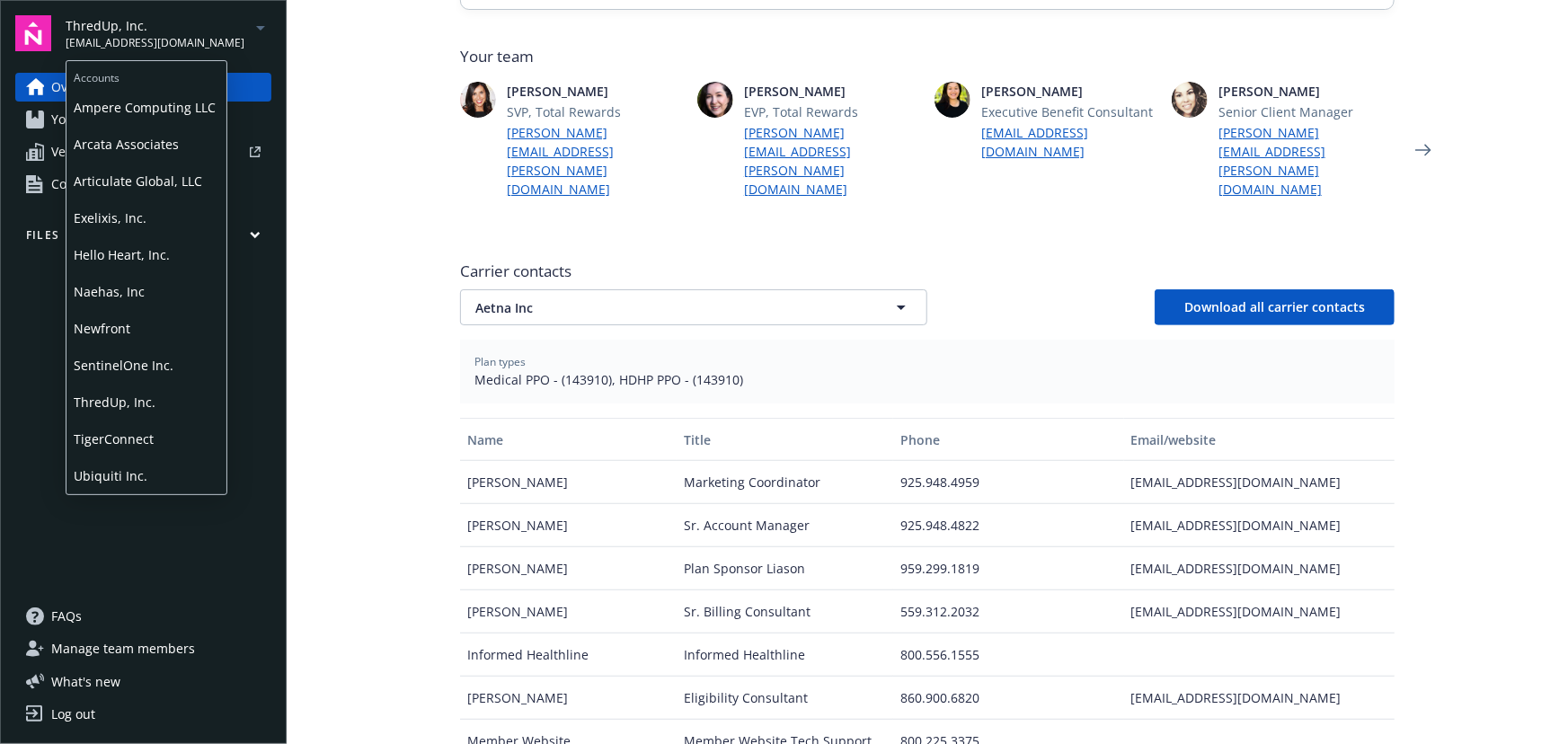
click at [153, 433] on span "TigerConnect" at bounding box center [146, 438] width 146 height 37
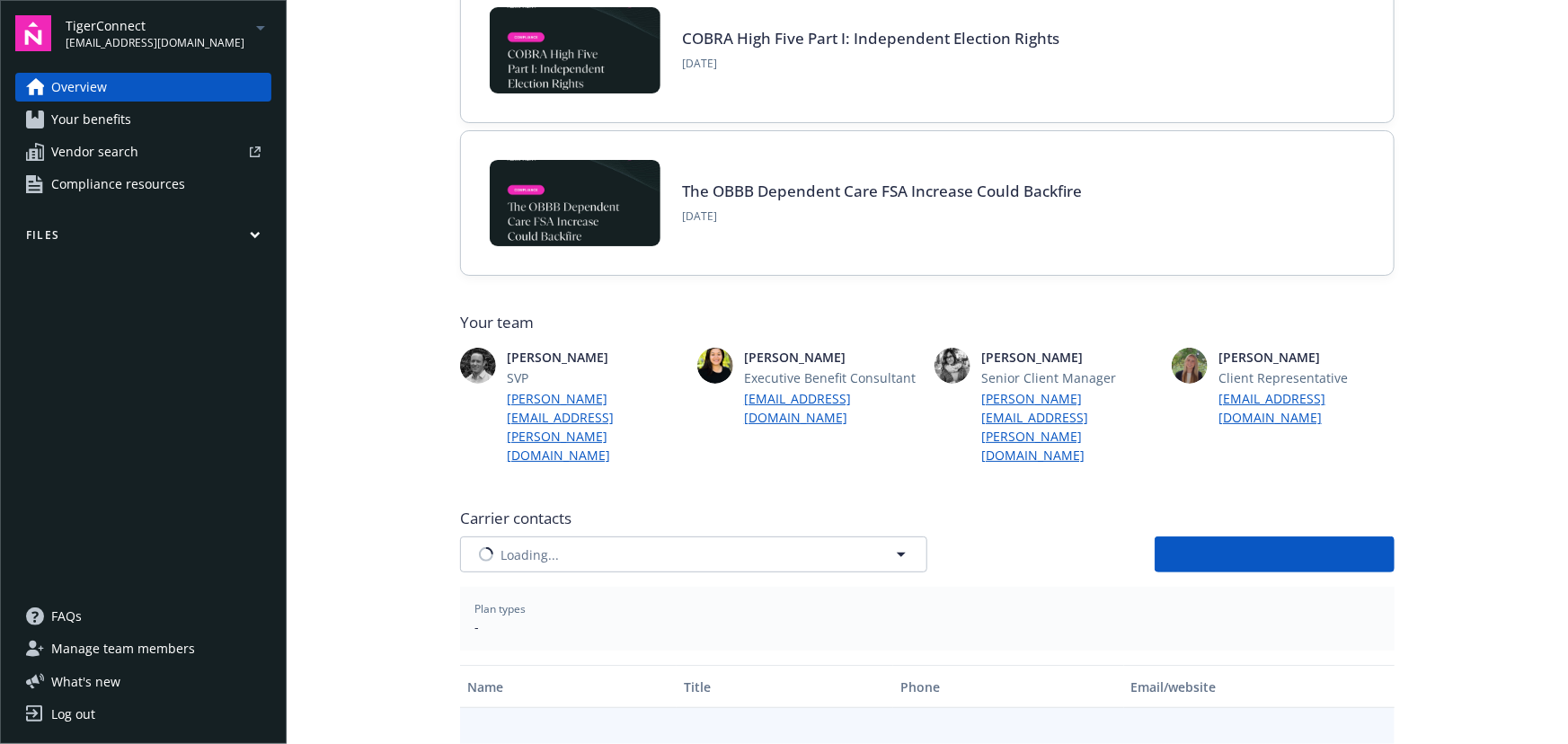
type input "CIGNA"
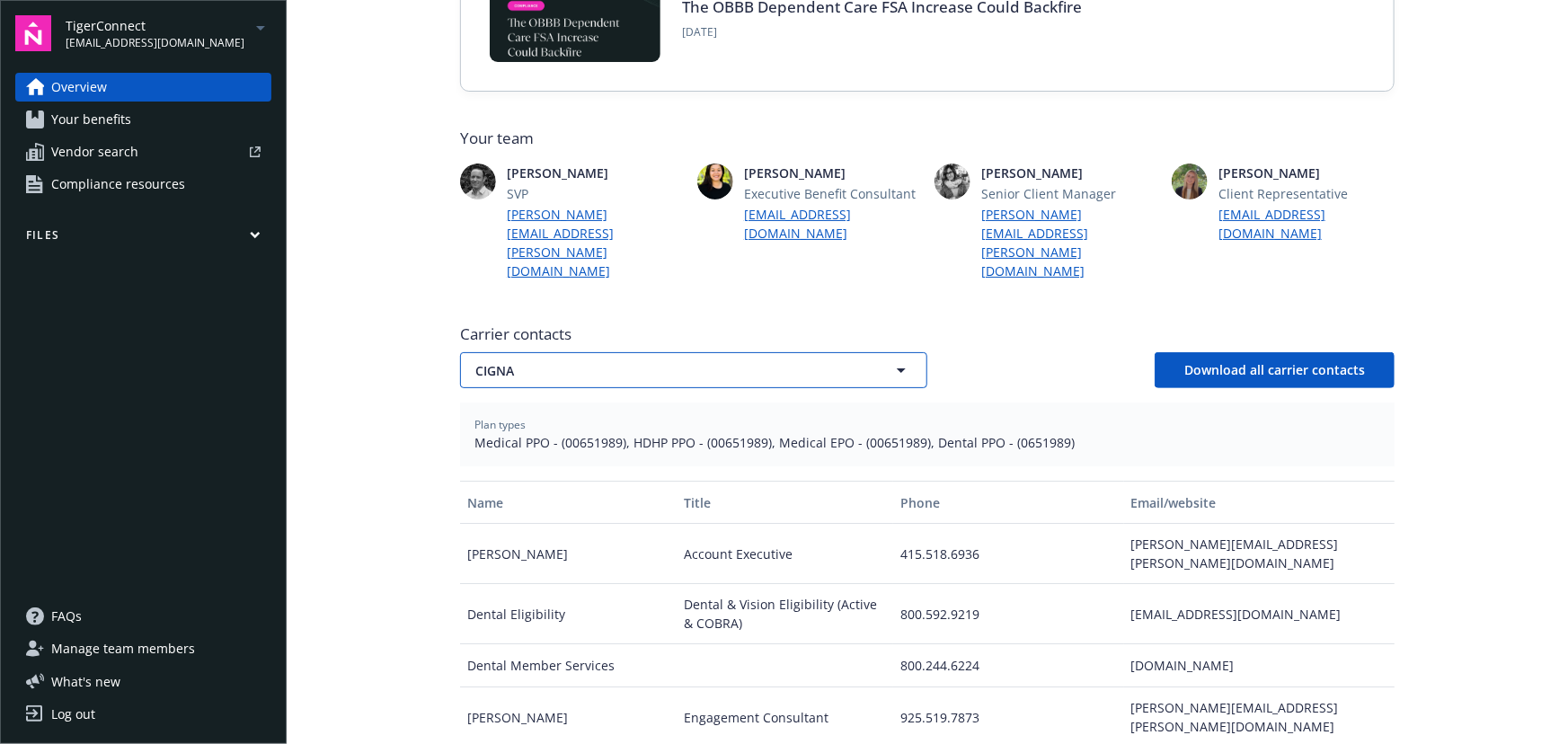
click at [629, 361] on span "CIGNA" at bounding box center [662, 371] width 374 height 19
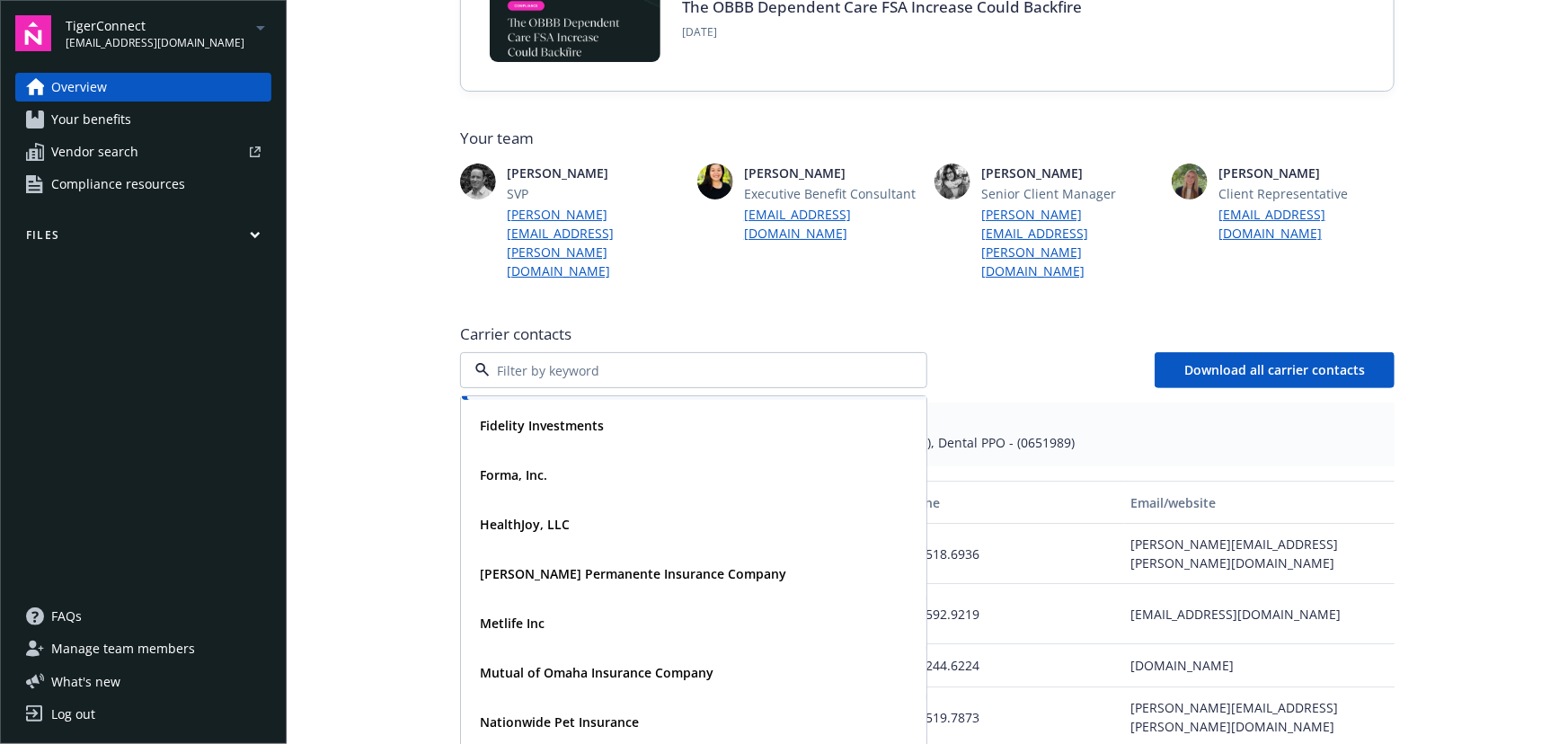
scroll to position [572, 0]
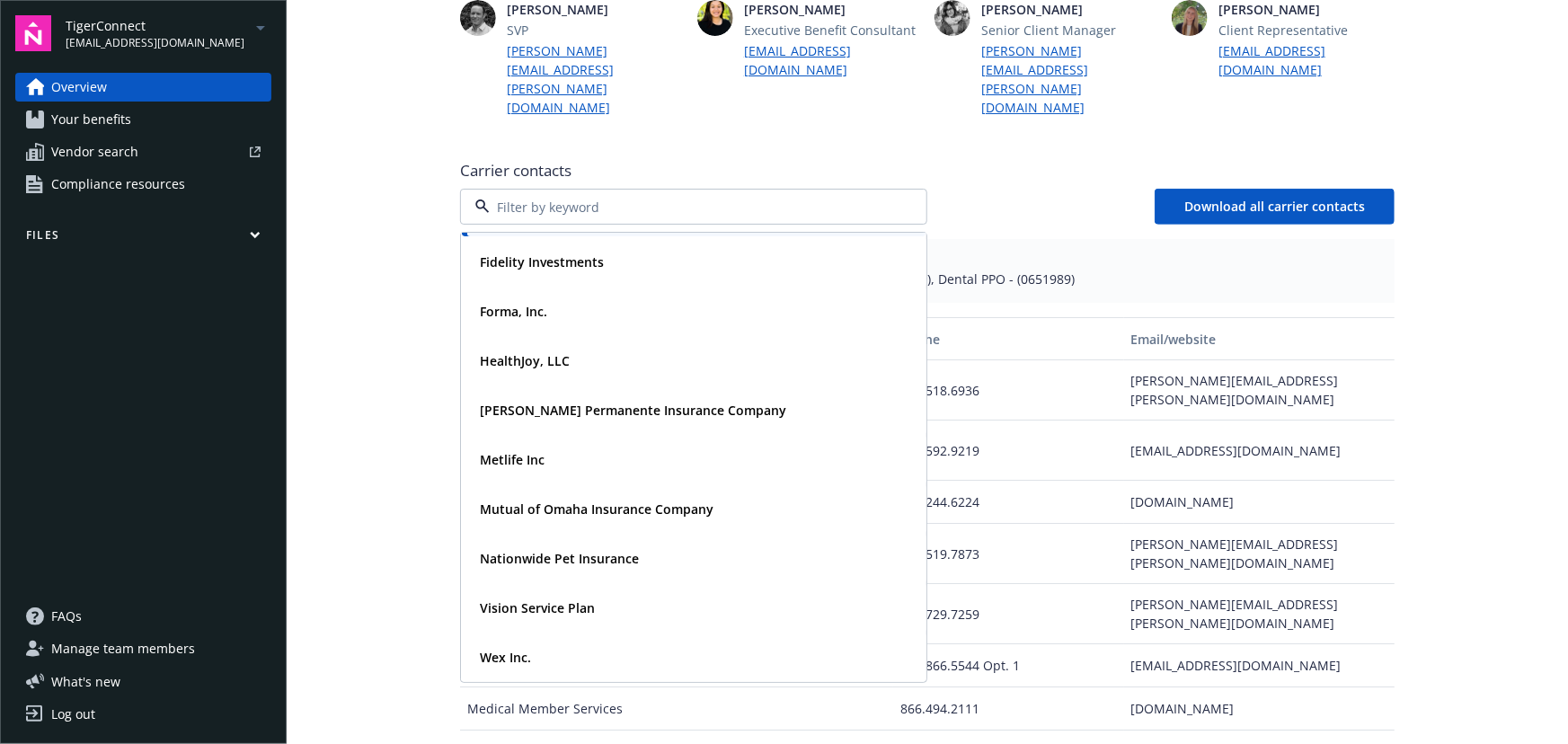
click at [149, 16] on span "TigerConnect" at bounding box center [155, 26] width 179 height 19
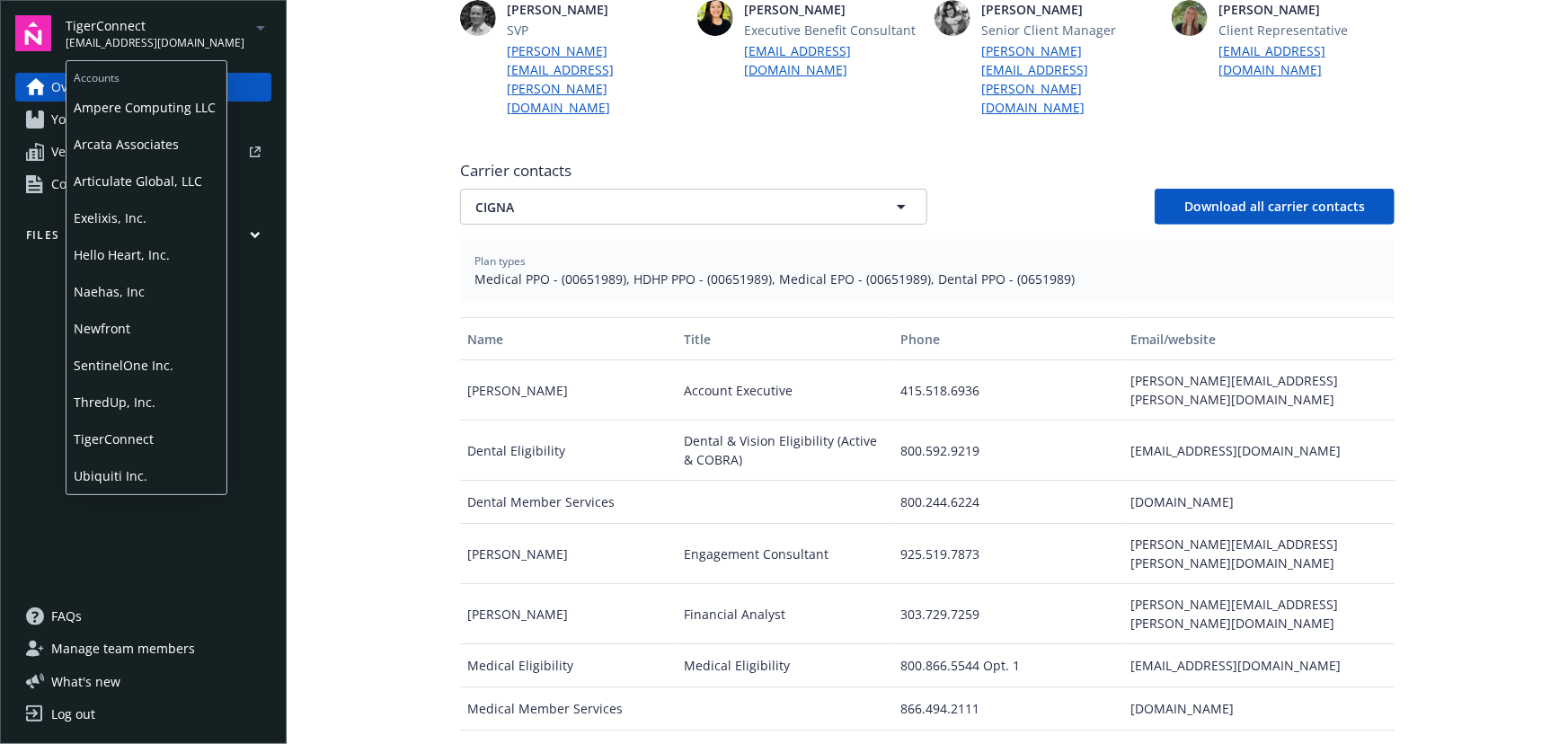
click at [149, 427] on span "TigerConnect" at bounding box center [146, 438] width 146 height 37
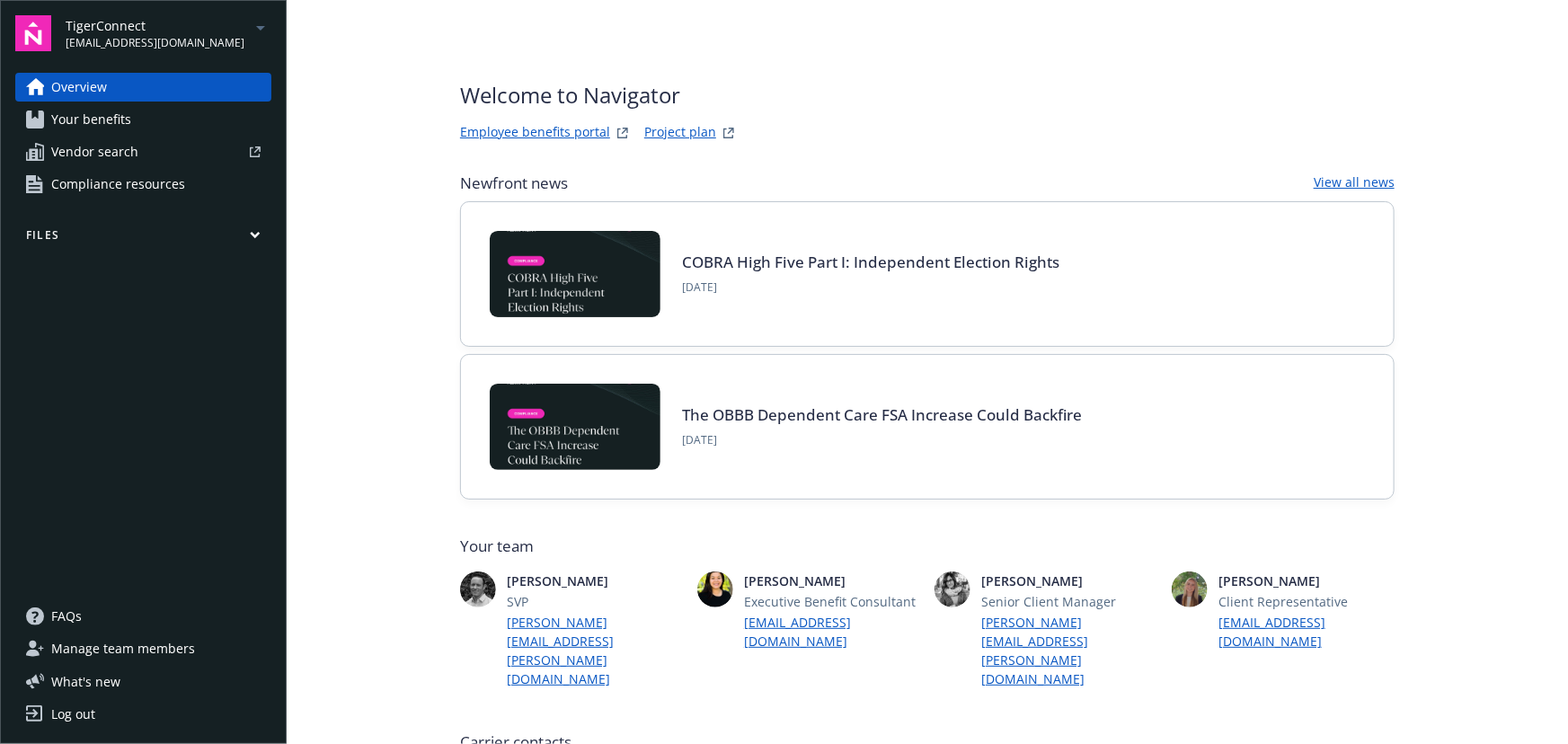
click at [184, 39] on span "[EMAIL_ADDRESS][DOMAIN_NAME]" at bounding box center [155, 43] width 179 height 16
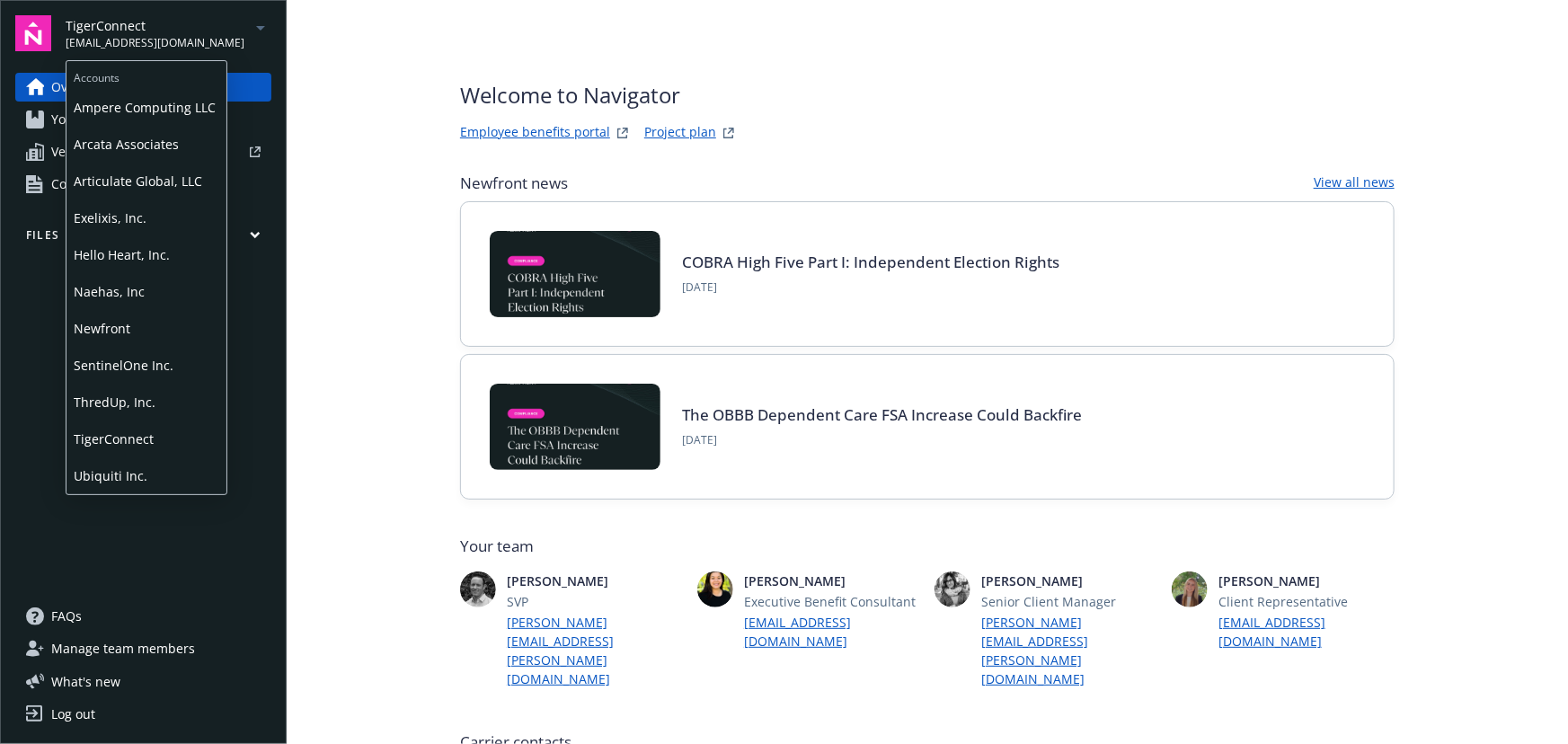
click at [157, 465] on span "Ubiquiti Inc." at bounding box center [146, 475] width 146 height 37
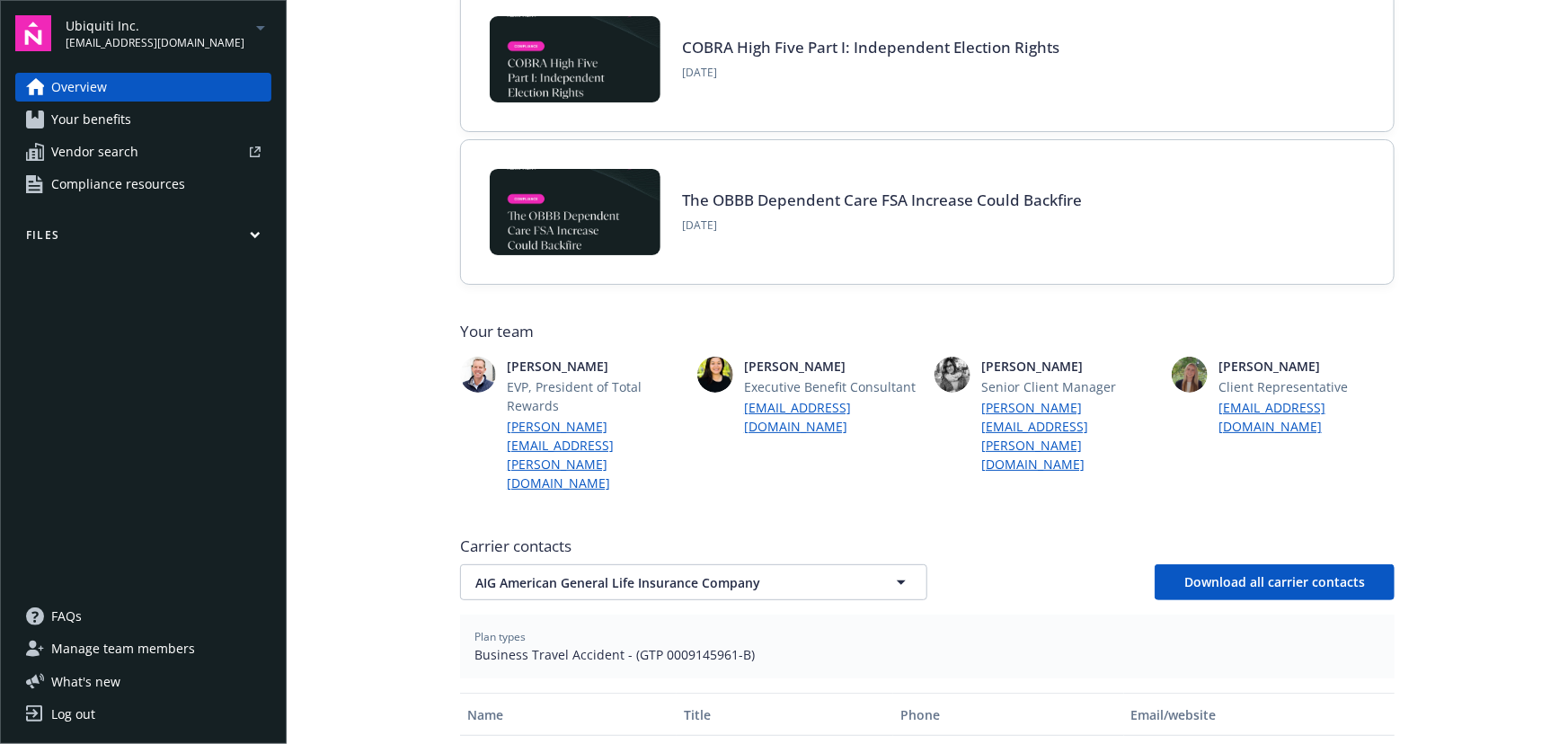
scroll to position [408, 0]
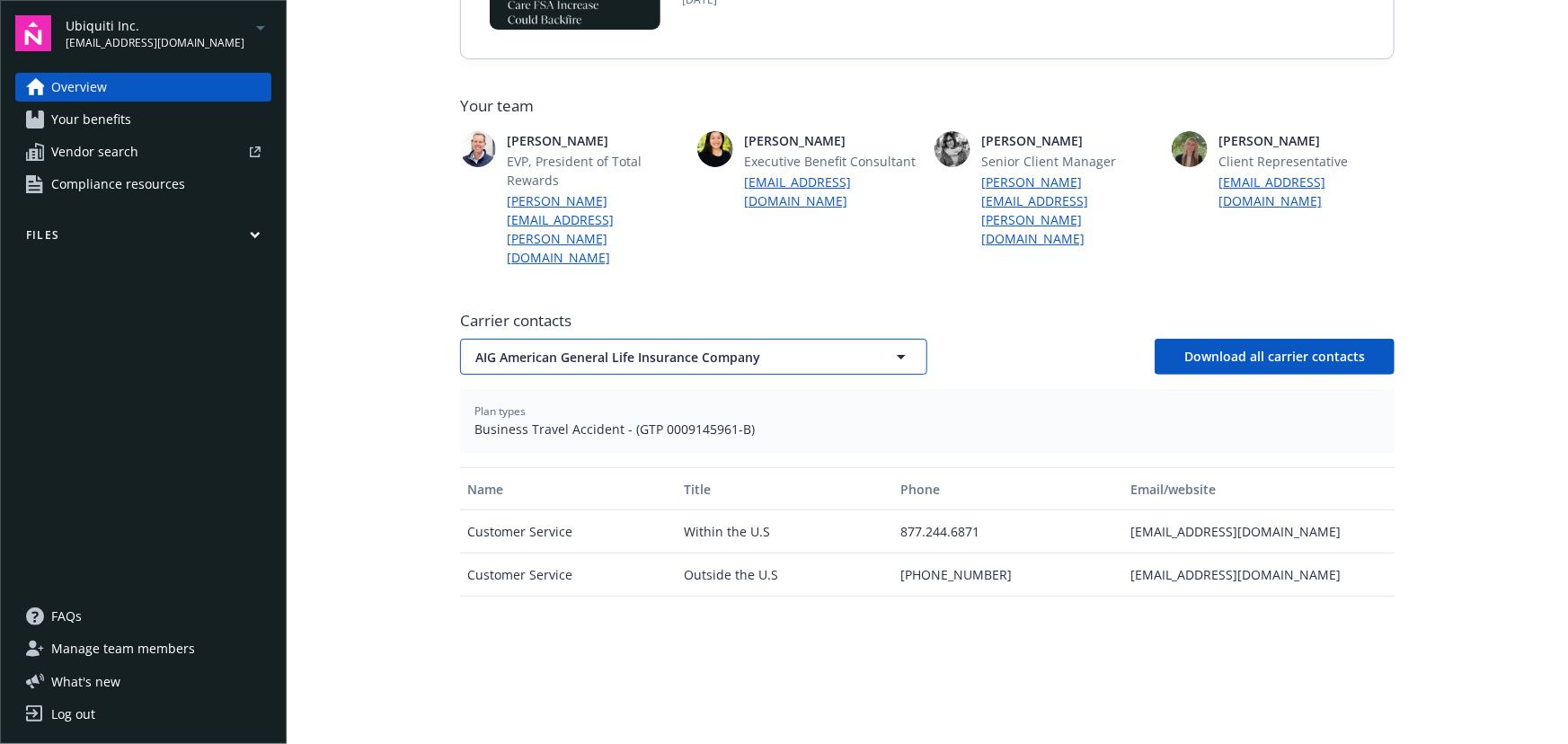
click at [817, 348] on span "AIG American General Life Insurance Company" at bounding box center [662, 357] width 374 height 19
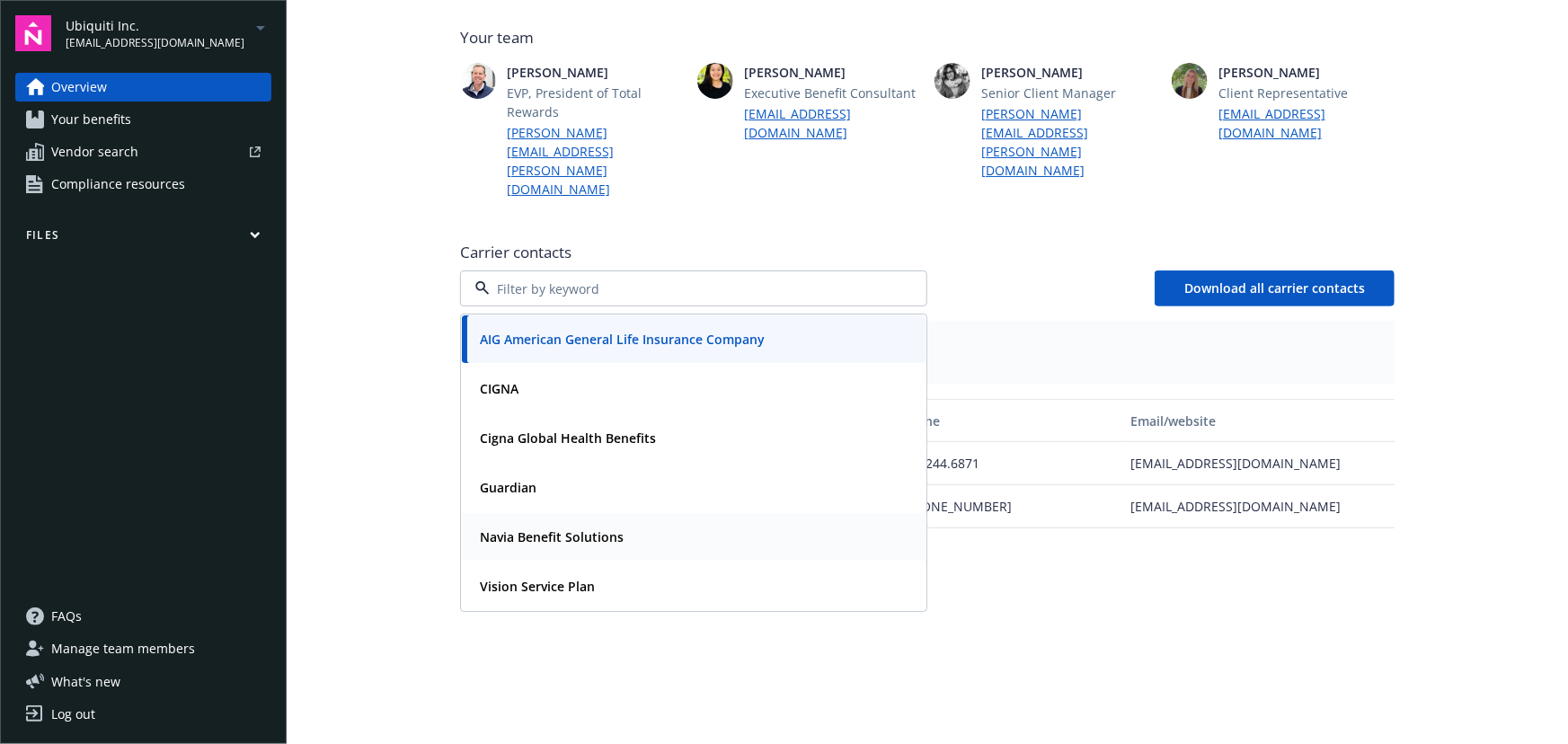
scroll to position [654, 0]
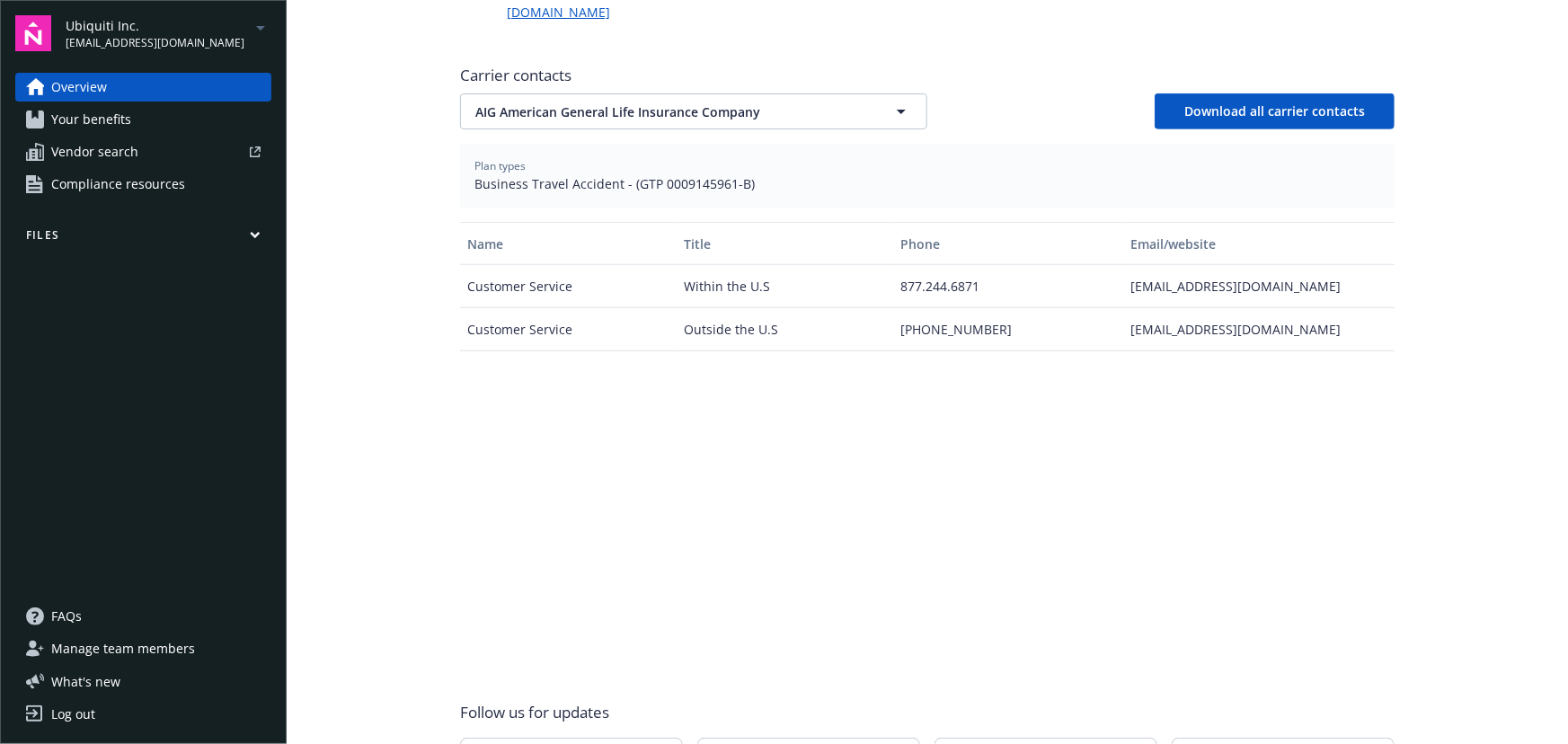
drag, startPoint x: 213, startPoint y: 44, endPoint x: 197, endPoint y: 62, distance: 24.1
click at [213, 44] on span "[EMAIL_ADDRESS][DOMAIN_NAME]" at bounding box center [155, 43] width 179 height 16
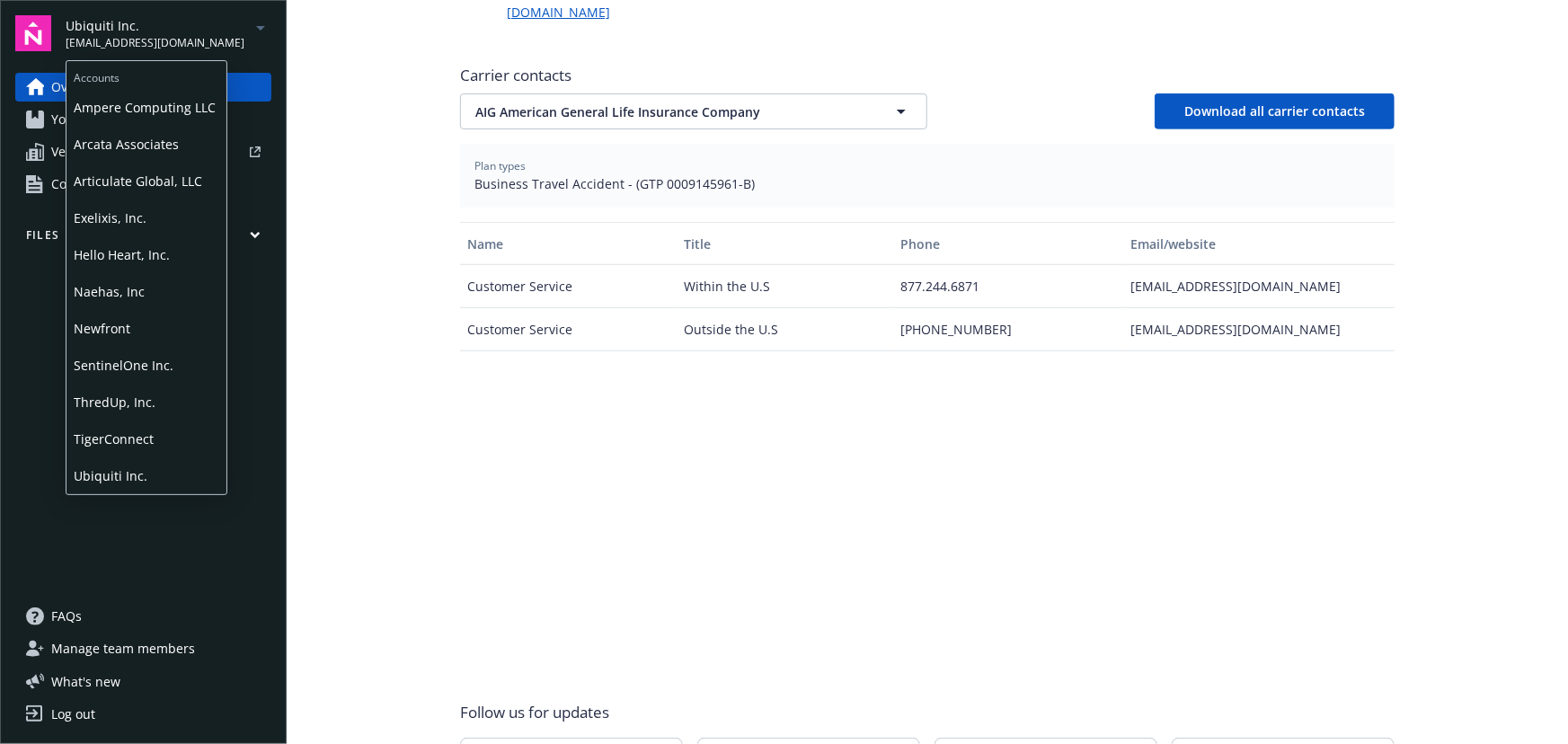
click at [118, 145] on span "Arcata Associates" at bounding box center [146, 144] width 146 height 37
